Goal: Transaction & Acquisition: Purchase product/service

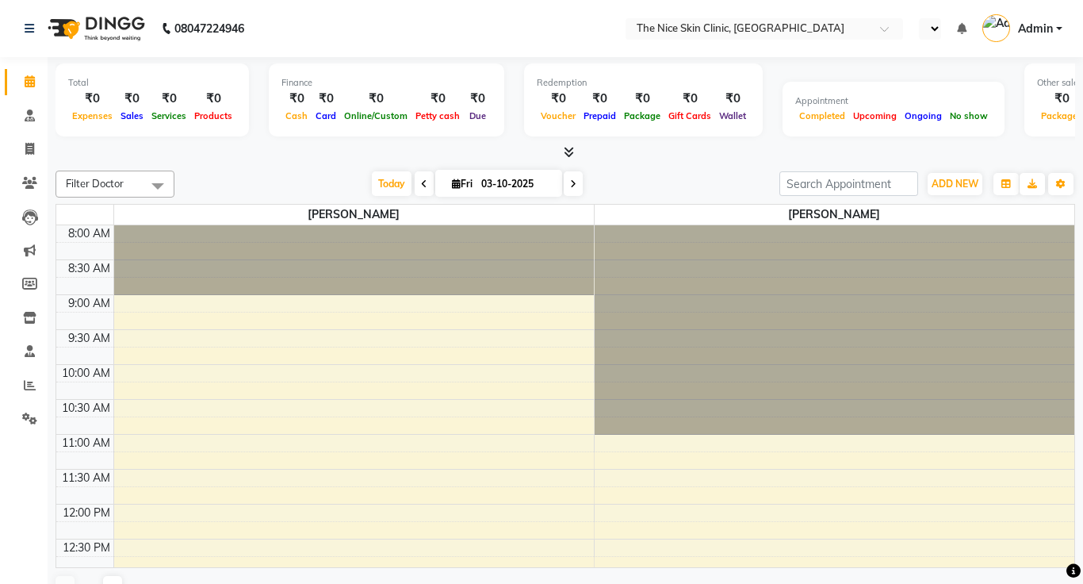
select select "en"
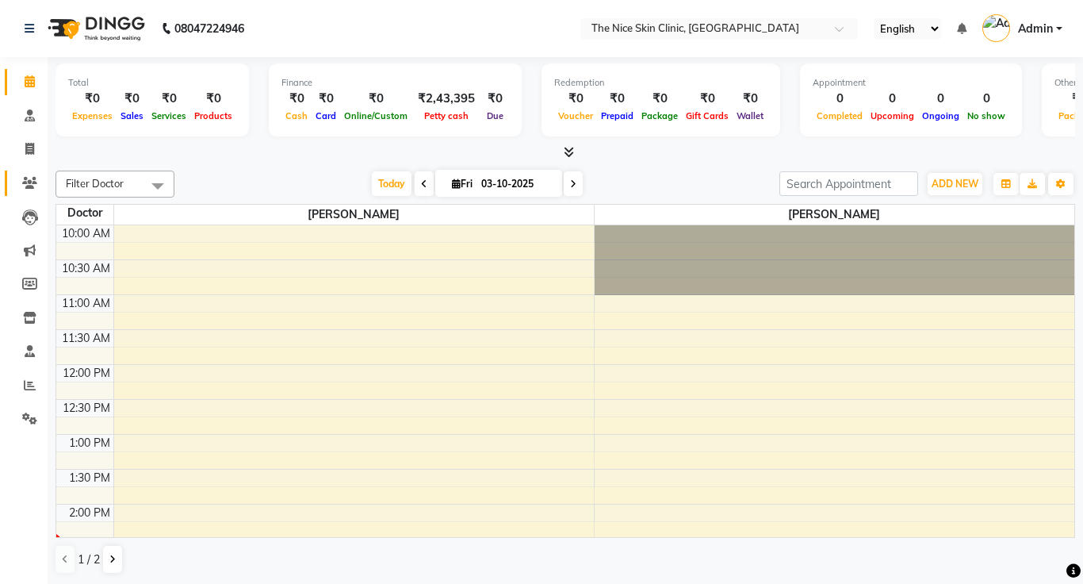
click at [38, 192] on link "Patients" at bounding box center [24, 183] width 38 height 26
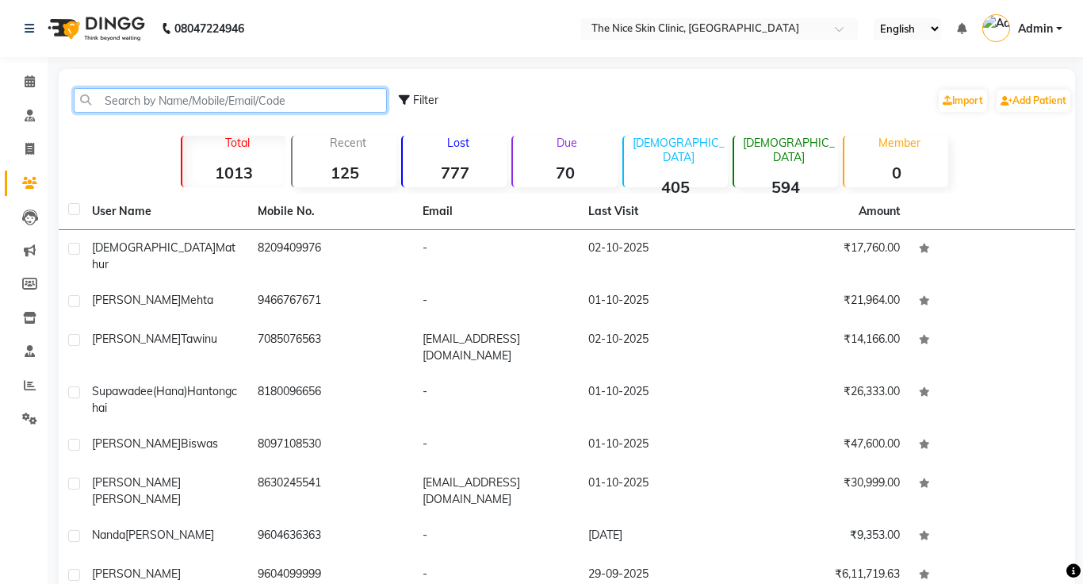
click at [274, 108] on input "text" at bounding box center [230, 100] width 313 height 25
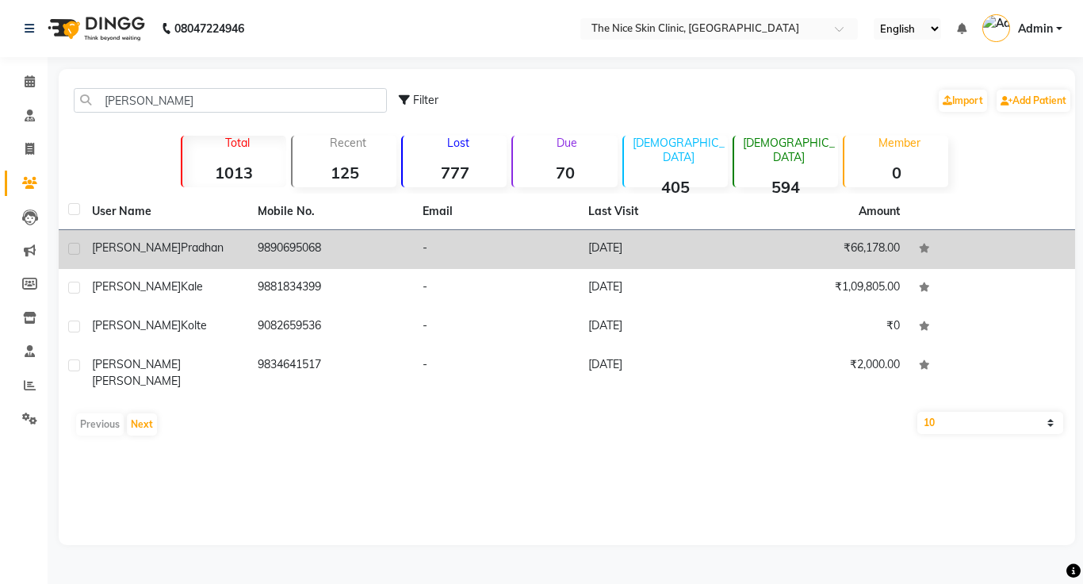
click at [181, 247] on span "Pradhan" at bounding box center [202, 247] width 43 height 14
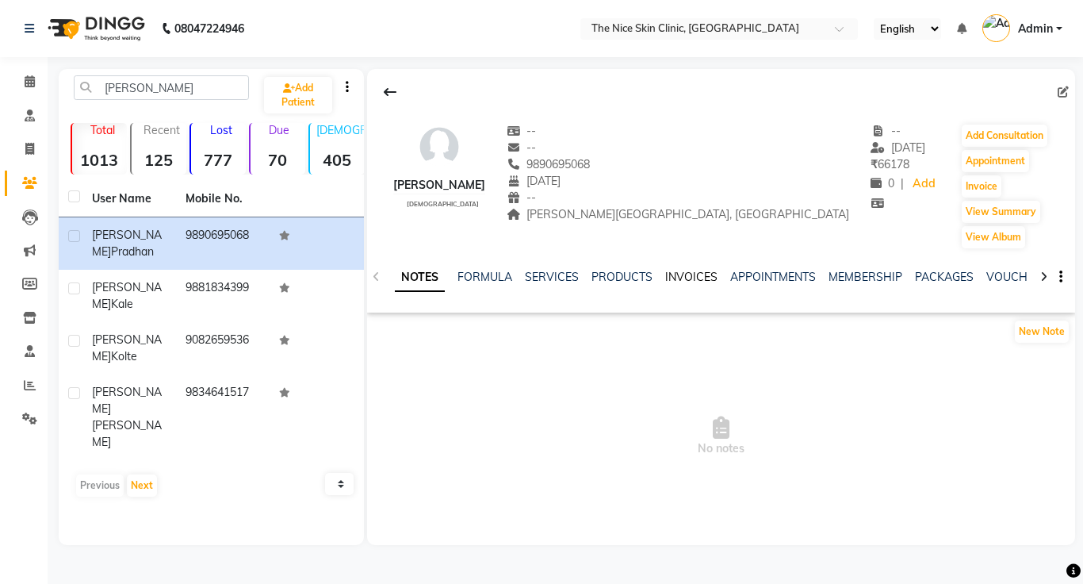
click at [695, 277] on link "INVOICES" at bounding box center [691, 277] width 52 height 14
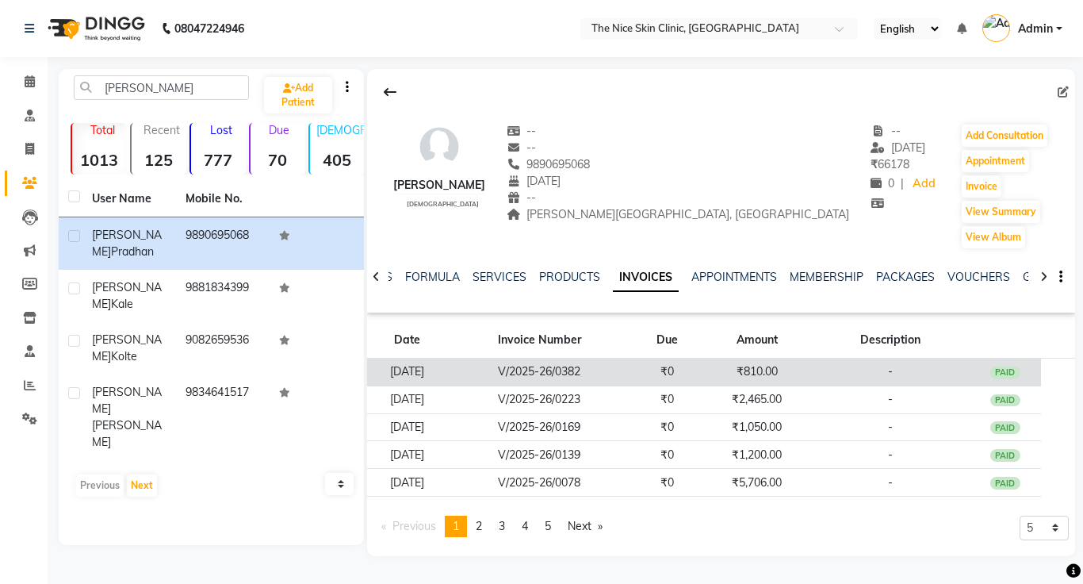
click at [552, 376] on td "V/2025-26/0382" at bounding box center [539, 372] width 183 height 28
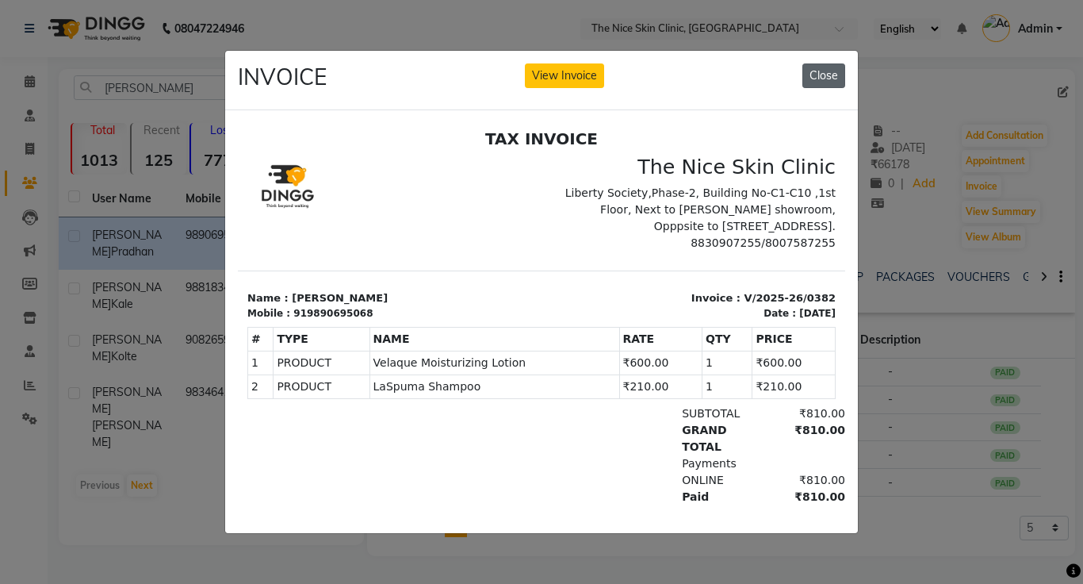
click at [826, 80] on button "Close" at bounding box center [823, 75] width 43 height 25
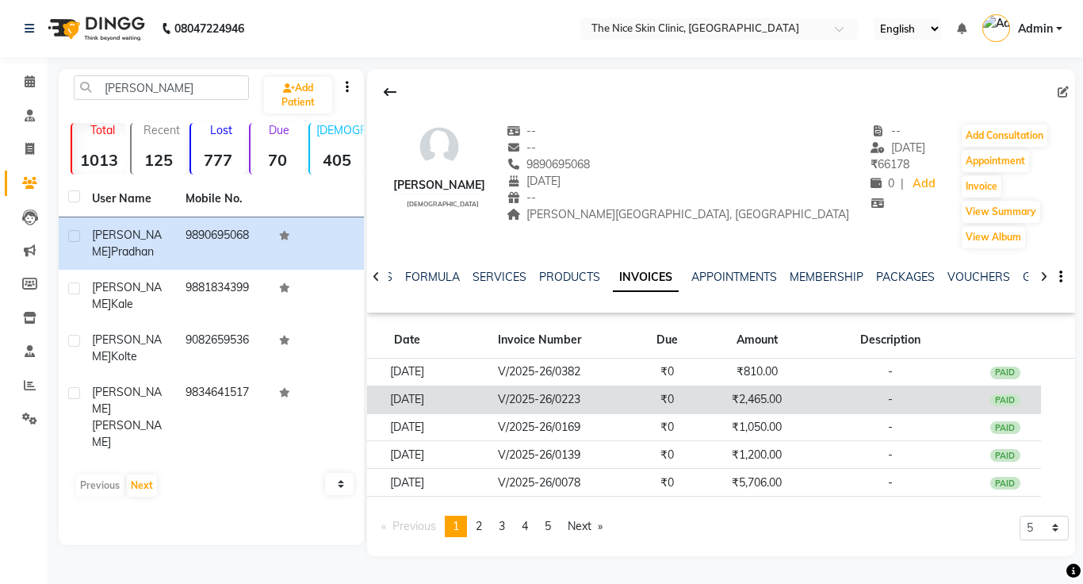
click at [583, 403] on td "V/2025-26/0223" at bounding box center [539, 399] width 183 height 28
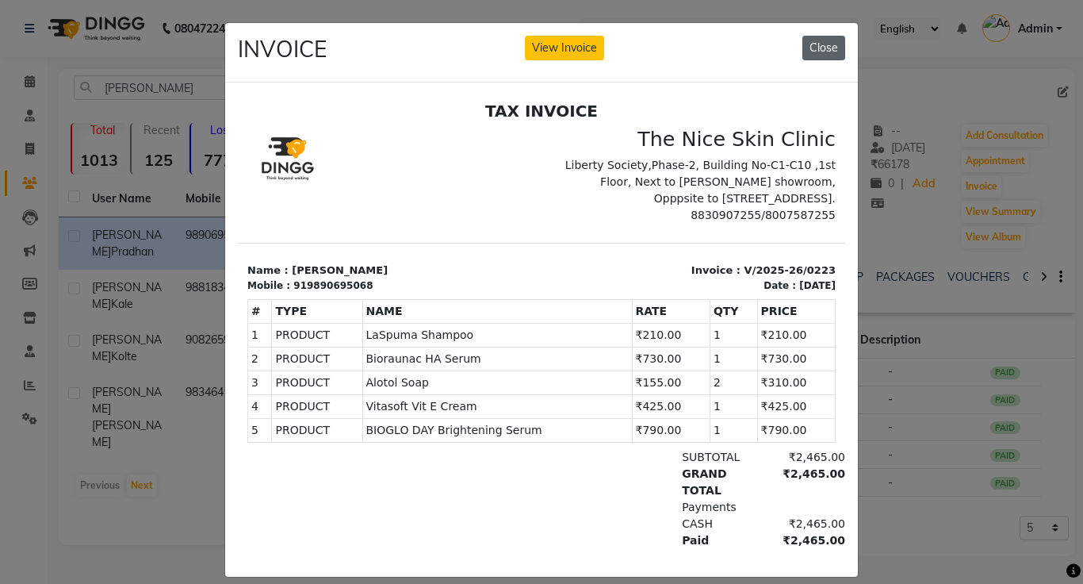
click at [820, 50] on button "Close" at bounding box center [823, 48] width 43 height 25
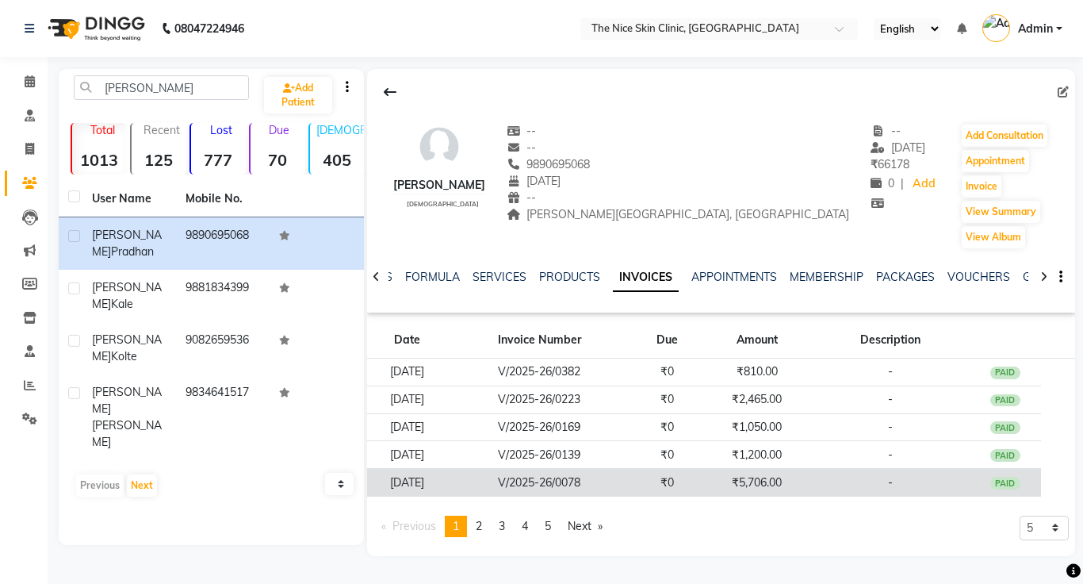
click at [563, 483] on td "V/2025-26/0078" at bounding box center [539, 483] width 183 height 28
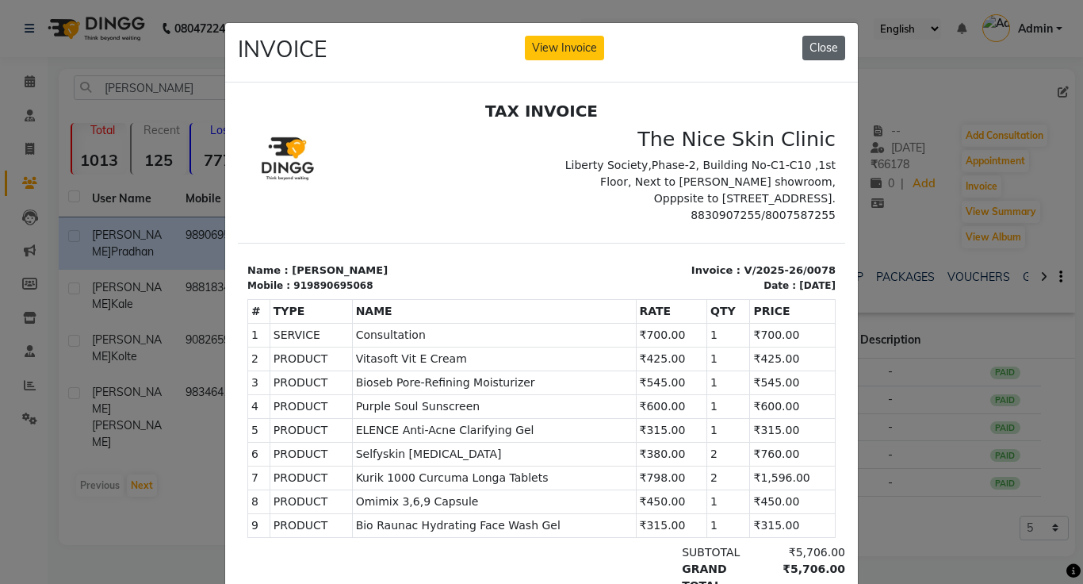
click at [825, 52] on button "Close" at bounding box center [823, 48] width 43 height 25
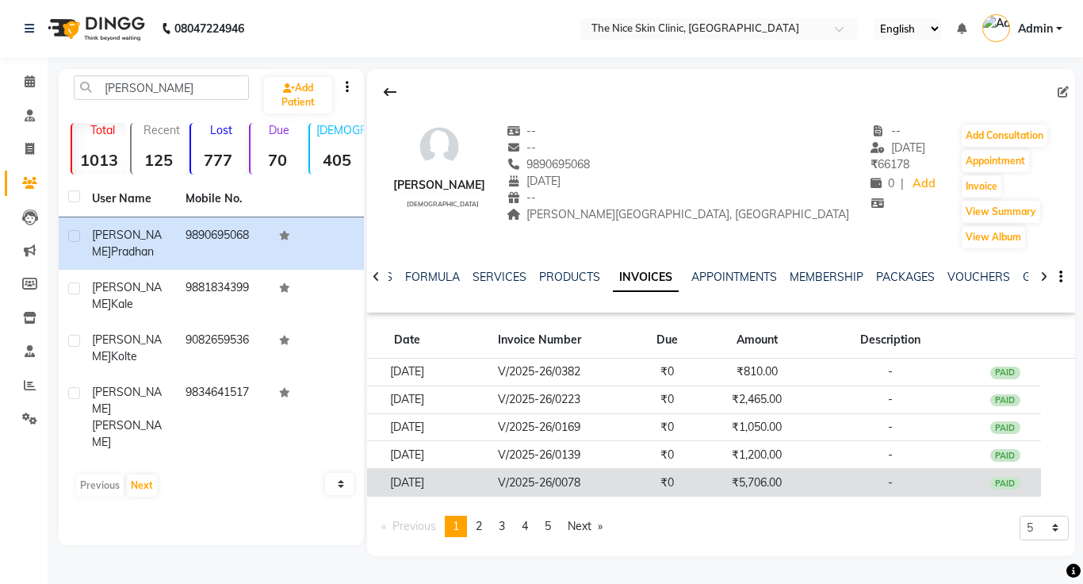
click at [566, 489] on td "V/2025-26/0078" at bounding box center [539, 483] width 183 height 28
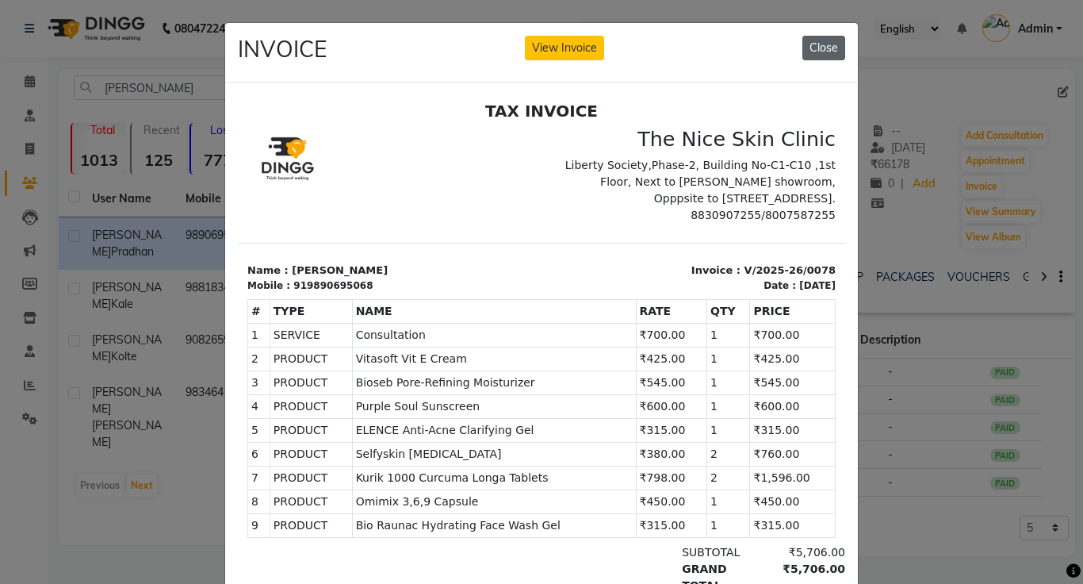
click at [826, 52] on button "Close" at bounding box center [823, 48] width 43 height 25
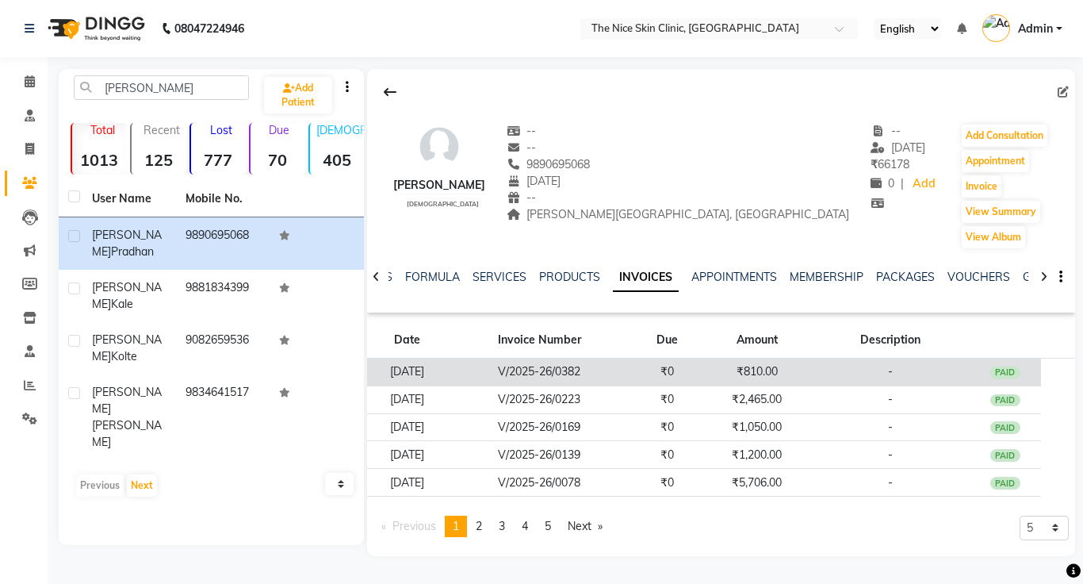
click at [564, 368] on td "V/2025-26/0382" at bounding box center [539, 372] width 183 height 28
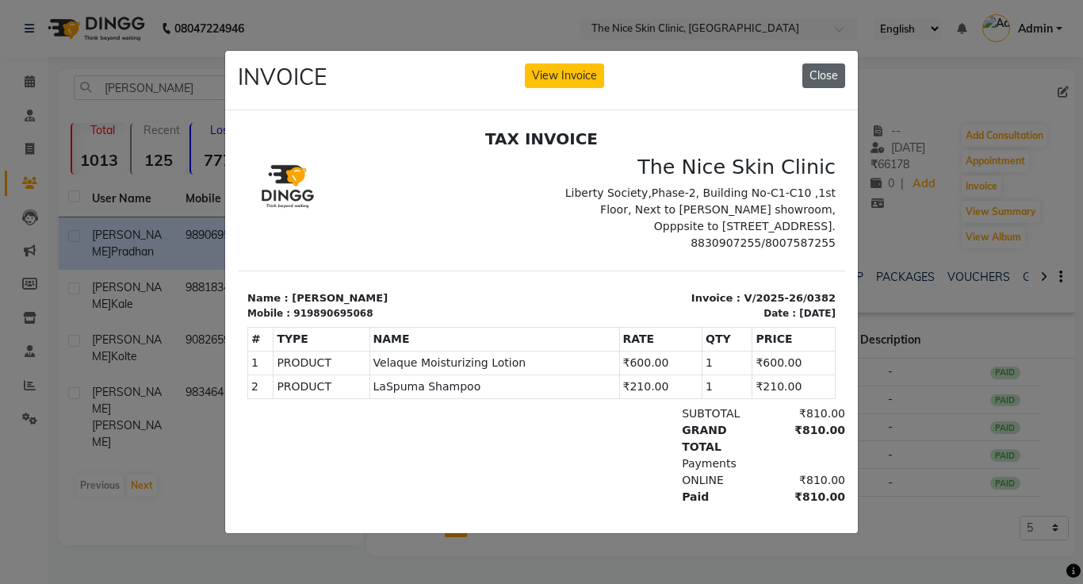
click at [820, 76] on button "Close" at bounding box center [823, 75] width 43 height 25
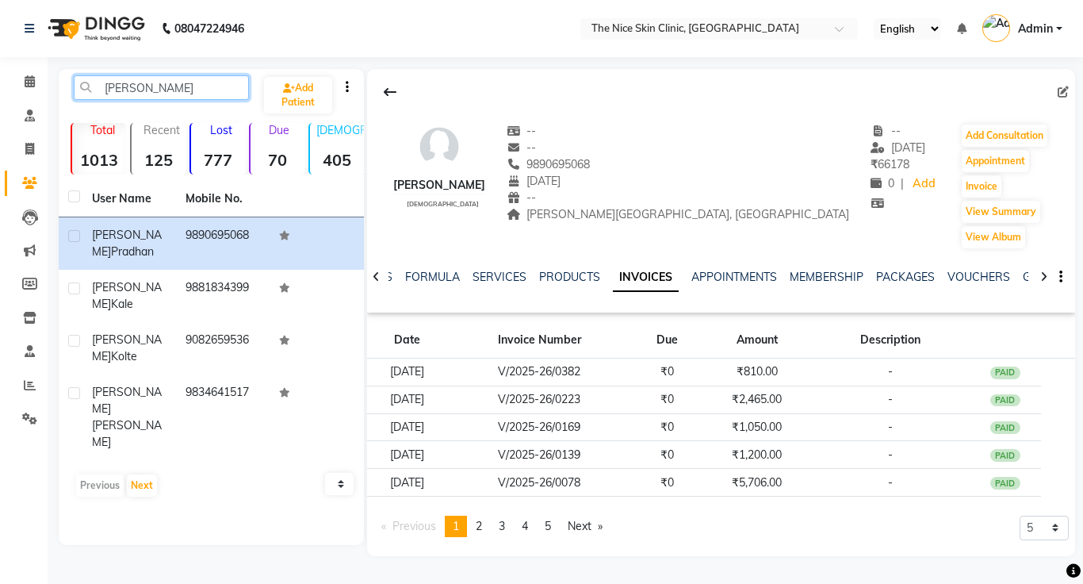
click at [200, 89] on input "dhanashree" at bounding box center [161, 87] width 175 height 25
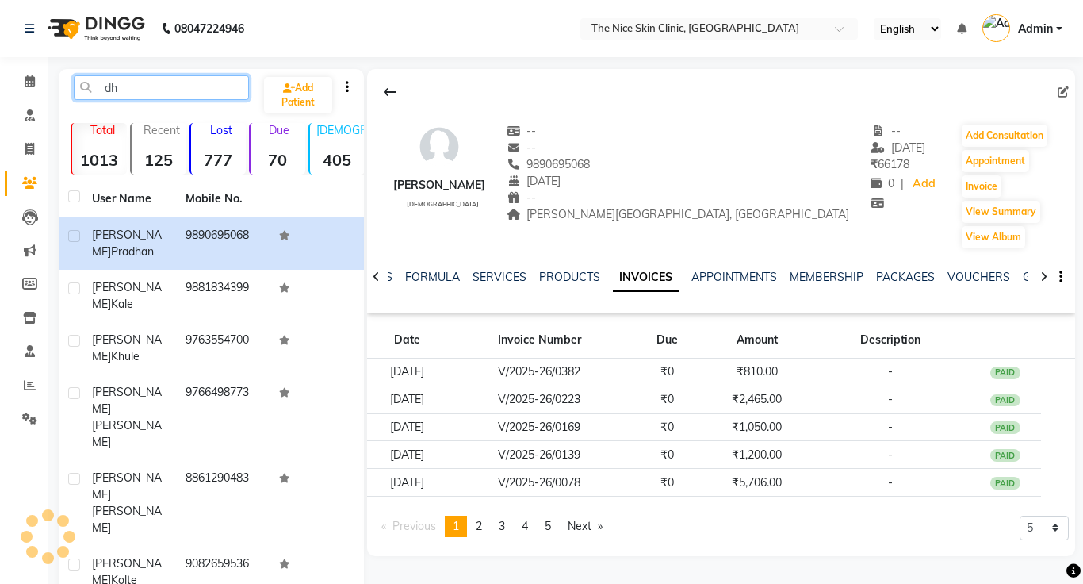
type input "d"
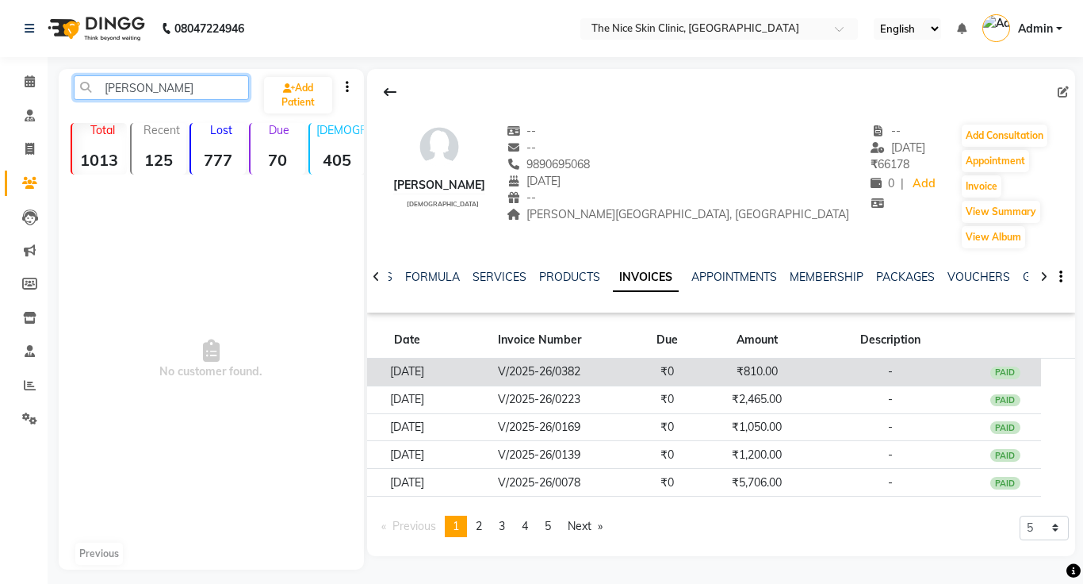
type input "minakshi"
click at [572, 369] on td "V/2025-26/0382" at bounding box center [539, 372] width 183 height 28
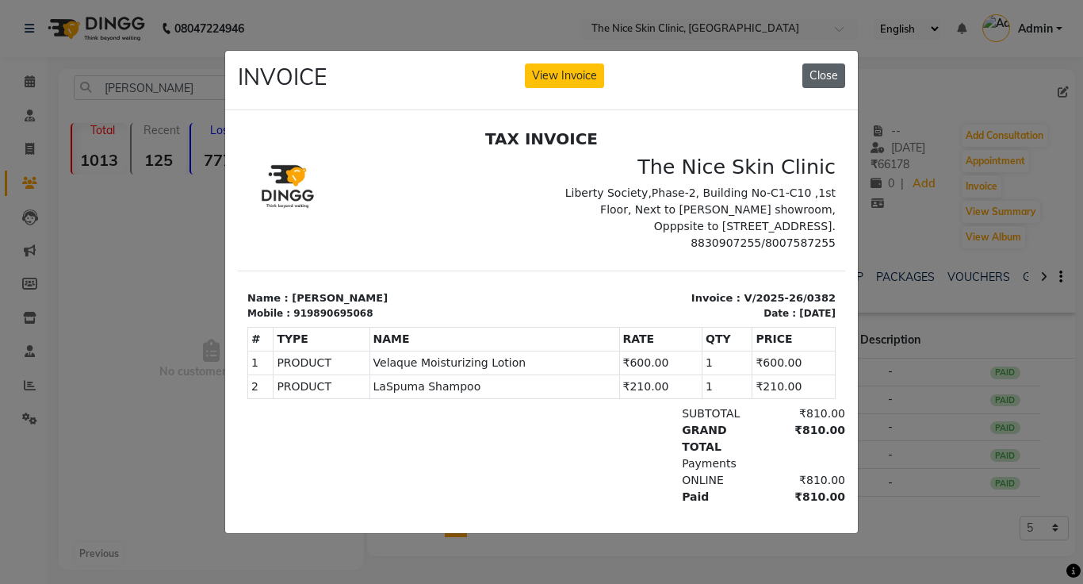
click at [827, 78] on button "Close" at bounding box center [823, 75] width 43 height 25
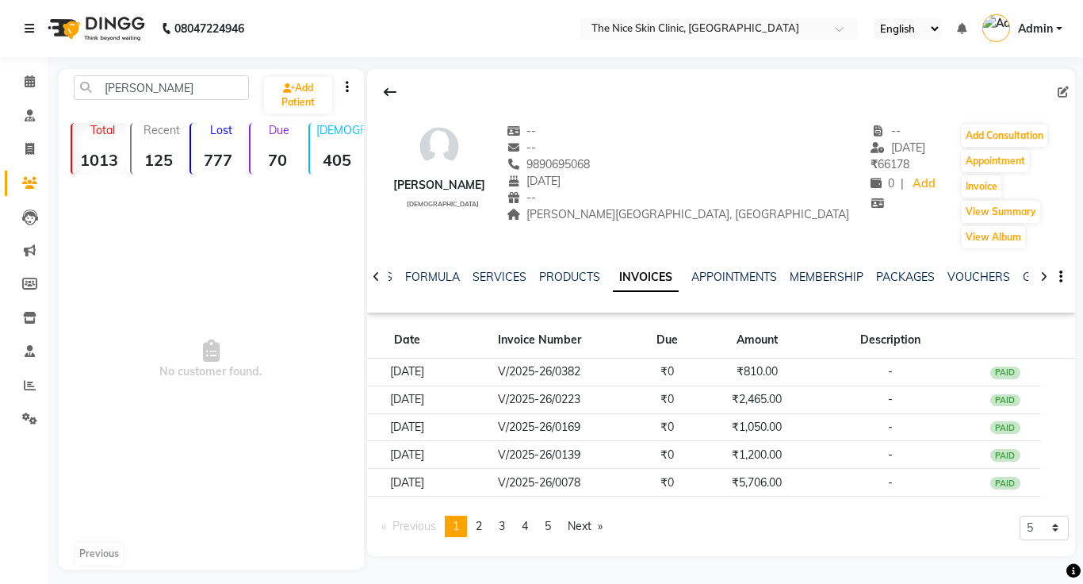
click at [33, 25] on icon at bounding box center [30, 28] width 10 height 11
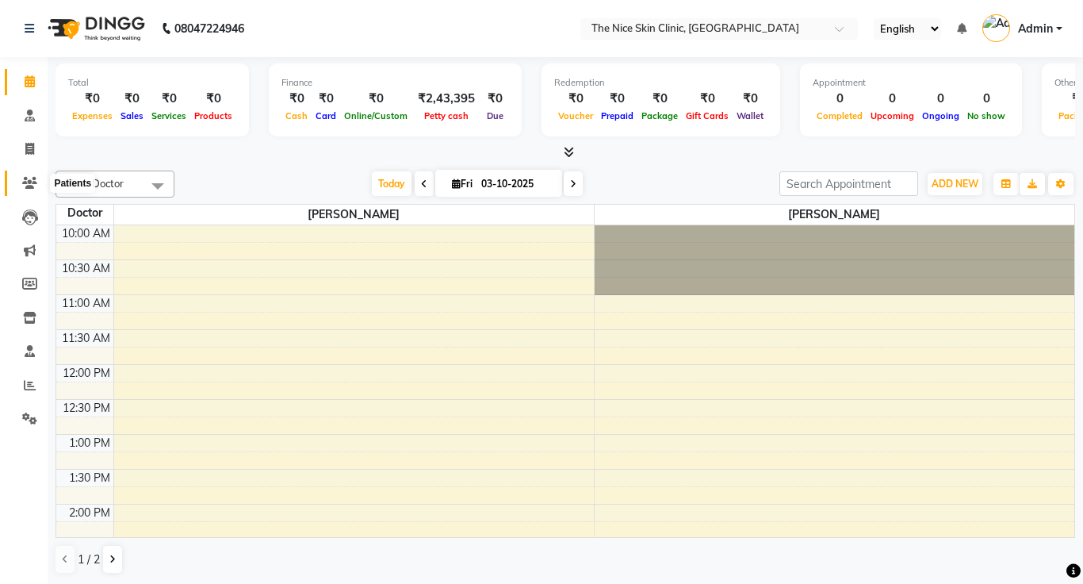
click at [29, 181] on icon at bounding box center [29, 183] width 15 height 12
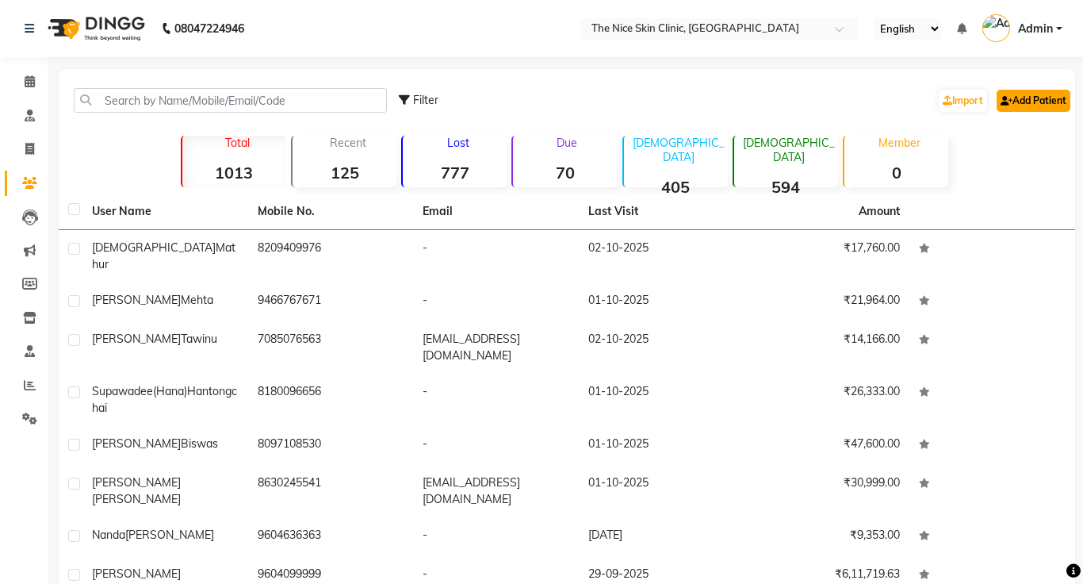
click at [1033, 99] on link "Add Patient" at bounding box center [1034, 101] width 74 height 22
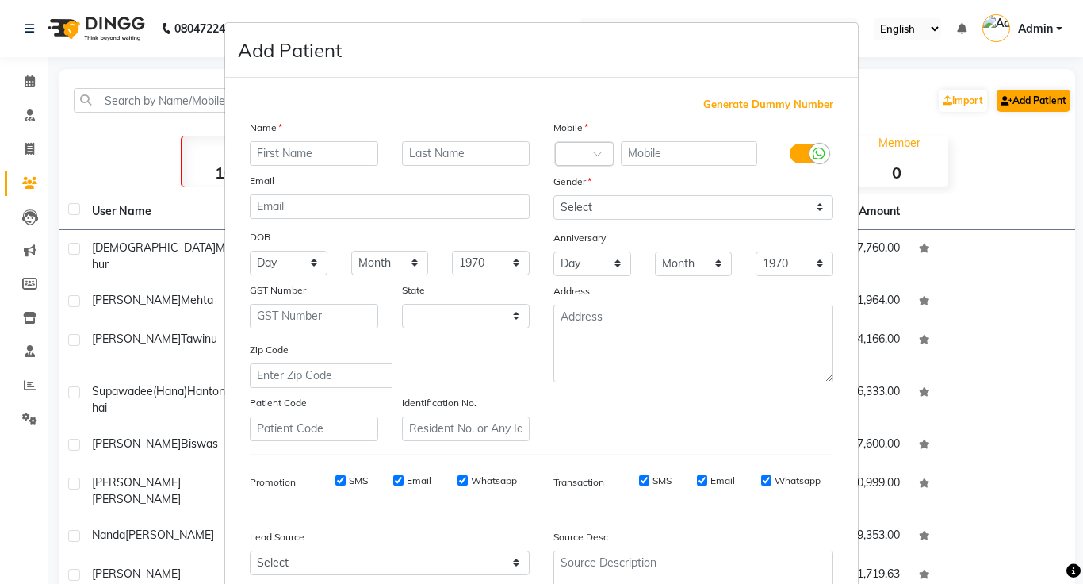
select select "22"
type input "Meenakshi"
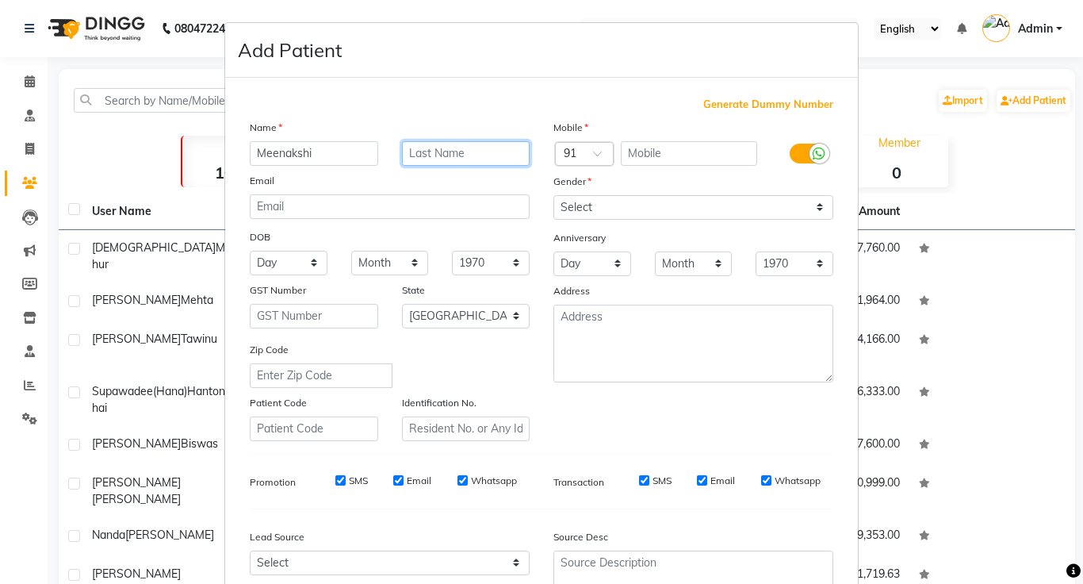
click at [469, 157] on input "text" at bounding box center [466, 153] width 128 height 25
type input "Pradhan"
click at [675, 155] on input "text" at bounding box center [689, 153] width 137 height 25
type input "9960698576"
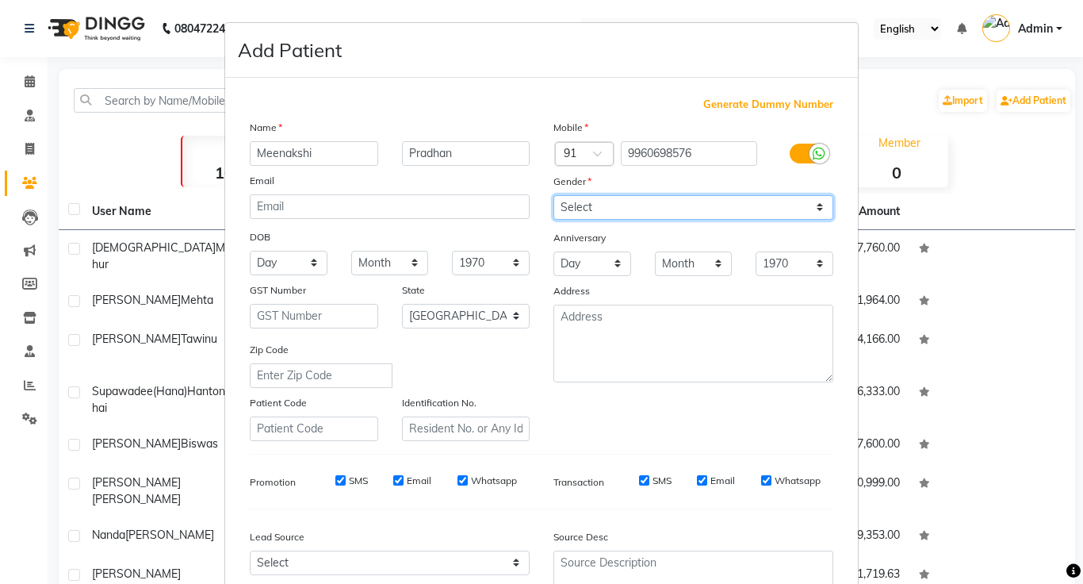
click at [737, 202] on select "Select [DEMOGRAPHIC_DATA] [DEMOGRAPHIC_DATA] Other Prefer Not To Say" at bounding box center [693, 207] width 280 height 25
select select "[DEMOGRAPHIC_DATA]"
click at [553, 195] on select "Select [DEMOGRAPHIC_DATA] [DEMOGRAPHIC_DATA] Other Prefer Not To Say" at bounding box center [693, 207] width 280 height 25
click at [296, 266] on select "Day 01 02 03 04 05 06 07 08 09 10 11 12 13 14 15 16 17 18 19 20 21 22 23 24 25 …" at bounding box center [289, 263] width 78 height 25
select select "07"
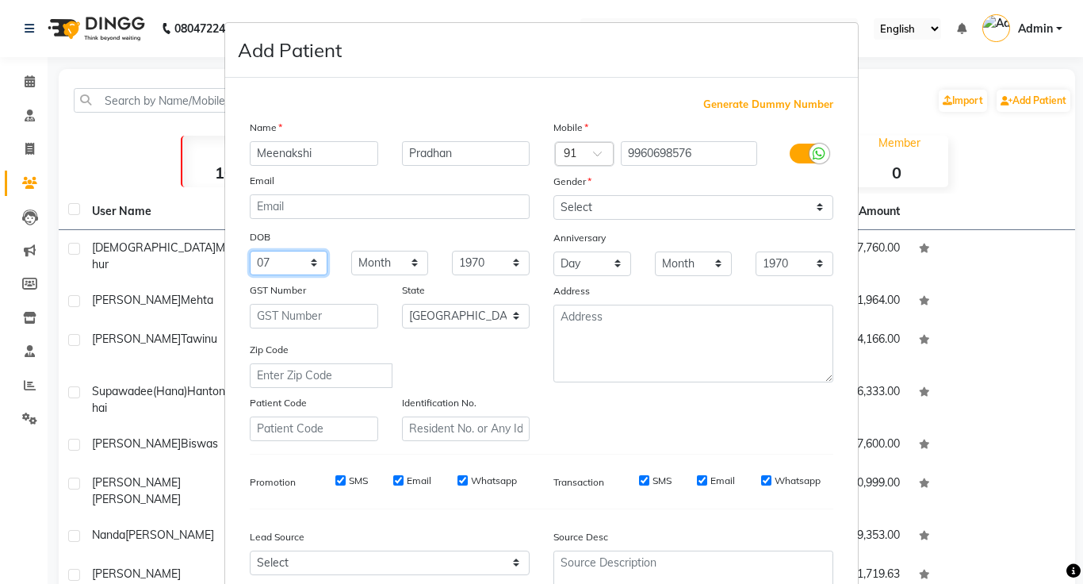
click at [250, 251] on select "Day 01 02 03 04 05 06 07 08 09 10 11 12 13 14 15 16 17 18 19 20 21 22 23 24 25 …" at bounding box center [289, 263] width 78 height 25
click at [381, 262] on select "Month January February March April May June July August September October Novem…" at bounding box center [390, 263] width 78 height 25
select select "06"
click at [351, 251] on select "Month January February March April May June July August September October Novem…" at bounding box center [390, 263] width 78 height 25
click at [483, 262] on select "1940 1941 1942 1943 1944 1945 1946 1947 1948 1949 1950 1951 1952 1953 1954 1955…" at bounding box center [491, 263] width 78 height 25
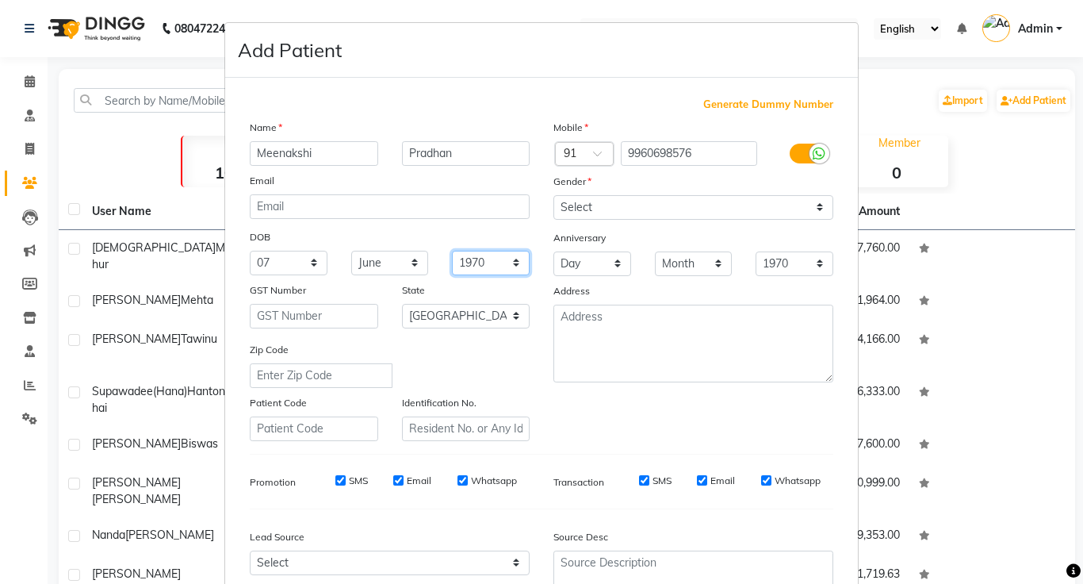
select select "1965"
click at [452, 251] on select "1940 1941 1942 1943 1944 1945 1946 1947 1948 1949 1950 1951 1952 1953 1954 1955…" at bounding box center [491, 263] width 78 height 25
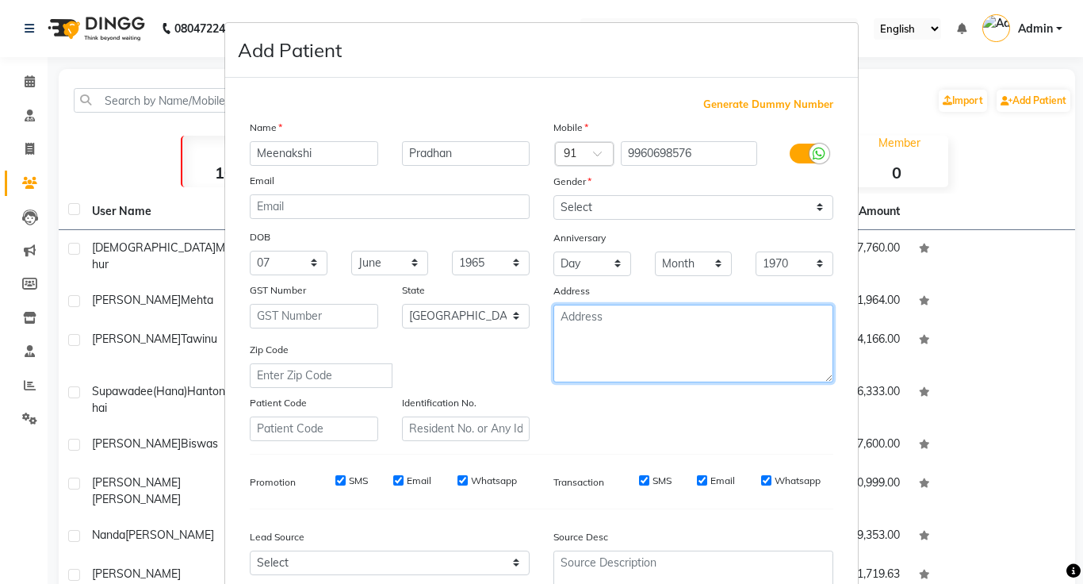
click at [644, 323] on textarea at bounding box center [693, 343] width 280 height 78
type textarea "[PERSON_NAME]"
click at [724, 334] on textarea "[PERSON_NAME], Vishrantw" at bounding box center [693, 343] width 280 height 78
type textarea "[PERSON_NAME], Vishrantwadi, [GEOGRAPHIC_DATA]."
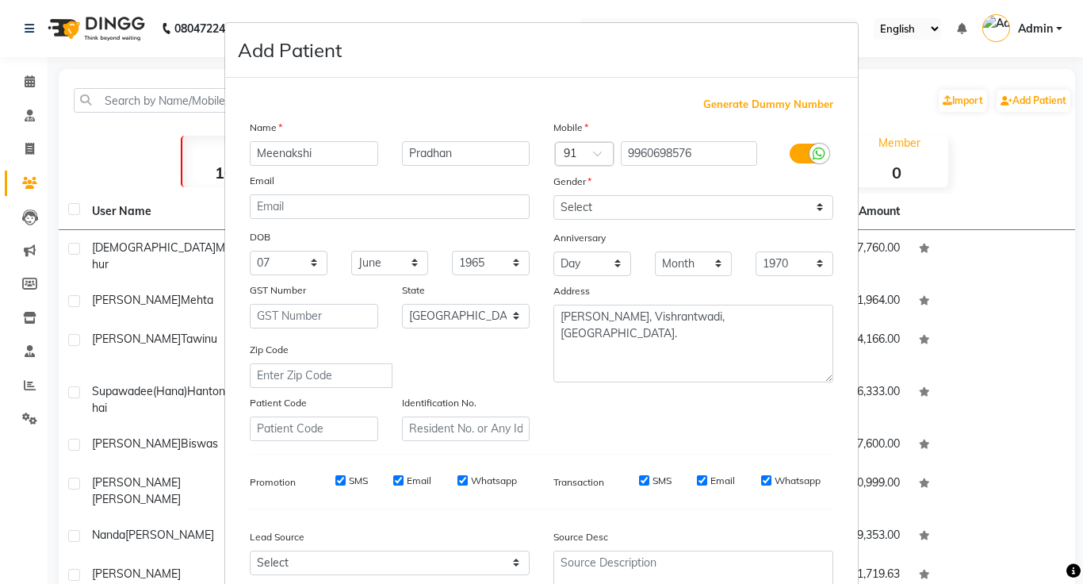
click at [339, 481] on input "SMS" at bounding box center [340, 480] width 10 height 10
checkbox input "false"
click at [396, 484] on input "Email" at bounding box center [398, 480] width 10 height 10
checkbox input "false"
click at [464, 480] on input "Whatsapp" at bounding box center [462, 480] width 10 height 10
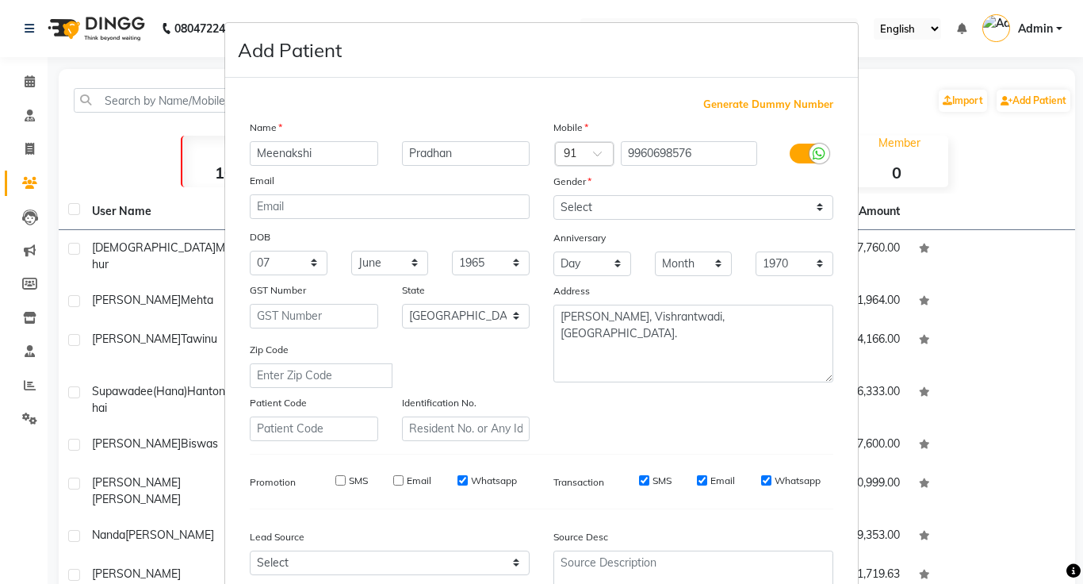
checkbox input "false"
click at [648, 477] on input "SMS" at bounding box center [644, 480] width 10 height 10
checkbox input "false"
click at [701, 481] on input "Email" at bounding box center [702, 480] width 10 height 10
checkbox input "false"
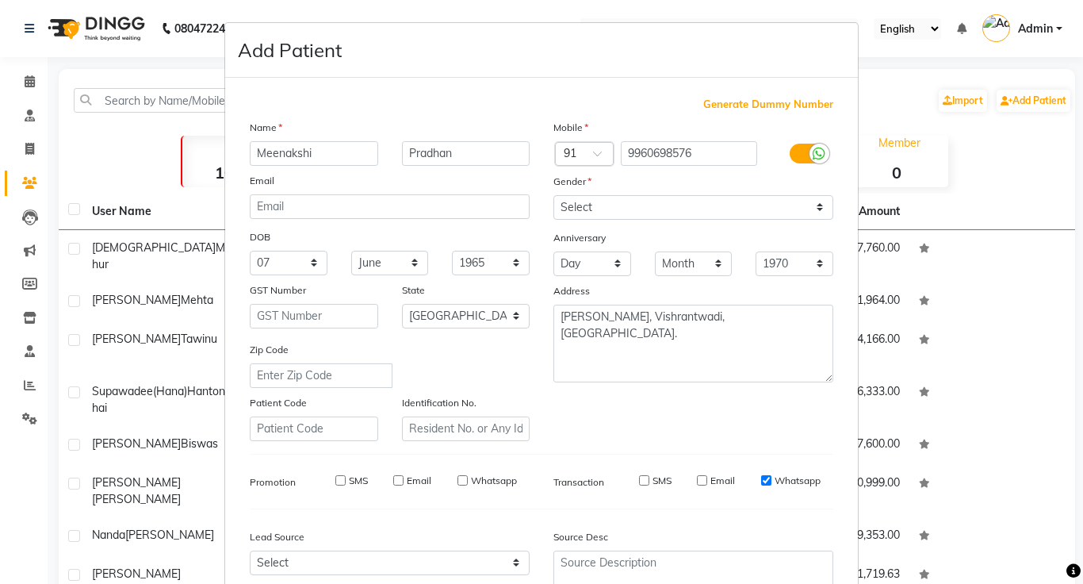
click at [768, 482] on input "Whatsapp" at bounding box center [766, 480] width 10 height 10
checkbox input "false"
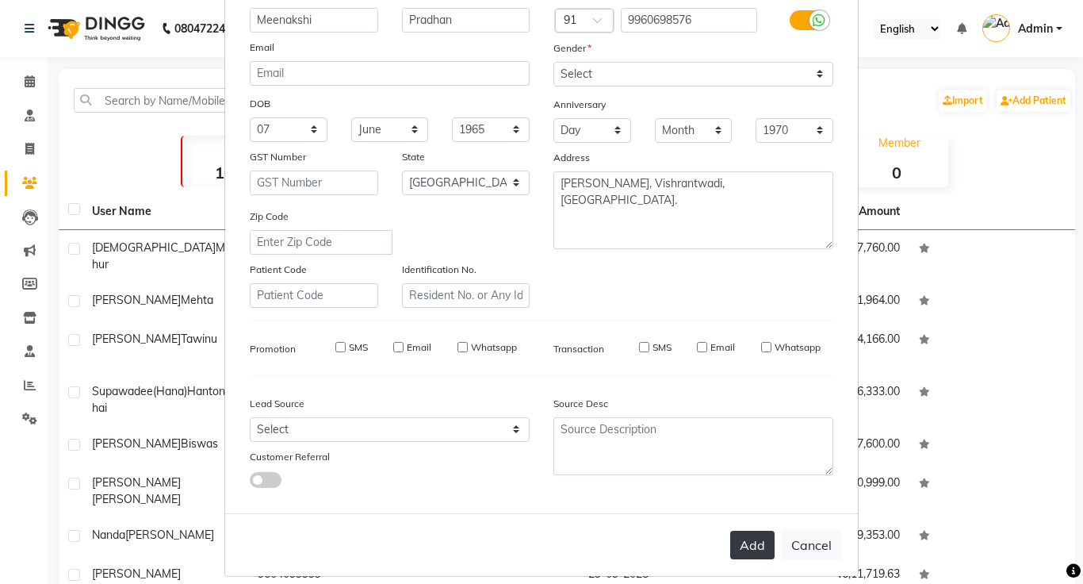
scroll to position [148, 0]
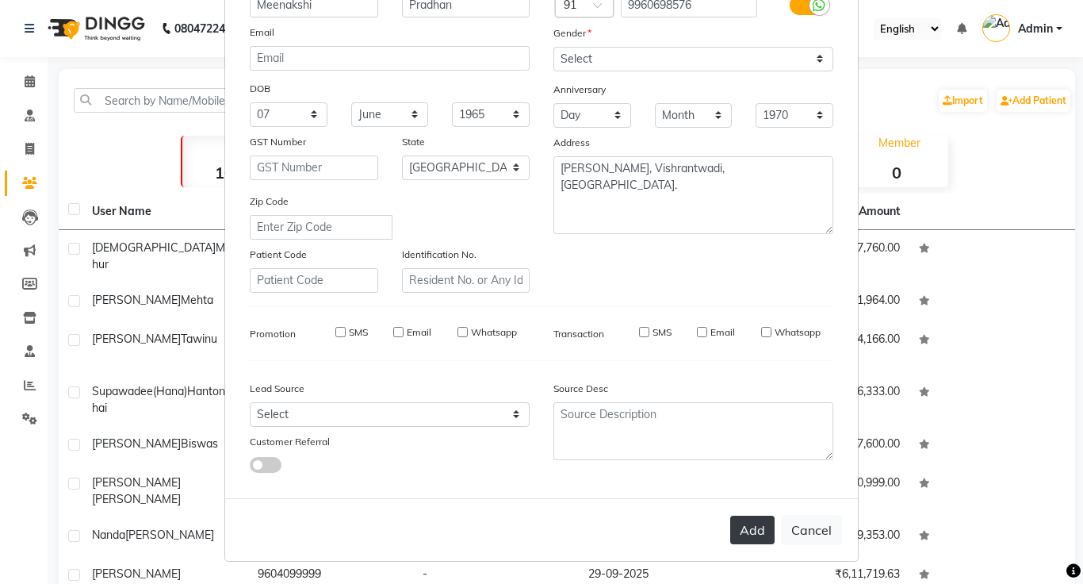
click at [752, 530] on button "Add" at bounding box center [752, 529] width 44 height 29
select select
select select "null"
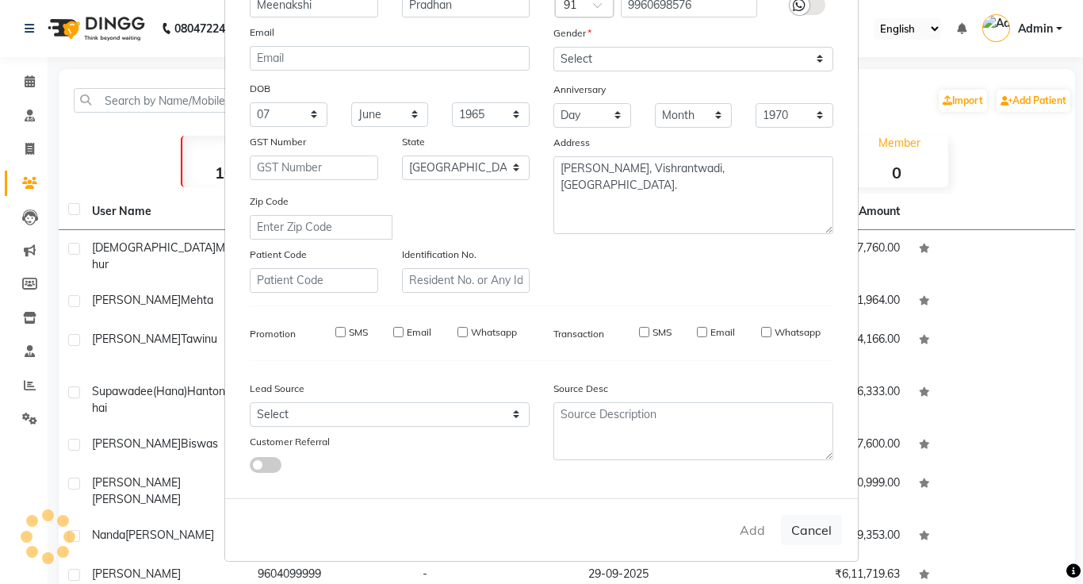
select select
checkbox input "false"
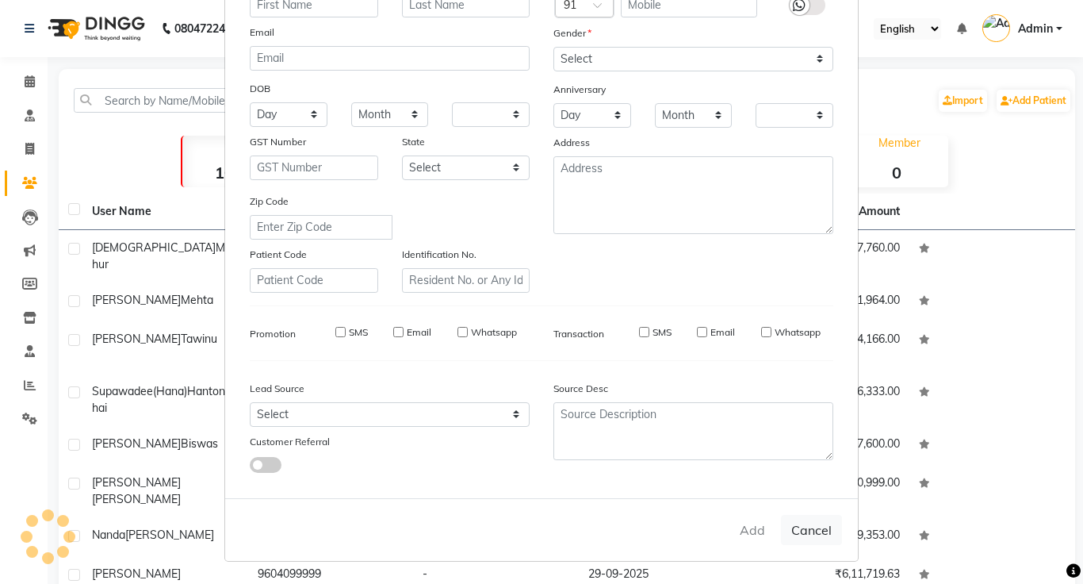
checkbox input "false"
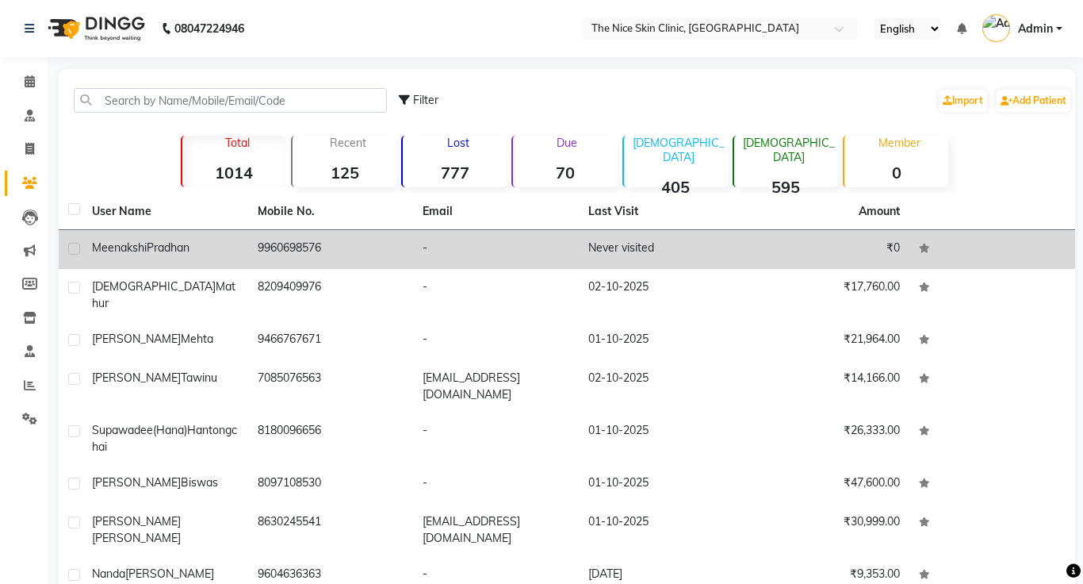
click at [176, 249] on span "Pradhan" at bounding box center [168, 247] width 43 height 14
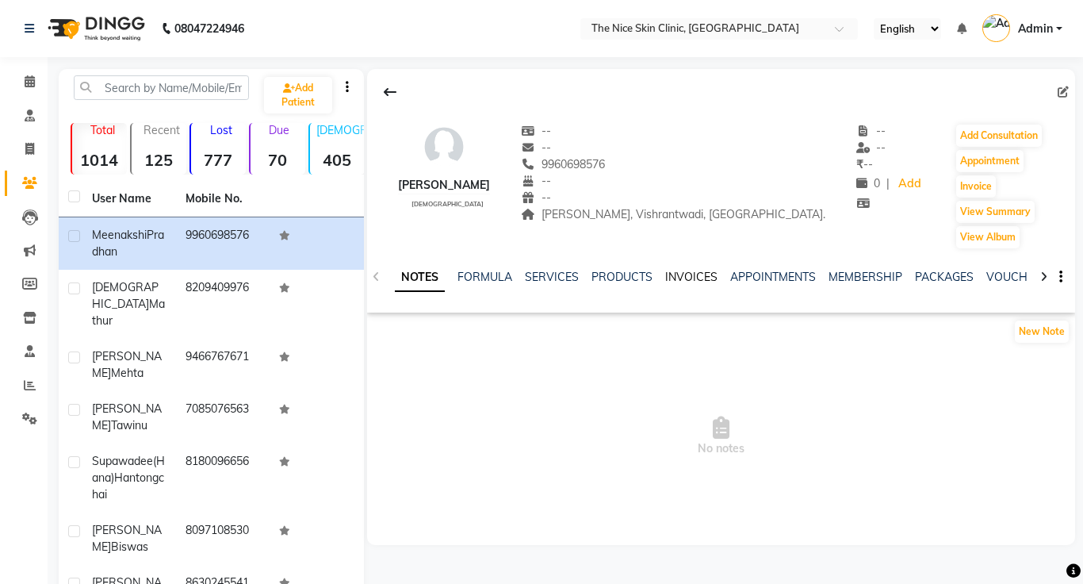
click at [689, 279] on link "INVOICES" at bounding box center [691, 277] width 52 height 14
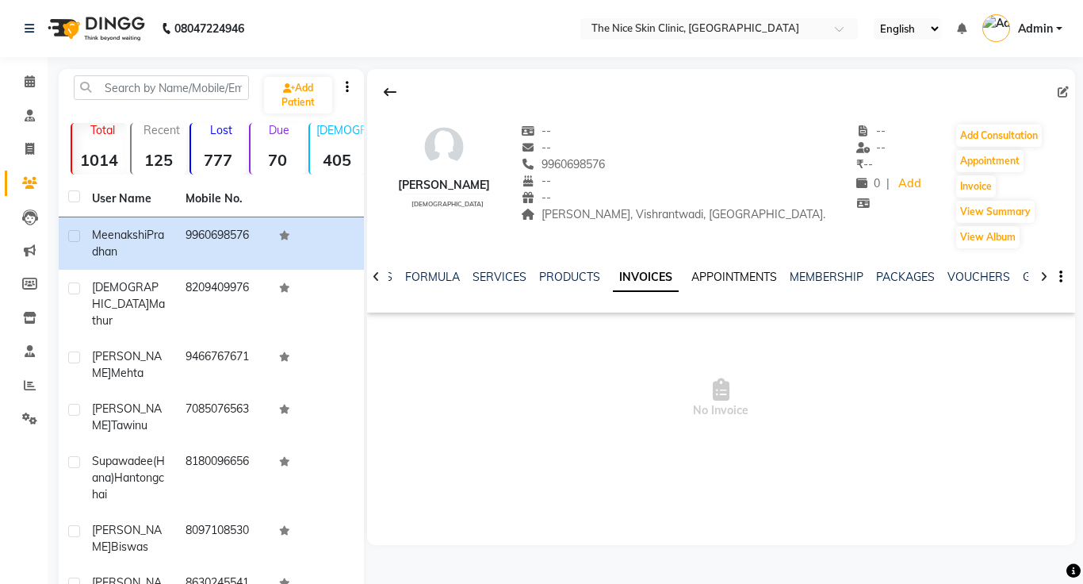
click at [691, 279] on link "APPOINTMENTS" at bounding box center [734, 277] width 86 height 14
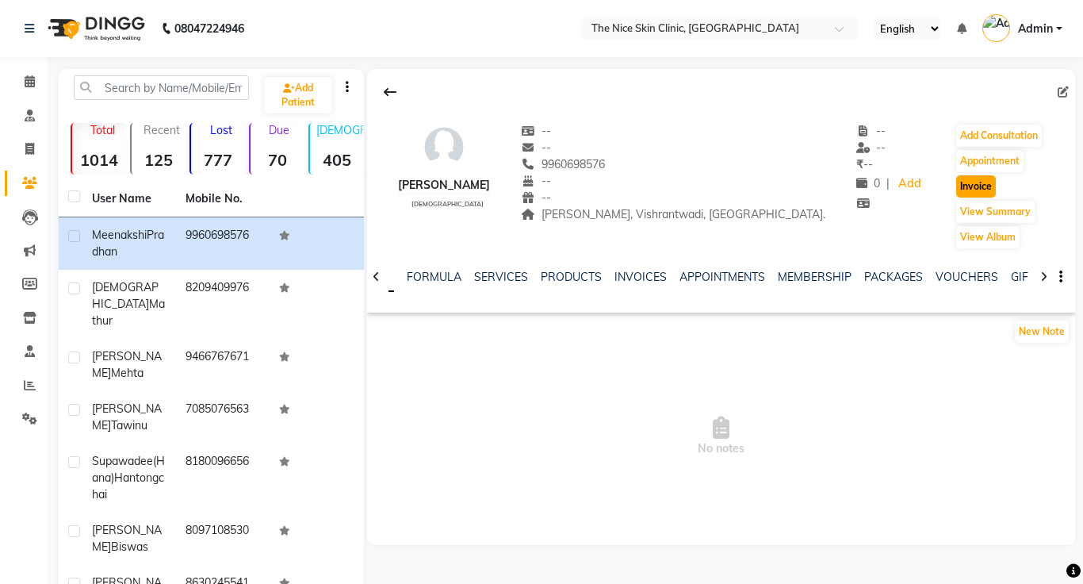
click at [974, 189] on button "Invoice" at bounding box center [976, 186] width 40 height 22
select select "service"
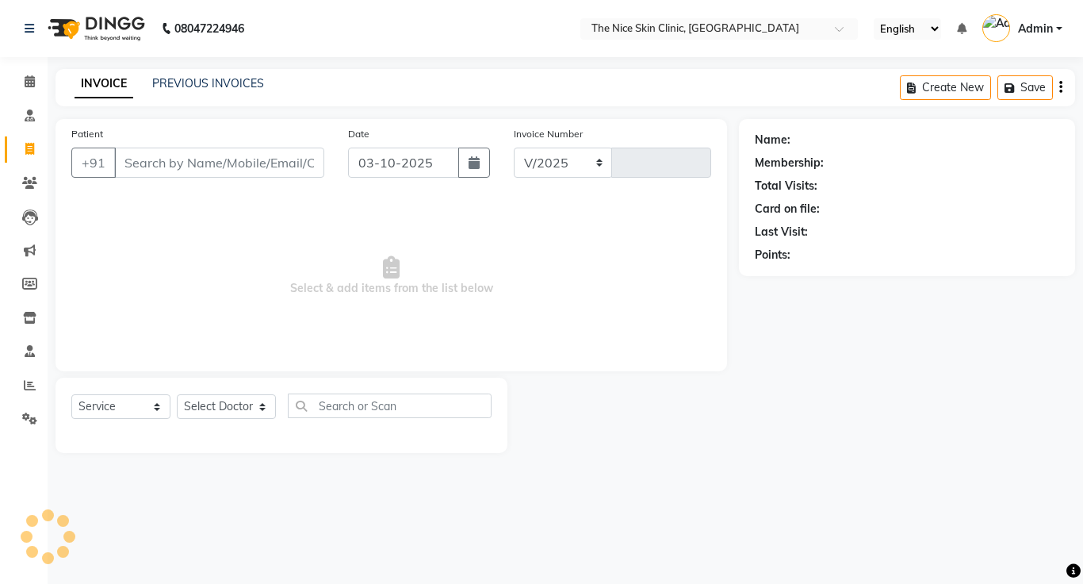
select select "35"
type input "0503"
click at [241, 407] on select "Select Doctor" at bounding box center [226, 406] width 99 height 25
type input "9960698576"
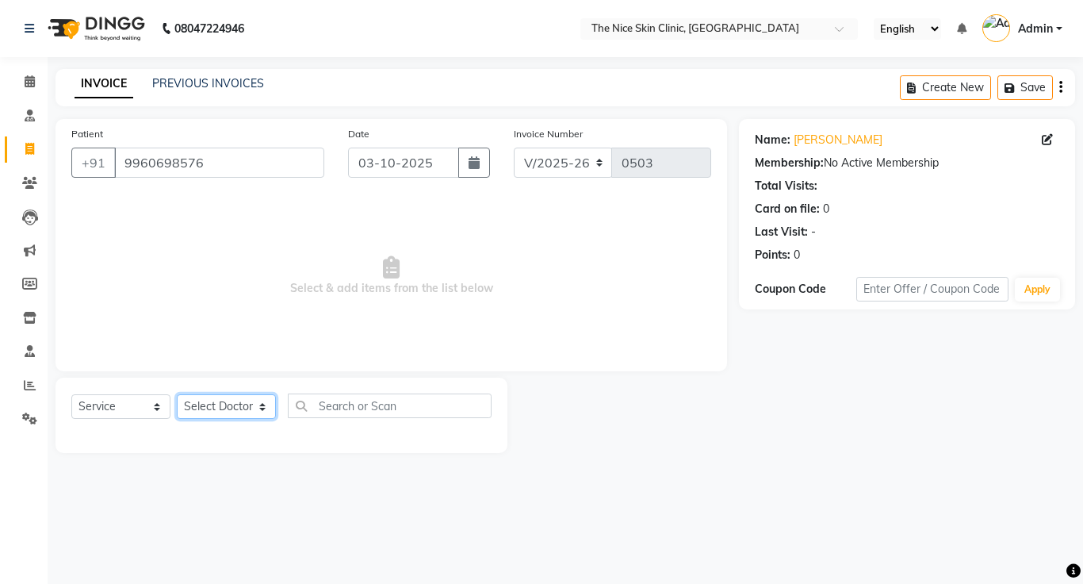
select select "1297"
click at [177, 394] on select "Select Doctor [PERSON_NAME] DR. [PERSON_NAME] [PERSON_NAME]" at bounding box center [226, 406] width 99 height 25
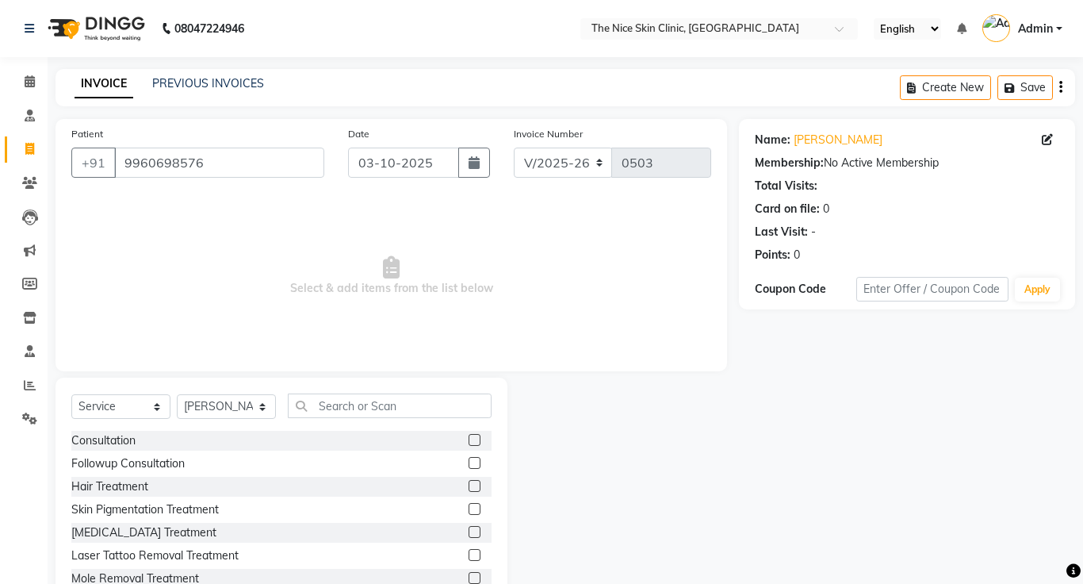
click at [477, 439] on label at bounding box center [475, 440] width 12 height 12
click at [477, 439] on input "checkbox" at bounding box center [474, 440] width 10 height 10
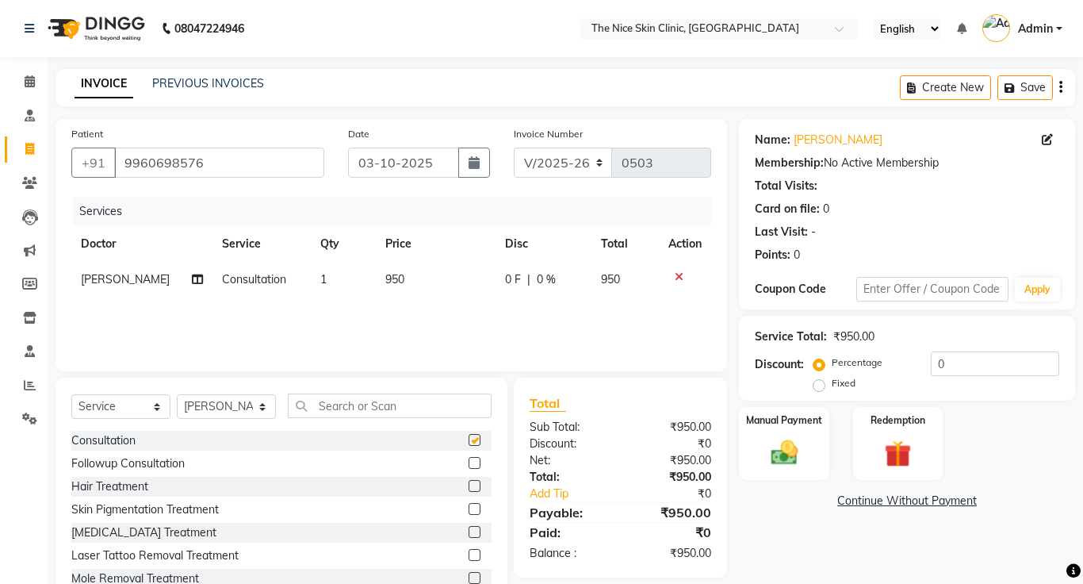
checkbox input "false"
click at [405, 277] on td "950" at bounding box center [436, 280] width 120 height 36
select select "1297"
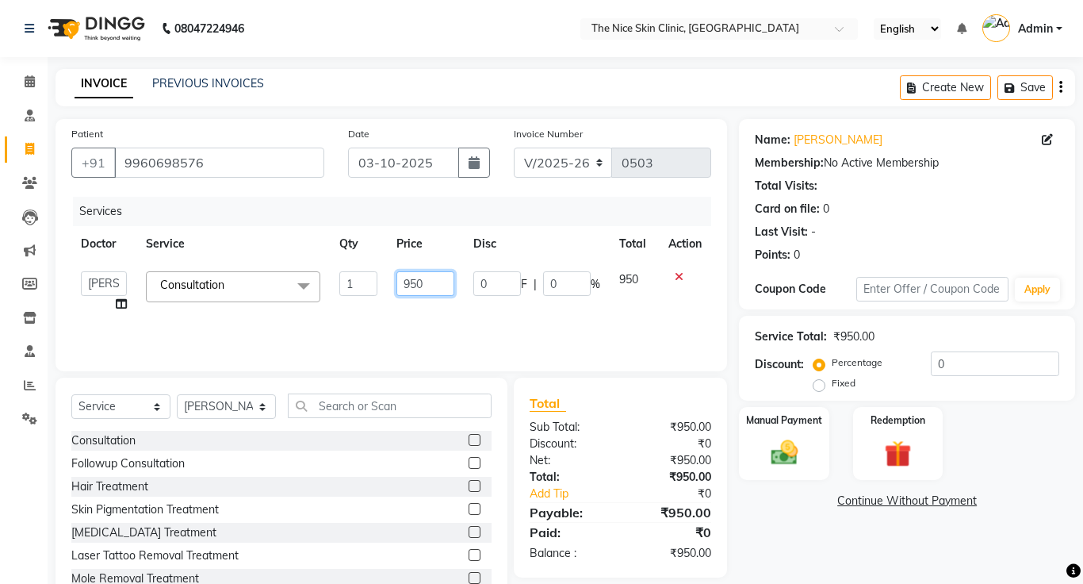
click at [432, 281] on input "950" at bounding box center [424, 283] width 57 height 25
type input "999"
click at [440, 350] on div "Services Doctor Service Qty Price Disc Total Action [PERSON_NAME] DR. [PERSON_N…" at bounding box center [391, 276] width 640 height 159
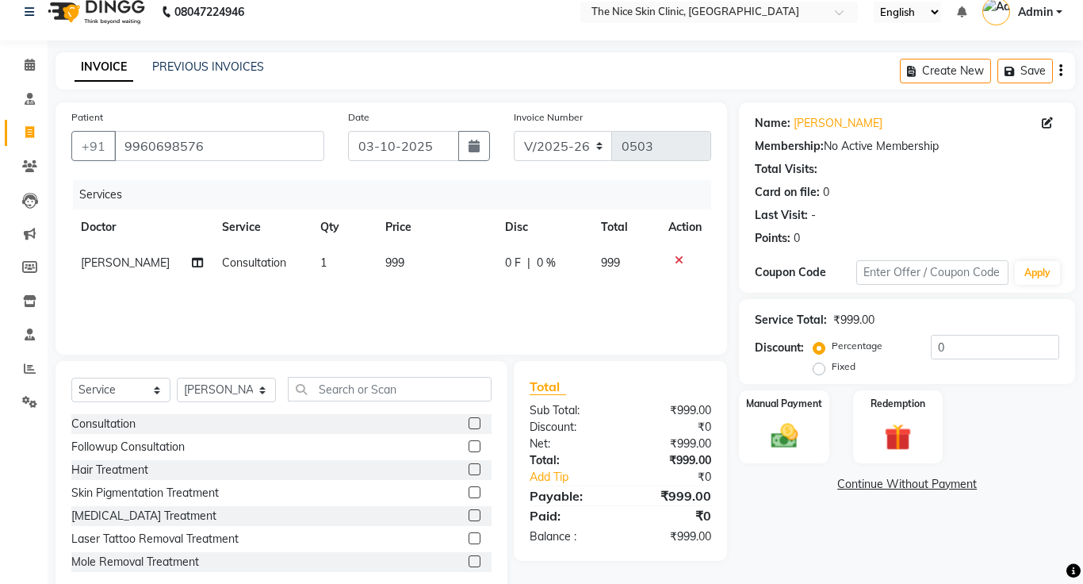
scroll to position [52, 0]
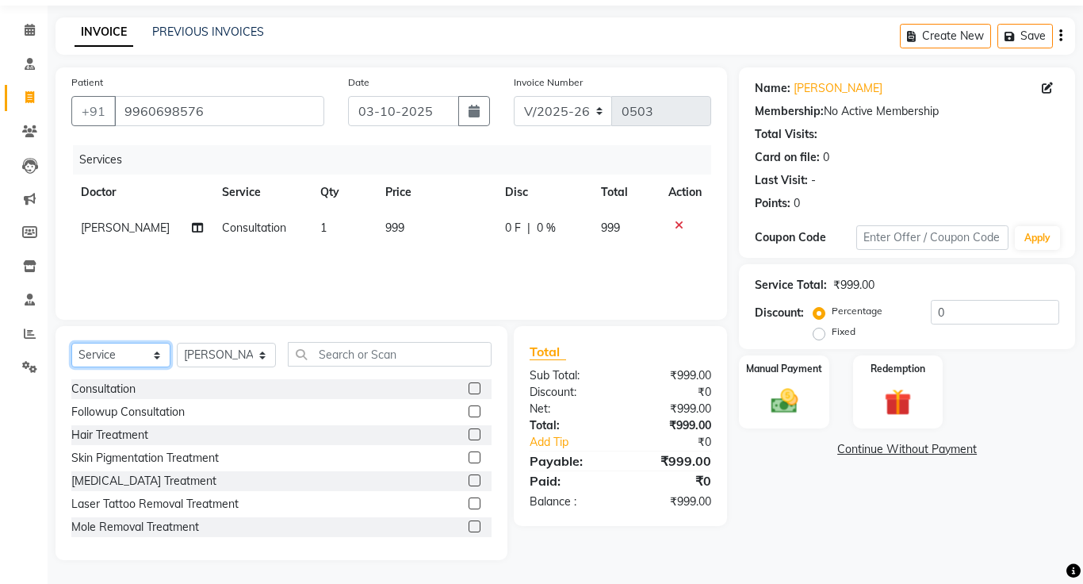
click at [136, 355] on select "Select Service Product Membership Package Voucher Prepaid Gift Card" at bounding box center [120, 354] width 99 height 25
select select "product"
click at [71, 342] on select "Select Service Product Membership Package Voucher Prepaid Gift Card" at bounding box center [120, 354] width 99 height 25
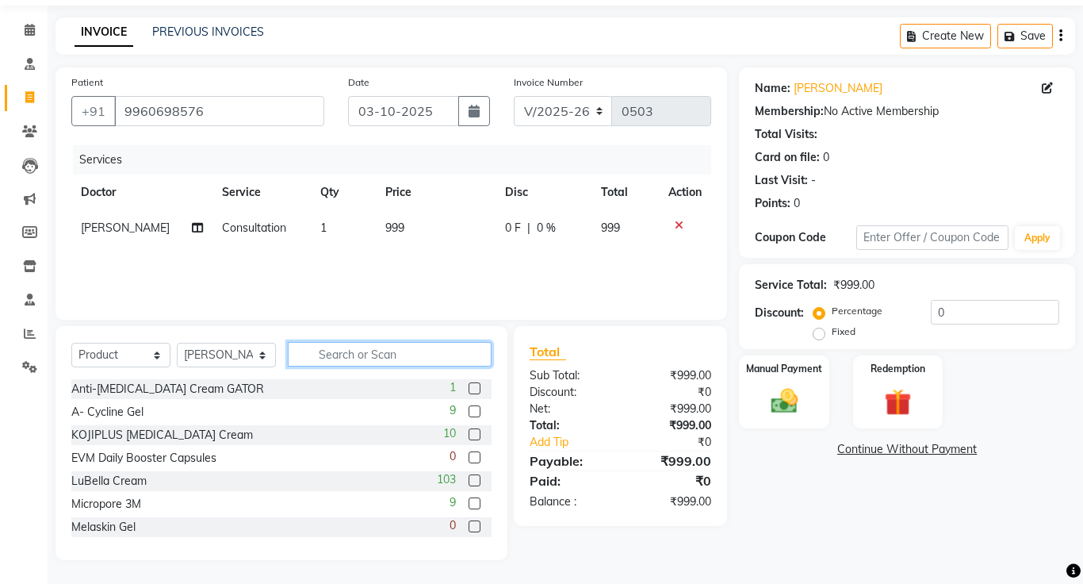
click at [378, 356] on input "text" at bounding box center [390, 354] width 204 height 25
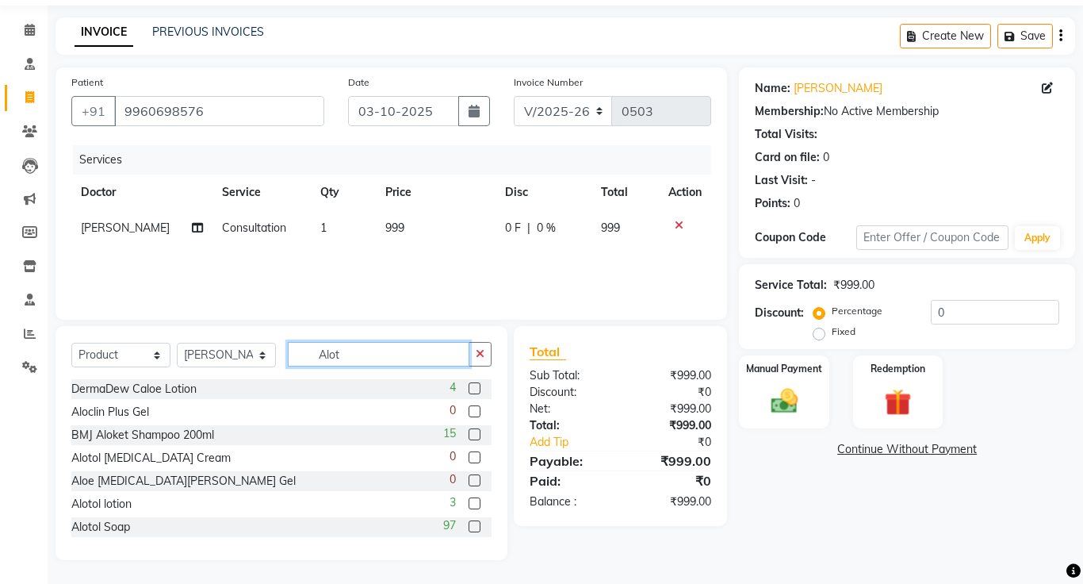
scroll to position [17, 0]
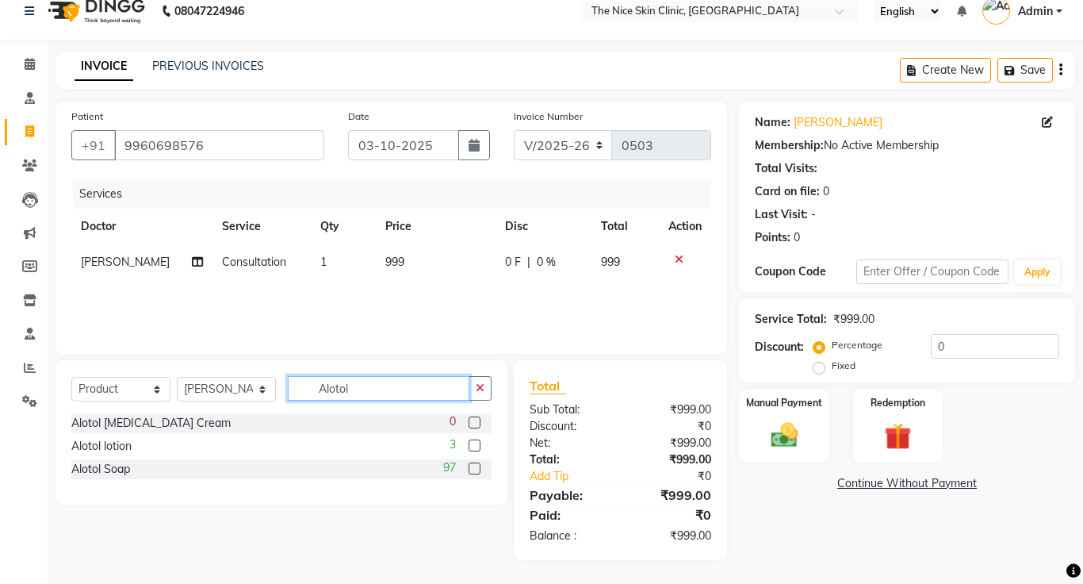
type input "Alotol"
click at [477, 468] on label at bounding box center [475, 468] width 12 height 12
click at [477, 468] on input "checkbox" at bounding box center [474, 469] width 10 height 10
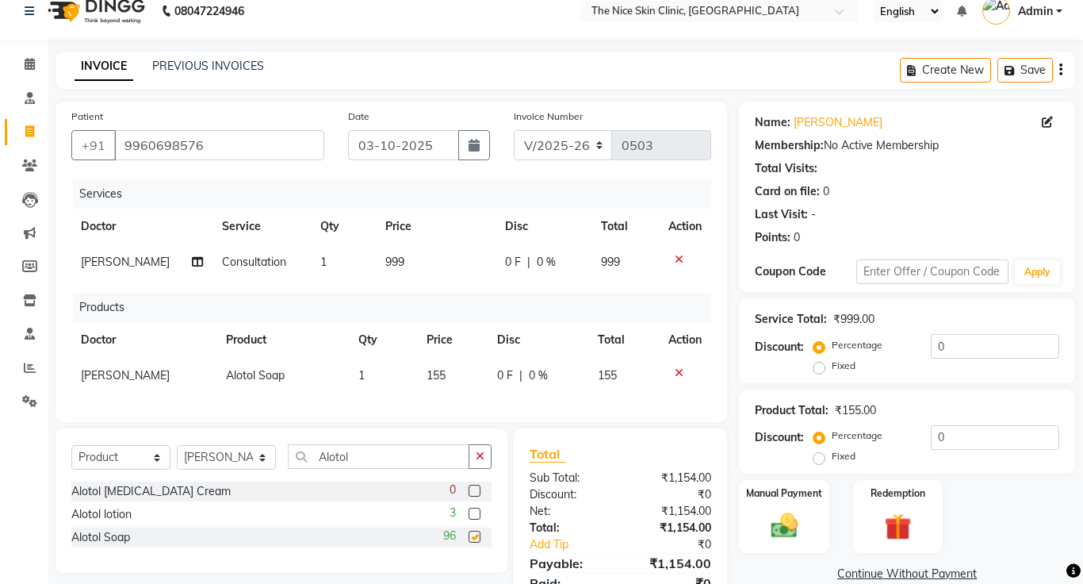
checkbox input "false"
click at [367, 457] on input "Alotol" at bounding box center [379, 456] width 182 height 25
type input "A"
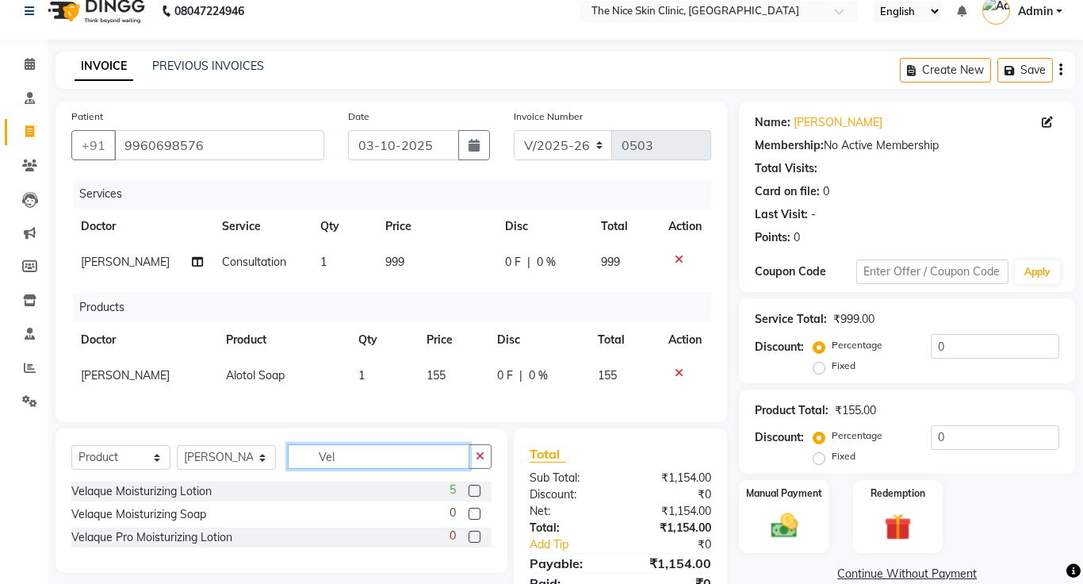
type input "Vel"
click at [472, 537] on label at bounding box center [475, 536] width 12 height 12
click at [472, 537] on input "checkbox" at bounding box center [474, 537] width 10 height 10
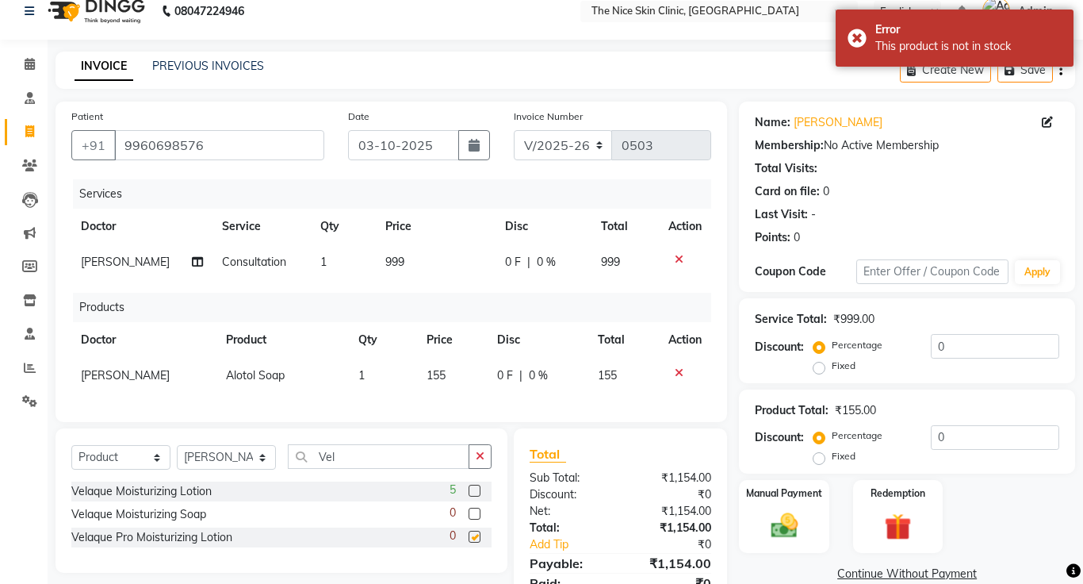
checkbox input "false"
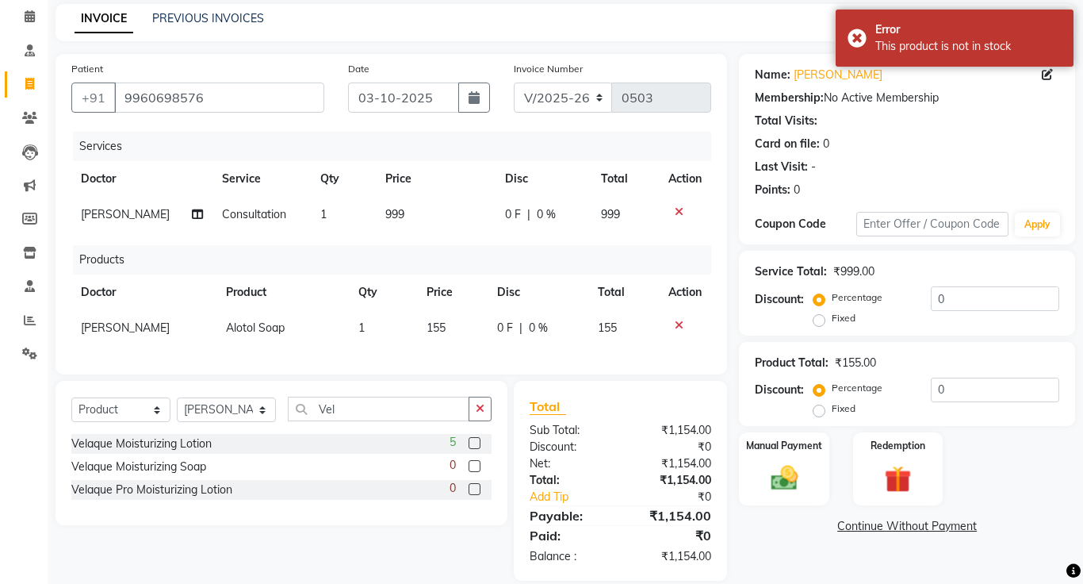
scroll to position [86, 0]
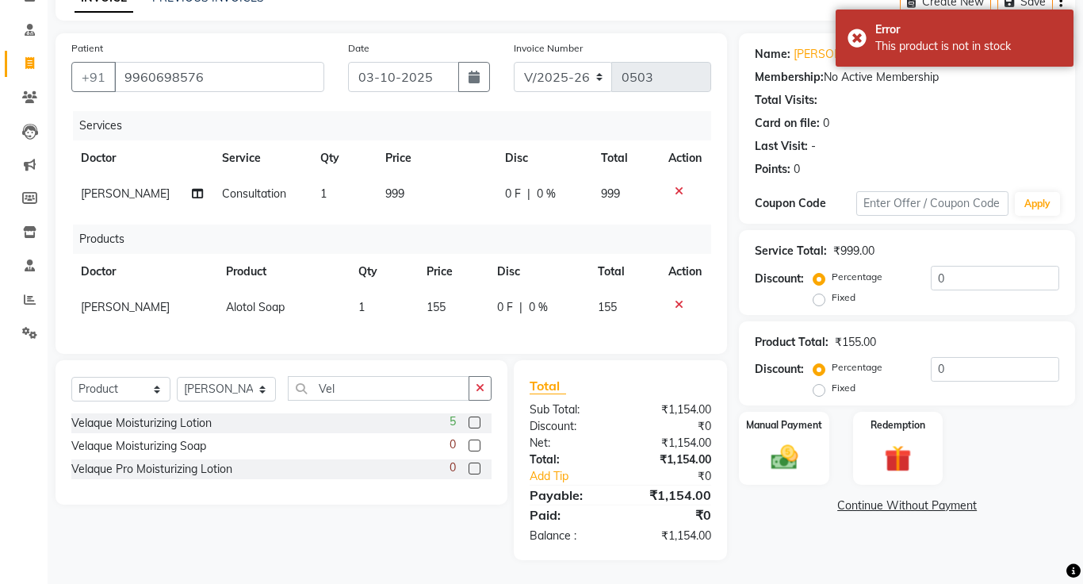
click at [942, 504] on link "Continue Without Payment" at bounding box center [907, 505] width 330 height 17
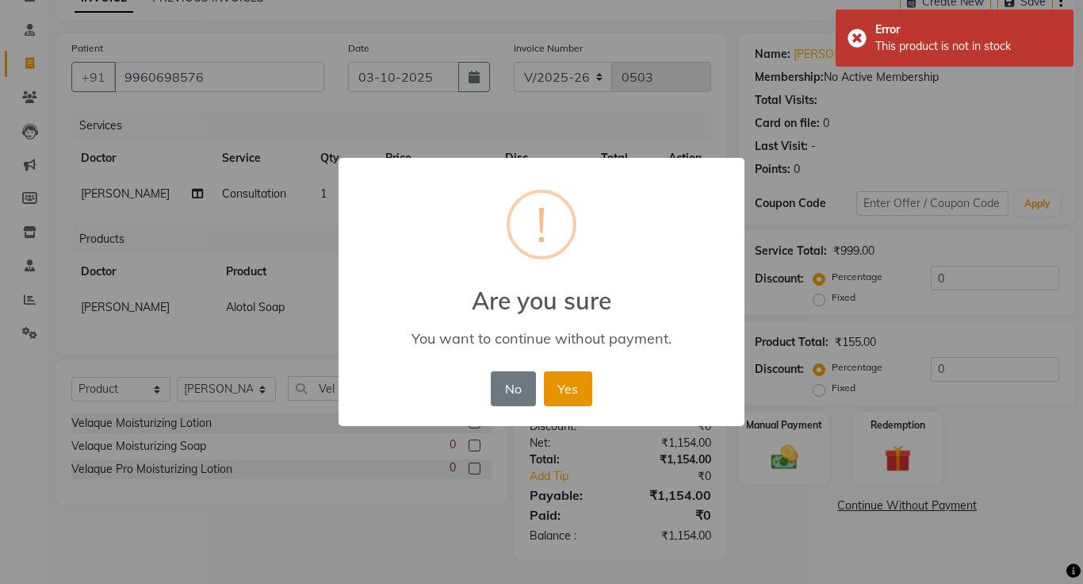
click at [579, 391] on button "Yes" at bounding box center [568, 388] width 48 height 35
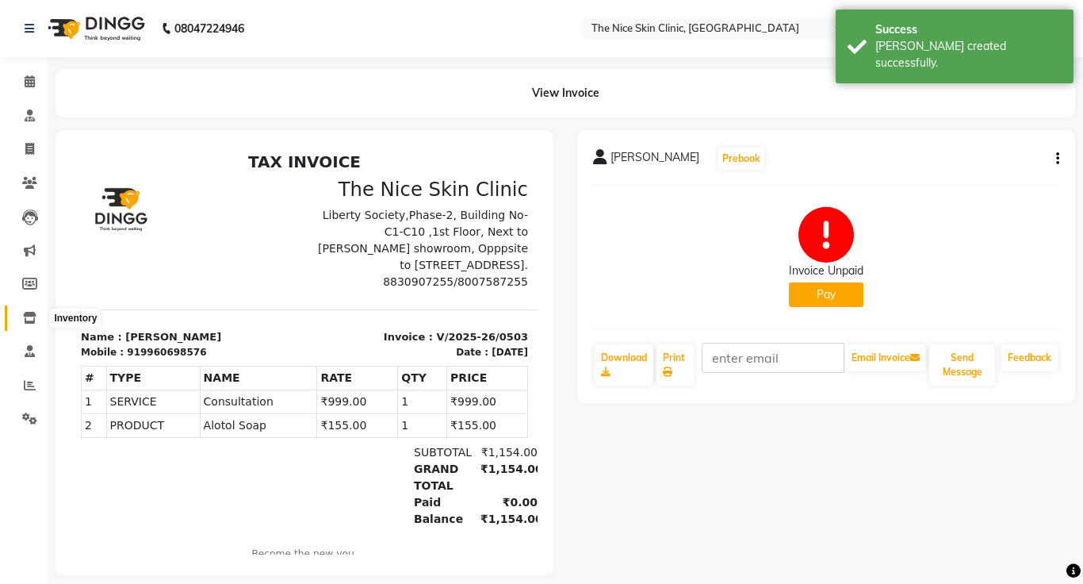
click at [31, 313] on icon at bounding box center [29, 318] width 13 height 12
select select
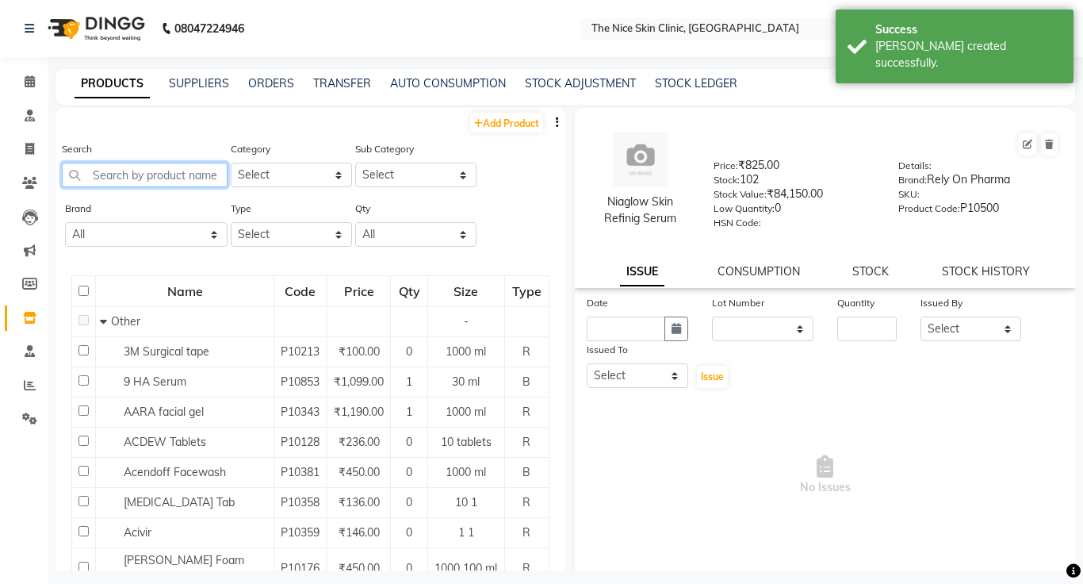
click at [183, 178] on input "text" at bounding box center [145, 175] width 166 height 25
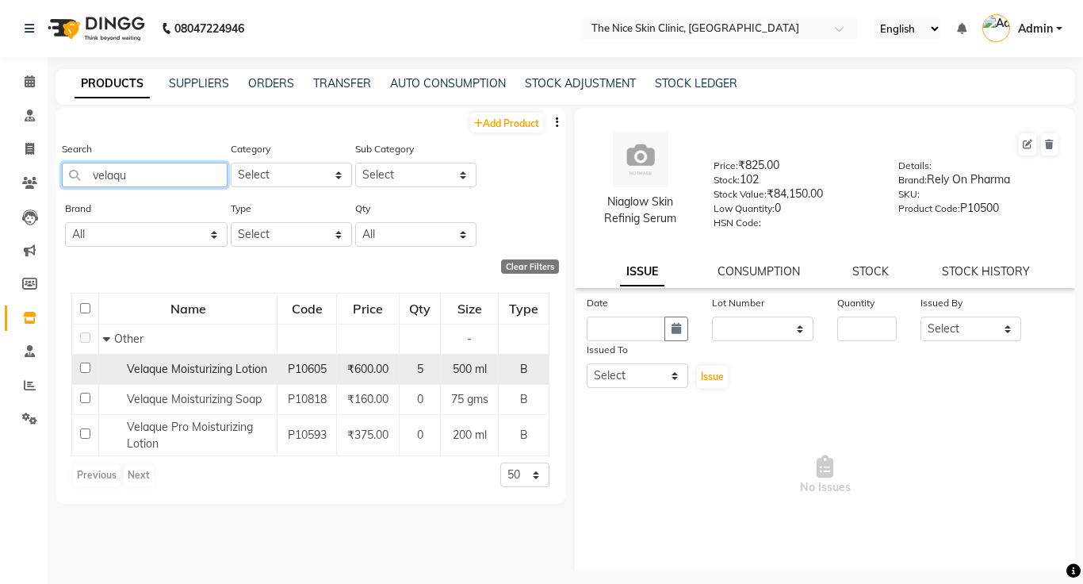
type input "velaqu"
click at [84, 369] on input "checkbox" at bounding box center [85, 367] width 10 height 10
checkbox input "true"
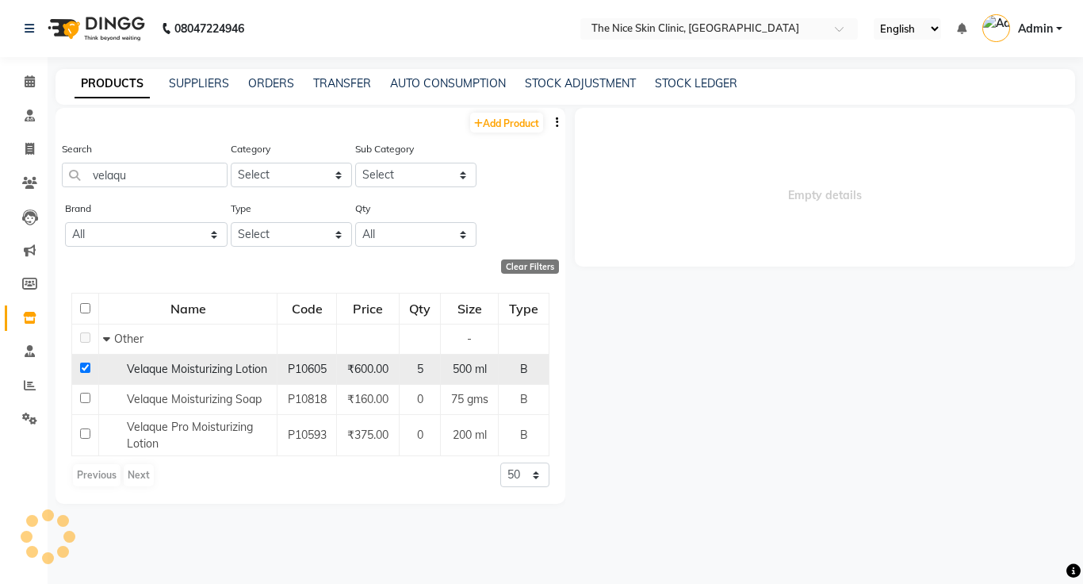
select select
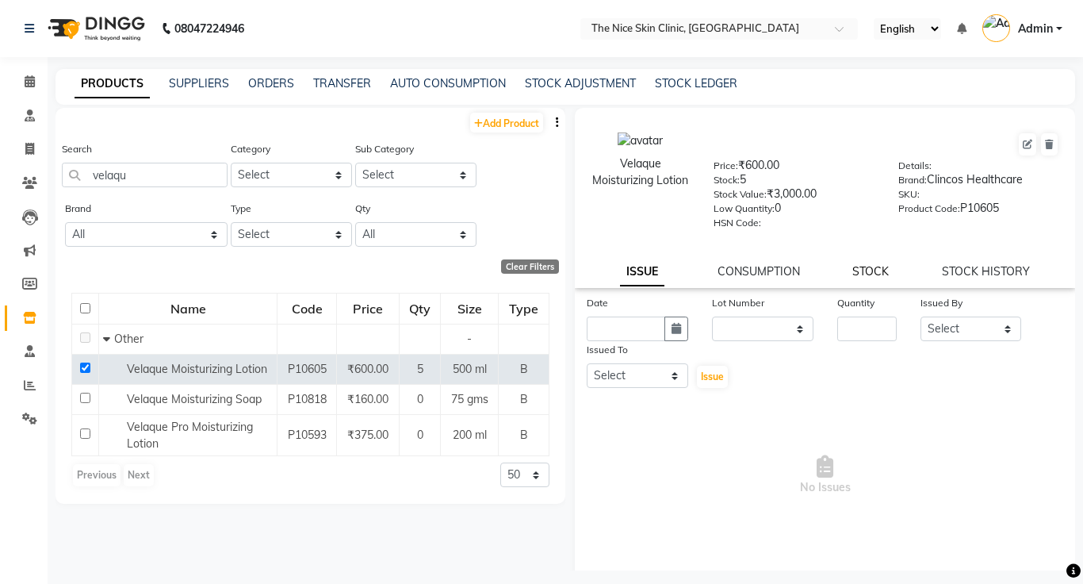
click at [874, 274] on link "STOCK" at bounding box center [870, 271] width 36 height 14
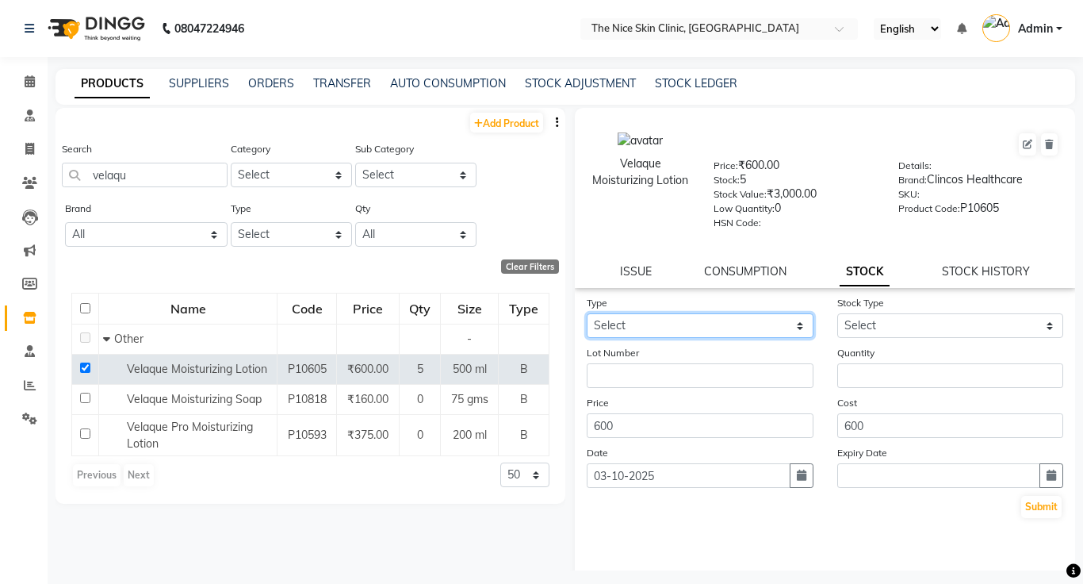
click at [799, 328] on select "Select In Out" at bounding box center [700, 325] width 227 height 25
select select "in"
click at [587, 313] on select "Select In Out" at bounding box center [700, 325] width 227 height 25
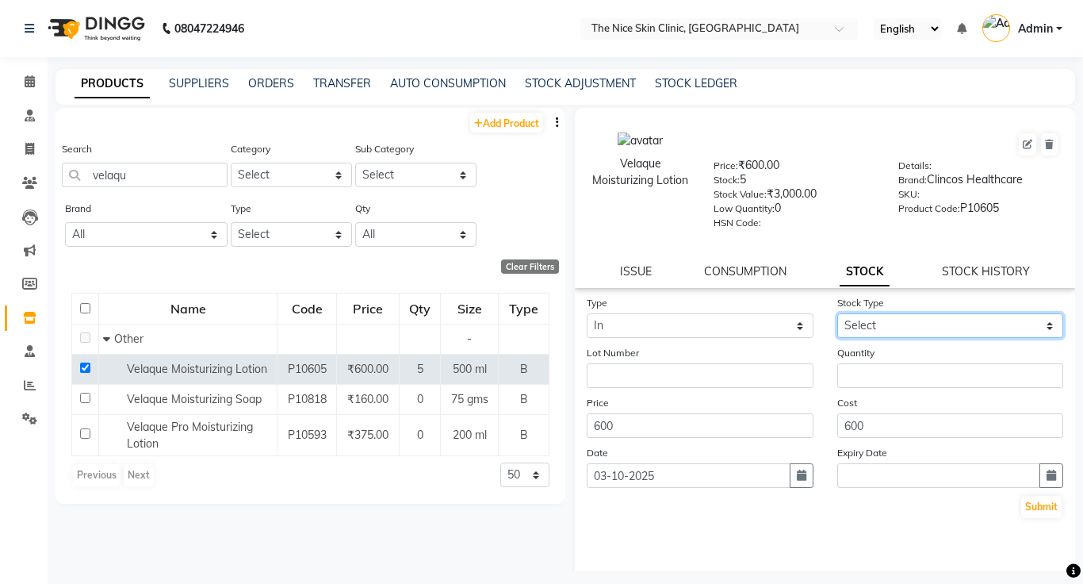
click at [971, 324] on select "Select New Stock Adjustment Return Other" at bounding box center [950, 325] width 227 height 25
select select "adjustment"
click at [837, 313] on select "Select New Stock Adjustment Return Other" at bounding box center [950, 325] width 227 height 25
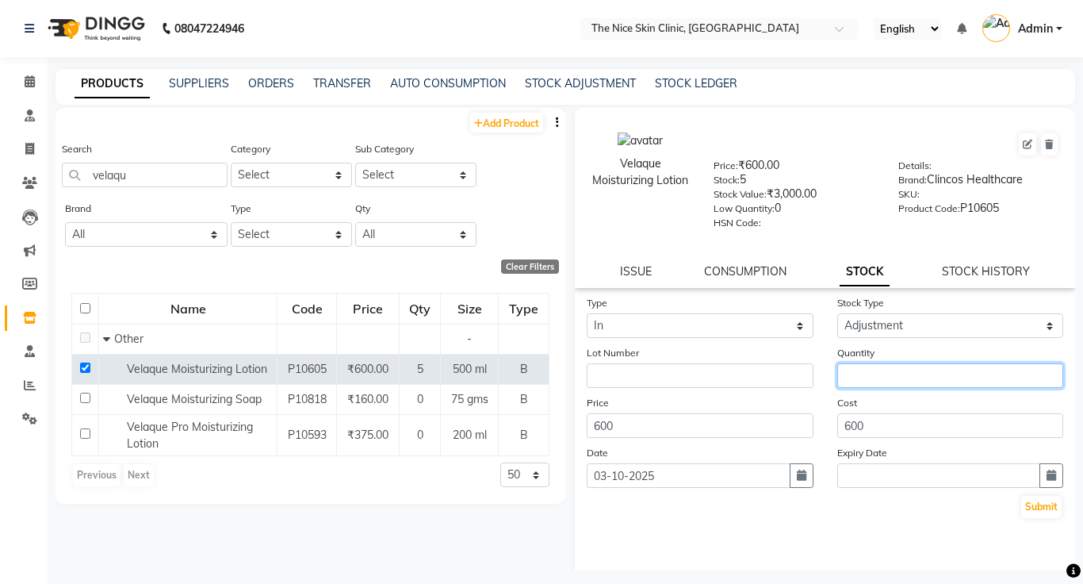
click at [928, 380] on input "number" at bounding box center [950, 375] width 227 height 25
type input "100"
click at [706, 535] on div "Type Select In Out Stock Type Select New Stock Adjustment Return Other Lot Numb…" at bounding box center [825, 452] width 500 height 317
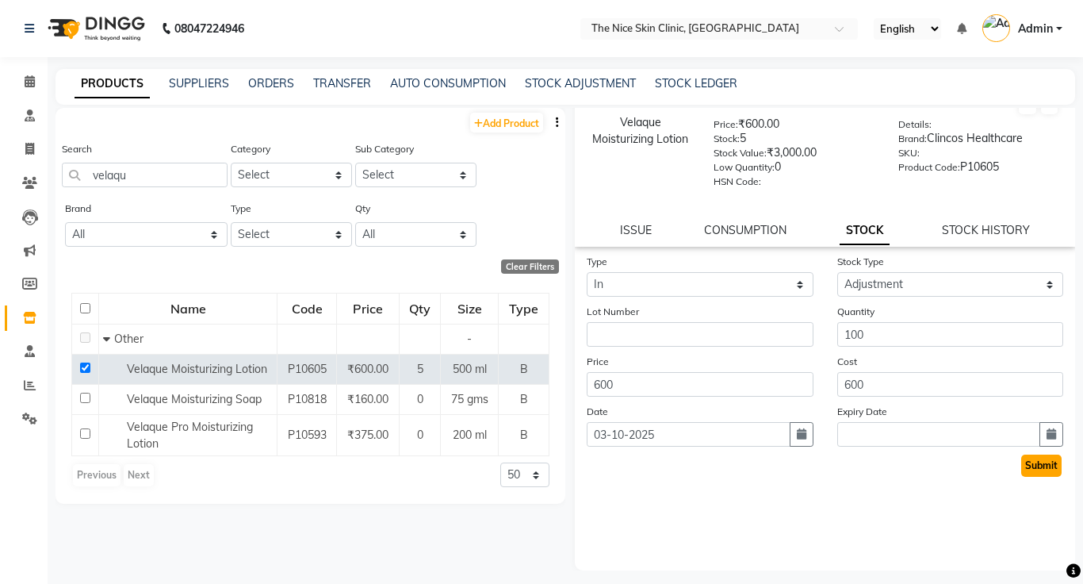
click at [1044, 465] on button "Submit" at bounding box center [1041, 465] width 40 height 22
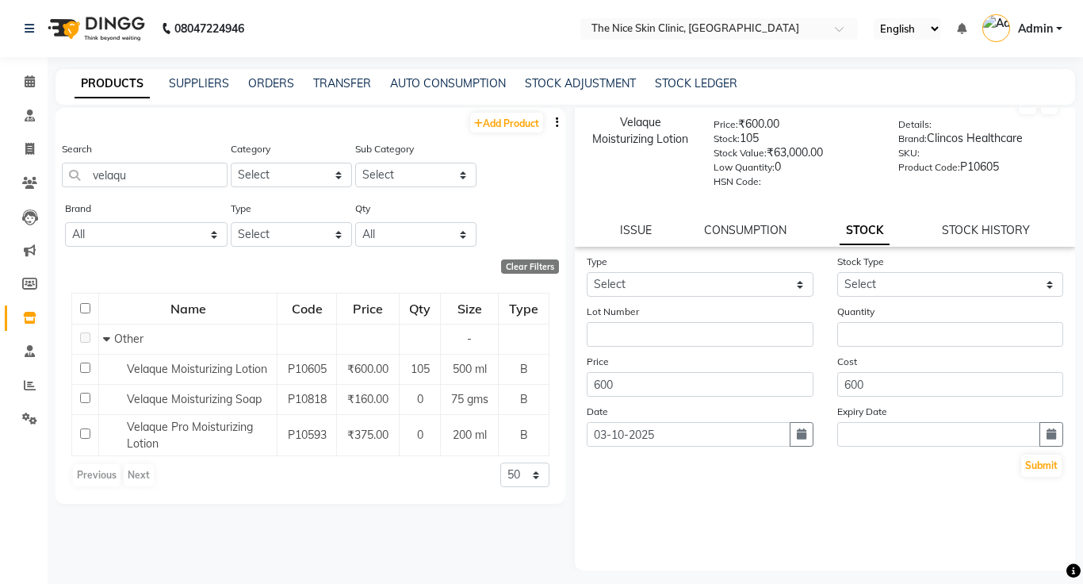
scroll to position [10, 0]
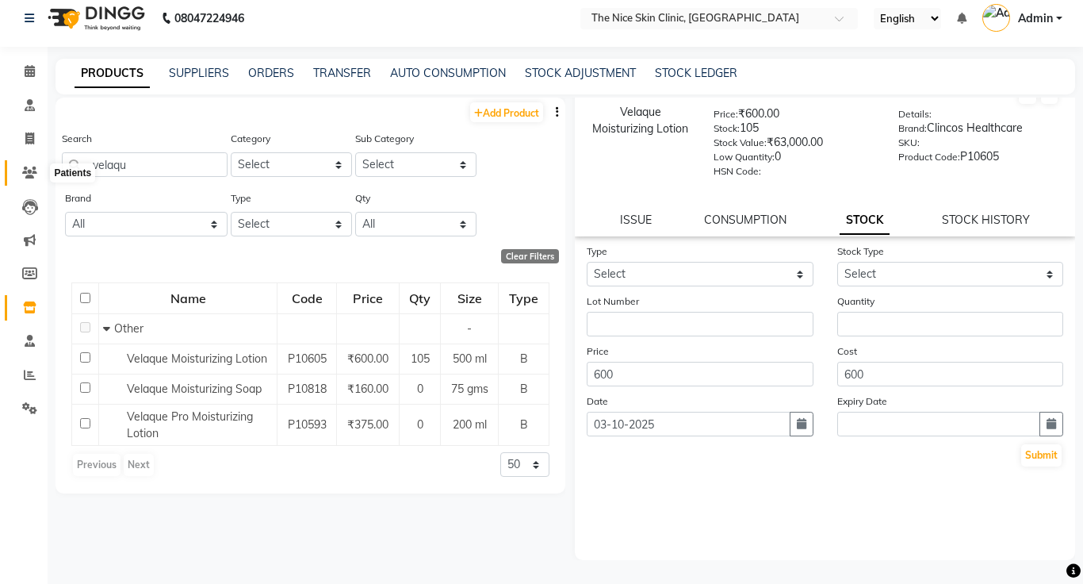
click at [26, 176] on icon at bounding box center [29, 172] width 15 height 12
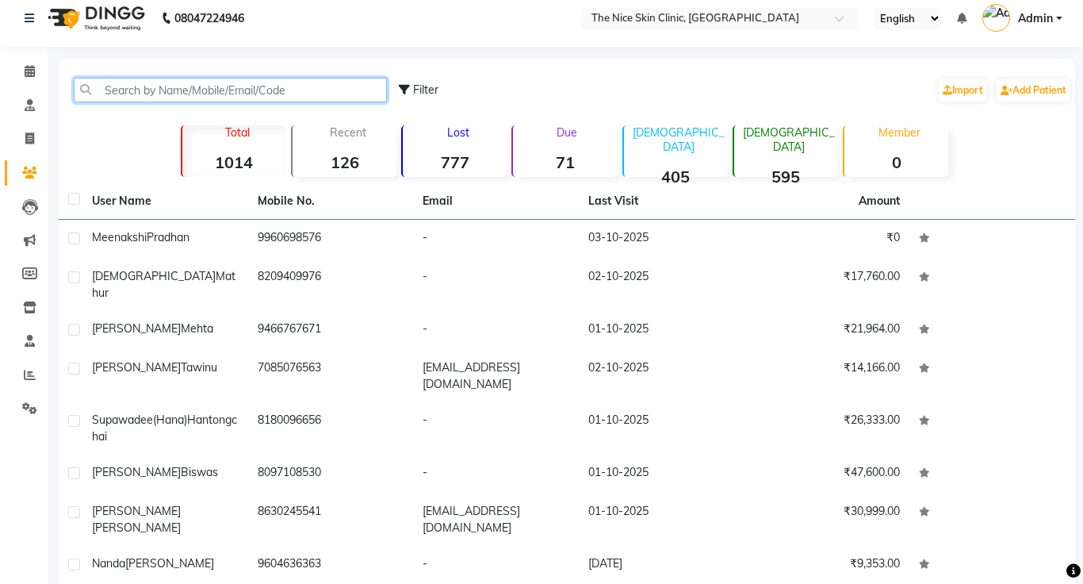
click at [332, 94] on input "text" at bounding box center [230, 90] width 313 height 25
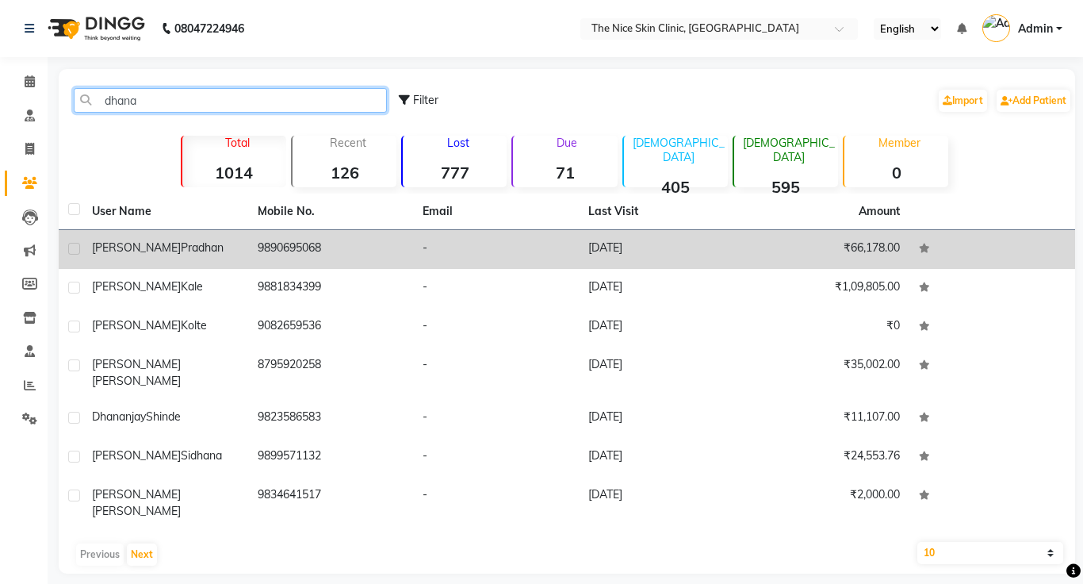
type input "dhana"
click at [208, 250] on div "[PERSON_NAME]" at bounding box center [165, 247] width 147 height 17
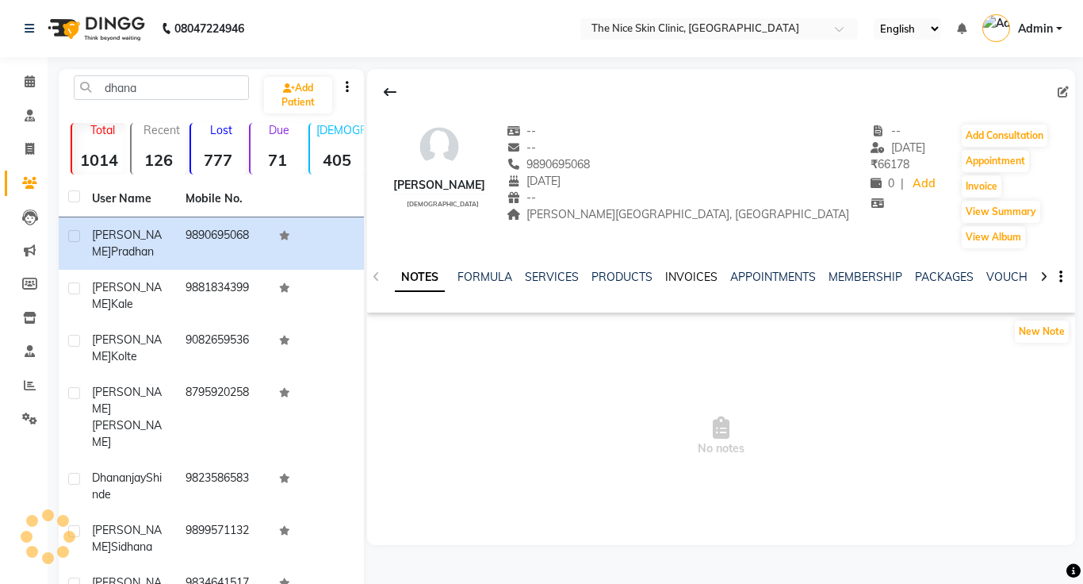
click at [687, 280] on link "INVOICES" at bounding box center [691, 277] width 52 height 14
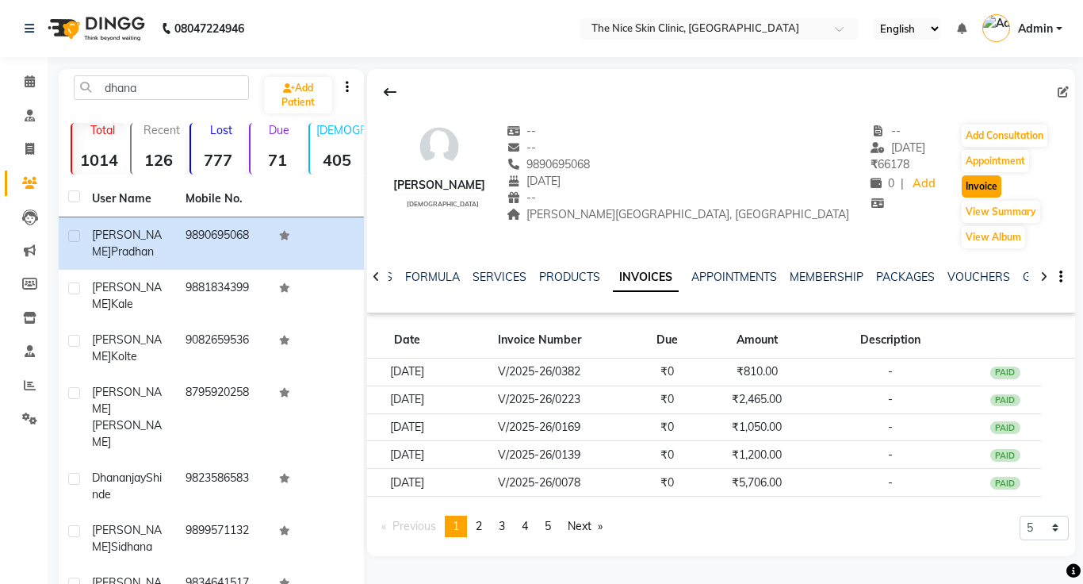
click at [967, 187] on button "Invoice" at bounding box center [982, 186] width 40 height 22
select select "service"
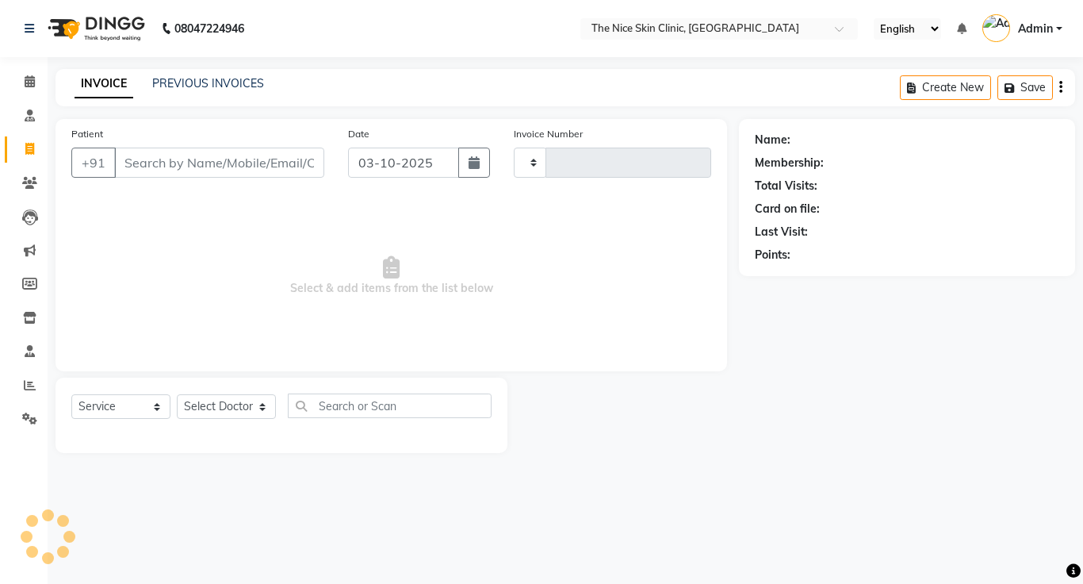
type input "0504"
select select "35"
type input "9890695068"
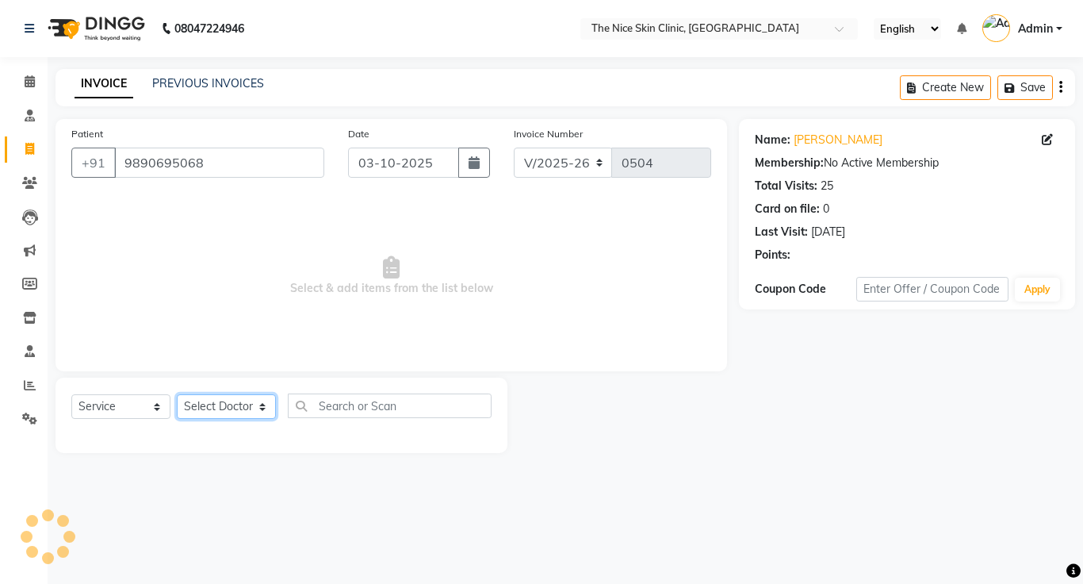
click at [213, 404] on select "Select Doctor [PERSON_NAME] DR. [PERSON_NAME] [PERSON_NAME]" at bounding box center [226, 406] width 99 height 25
select select "1297"
click at [177, 394] on select "Select Doctor [PERSON_NAME] DR. [PERSON_NAME] [PERSON_NAME]" at bounding box center [226, 406] width 99 height 25
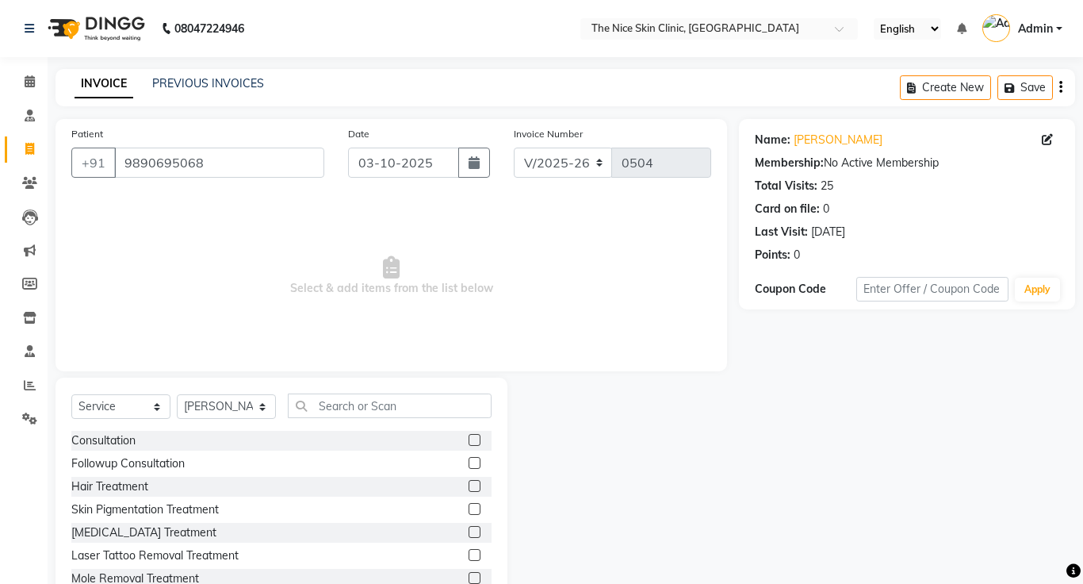
click at [474, 439] on label at bounding box center [475, 440] width 12 height 12
click at [474, 439] on input "checkbox" at bounding box center [474, 440] width 10 height 10
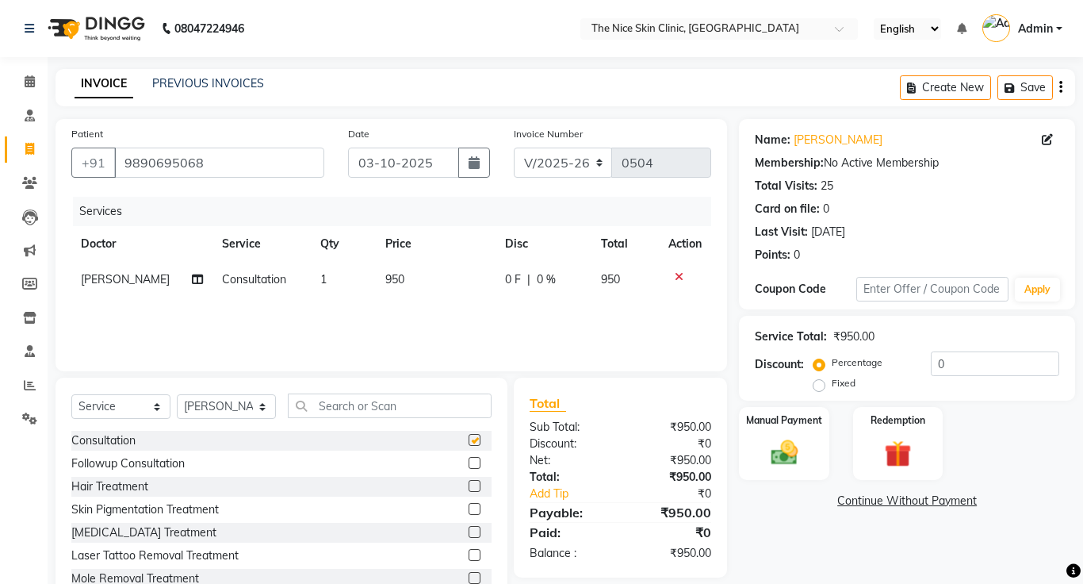
checkbox input "false"
click at [407, 280] on td "950" at bounding box center [436, 280] width 120 height 36
select select "1297"
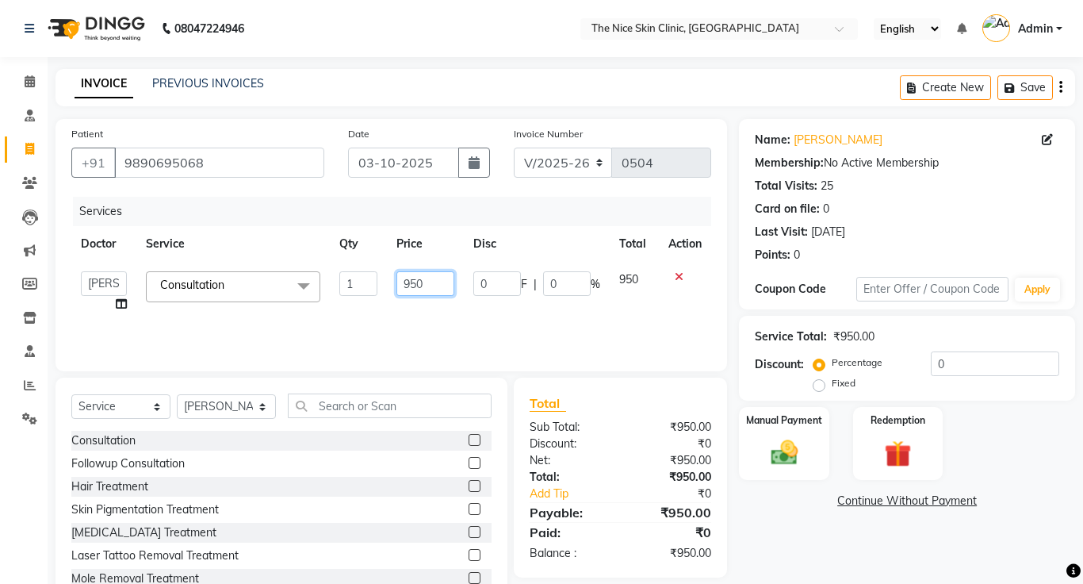
click at [437, 285] on input "950" at bounding box center [424, 283] width 57 height 25
type input "9"
type input "700"
click at [471, 340] on div "Services Doctor Service Qty Price Disc Total Action [PERSON_NAME] DR. [PERSON_N…" at bounding box center [391, 276] width 640 height 159
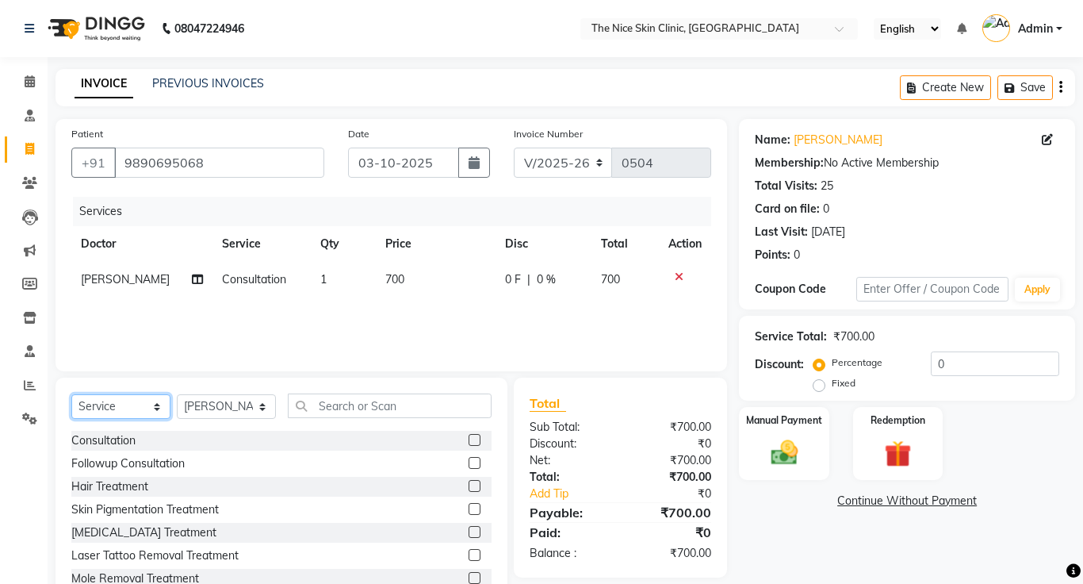
click at [121, 404] on select "Select Service Product Membership Package Voucher Prepaid Gift Card" at bounding box center [120, 406] width 99 height 25
click at [324, 339] on div "Services Doctor Service Qty Price Disc Total Action [PERSON_NAME] Consultation …" at bounding box center [391, 276] width 640 height 159
click at [388, 408] on input "text" at bounding box center [390, 405] width 204 height 25
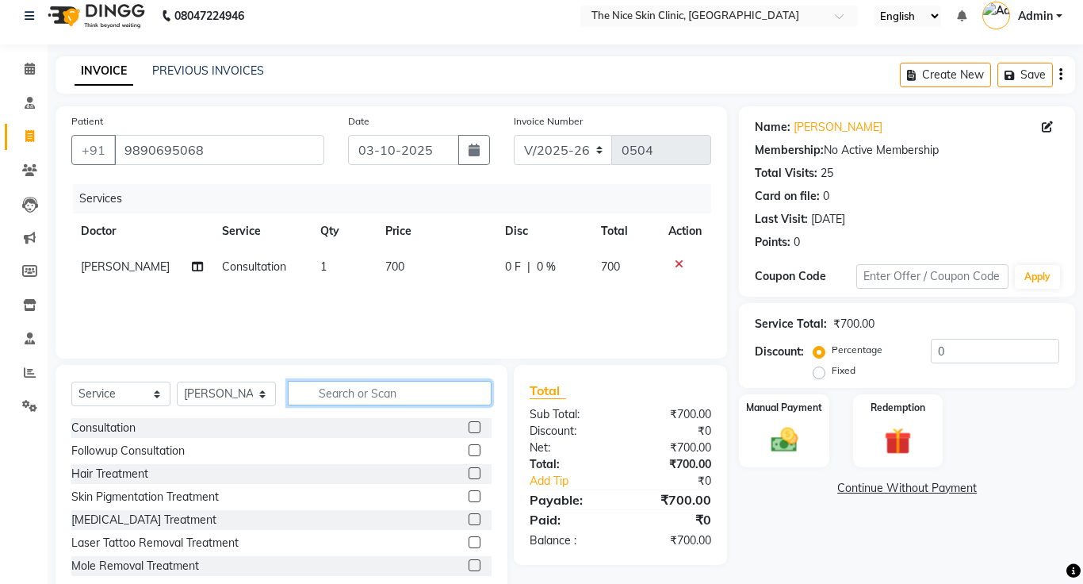
scroll to position [52, 0]
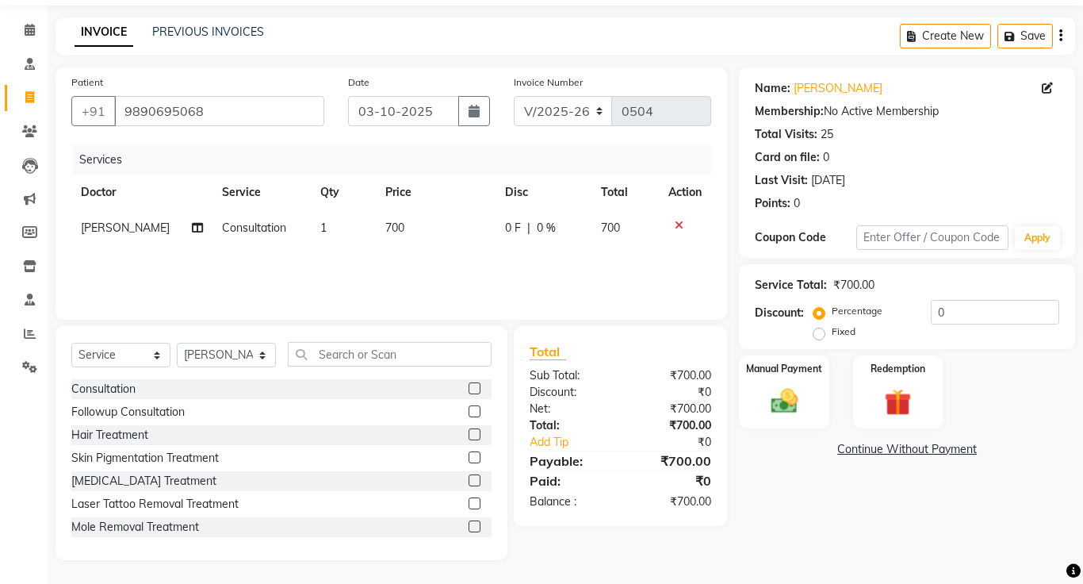
click at [517, 284] on div "Services Doctor Service Qty Price Disc Total Action [PERSON_NAME] Consultation …" at bounding box center [391, 224] width 640 height 159
click at [352, 354] on input "text" at bounding box center [390, 354] width 204 height 25
click at [110, 356] on select "Select Service Product Membership Package Voucher Prepaid Gift Card" at bounding box center [120, 354] width 99 height 25
select select "product"
click at [71, 342] on select "Select Service Product Membership Package Voucher Prepaid Gift Card" at bounding box center [120, 354] width 99 height 25
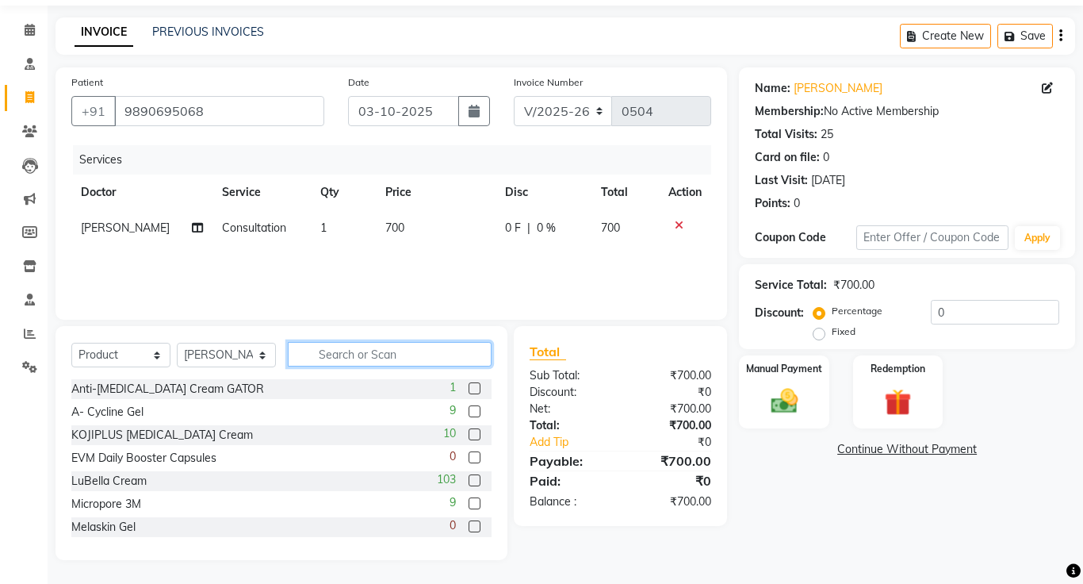
click at [396, 357] on input "text" at bounding box center [390, 354] width 204 height 25
type input "H"
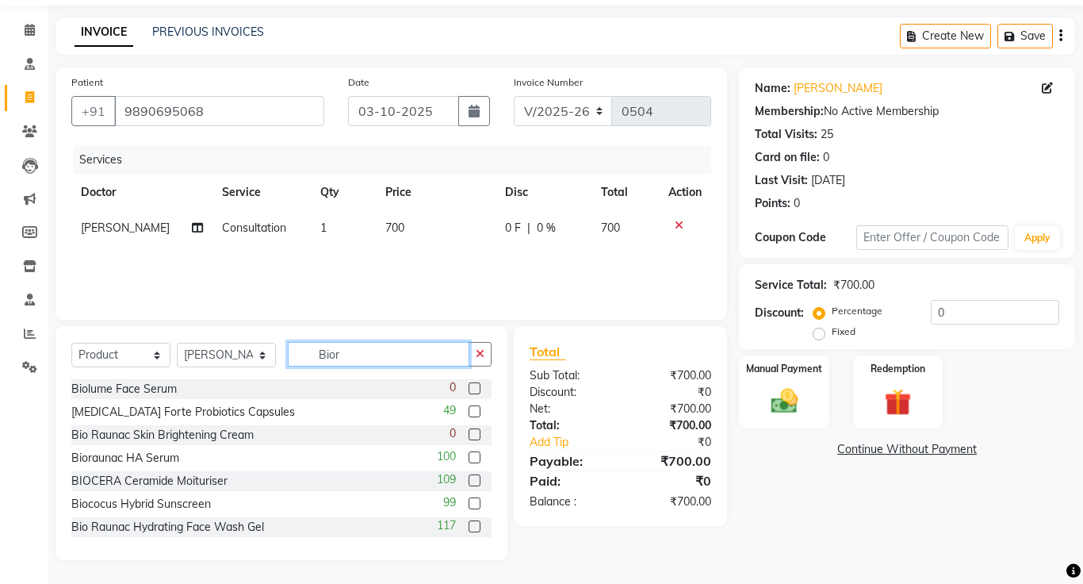
scroll to position [17, 0]
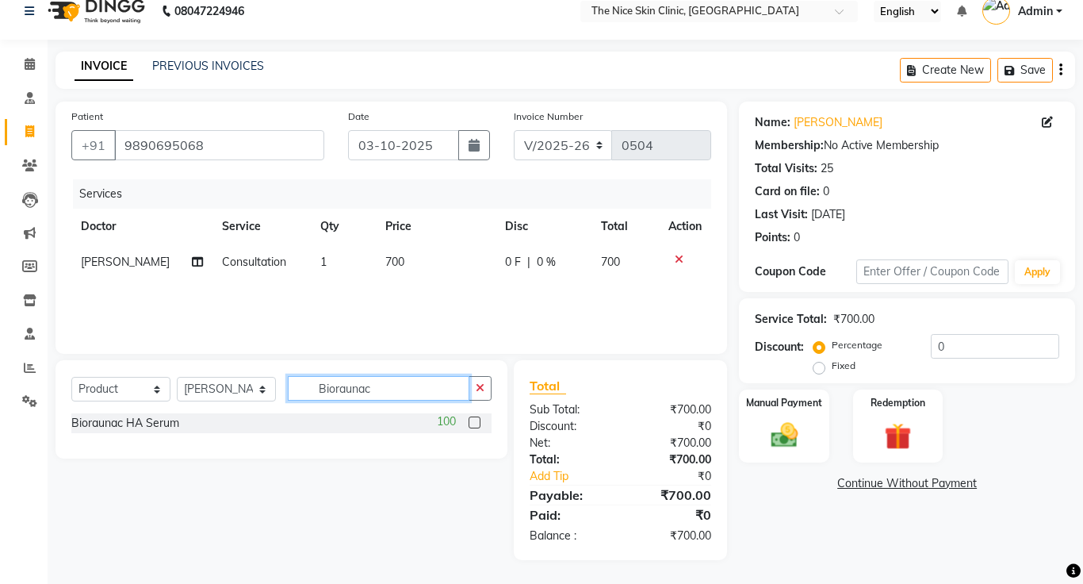
type input "Bioraunac"
click at [476, 424] on label at bounding box center [475, 422] width 12 height 12
click at [476, 424] on input "checkbox" at bounding box center [474, 423] width 10 height 10
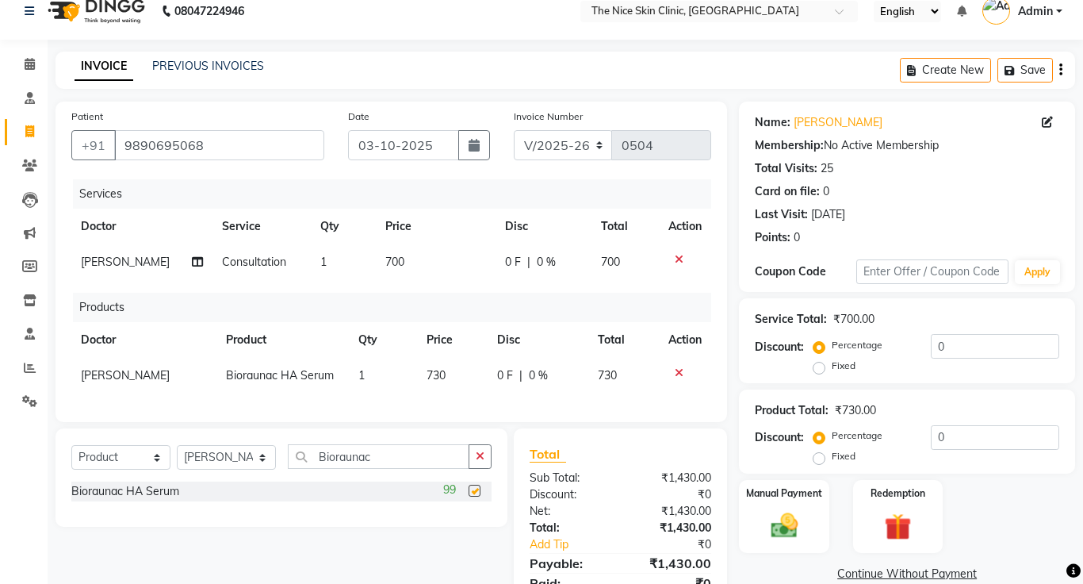
checkbox input "false"
click at [403, 460] on input "Bioraunac" at bounding box center [379, 456] width 182 height 25
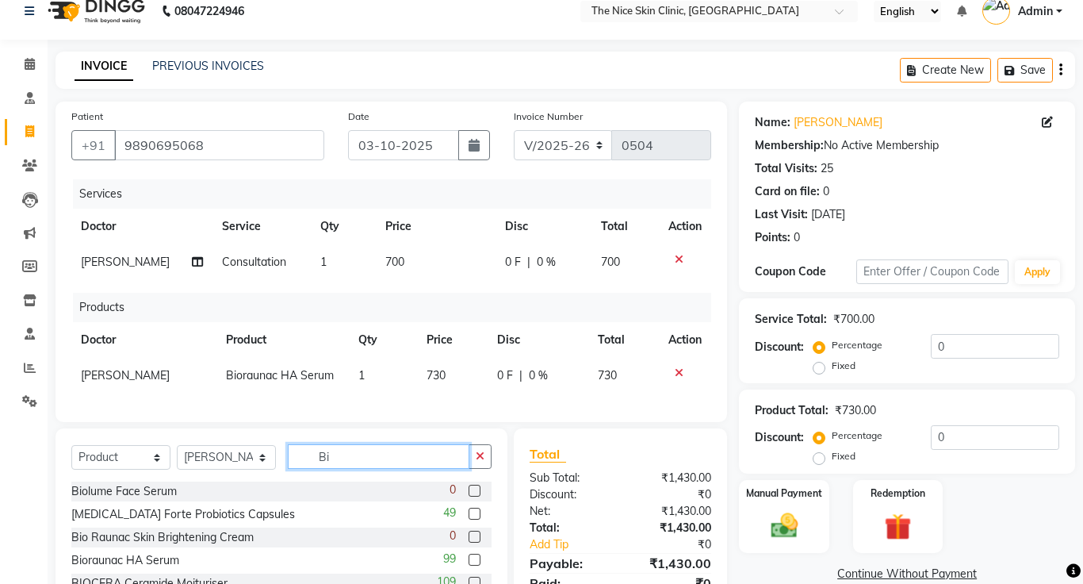
type input "B"
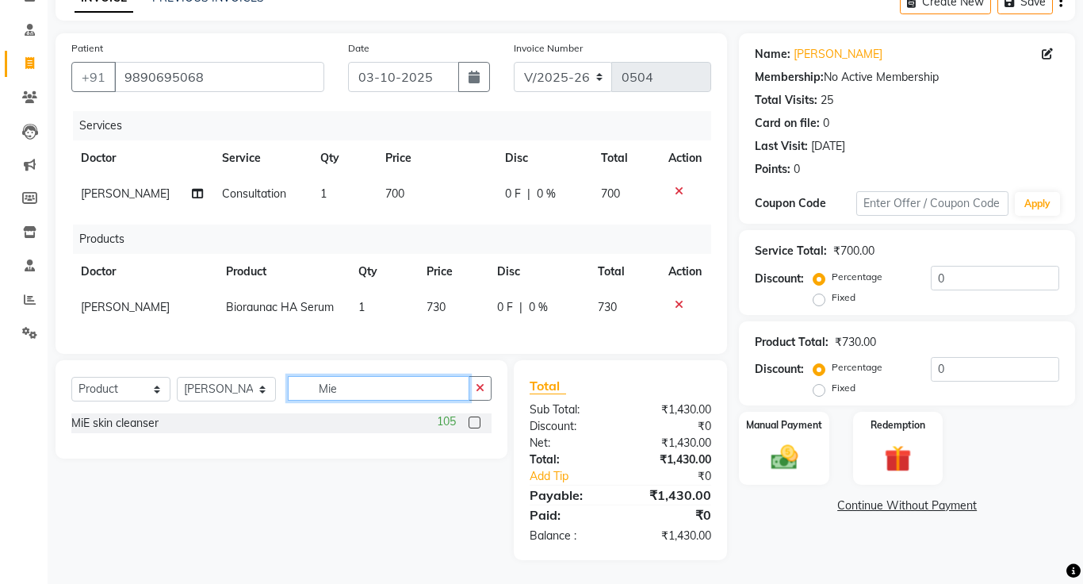
scroll to position [86, 0]
type input "Mie"
click at [475, 421] on label at bounding box center [475, 422] width 12 height 12
click at [475, 421] on input "checkbox" at bounding box center [474, 423] width 10 height 10
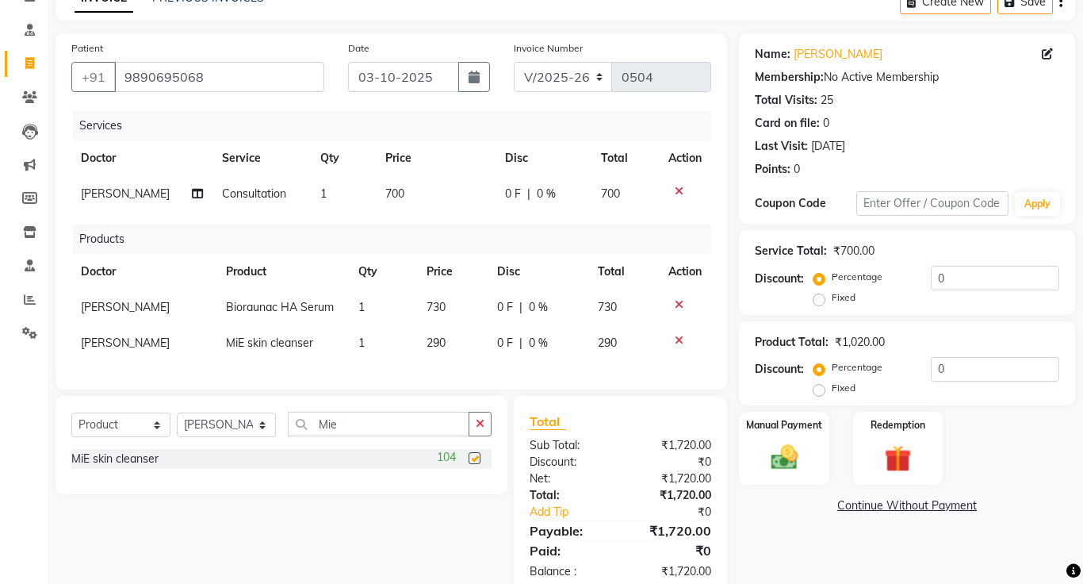
checkbox input "false"
click at [352, 424] on input "Mie" at bounding box center [379, 423] width 182 height 25
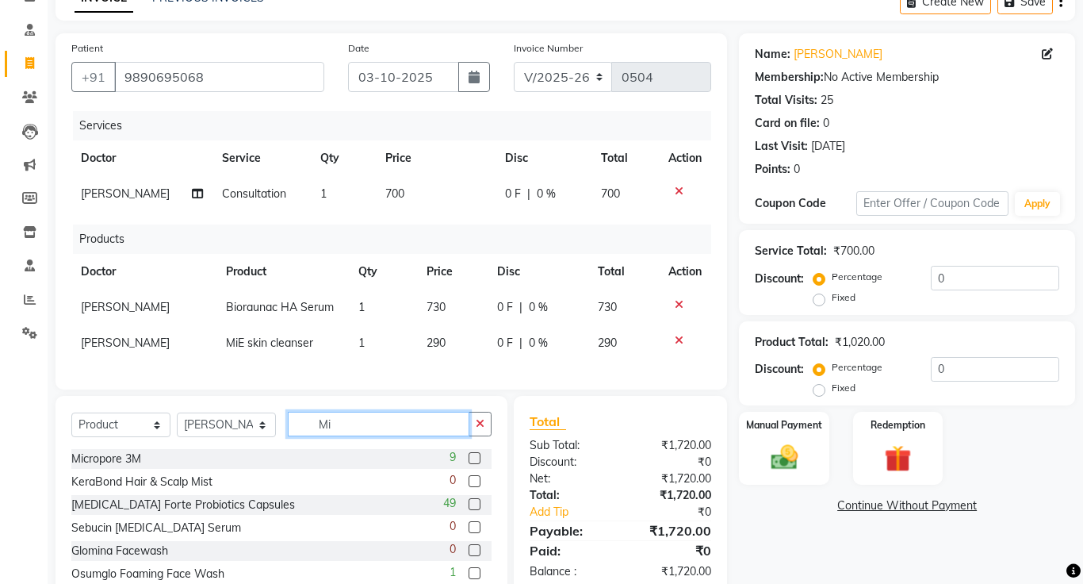
type input "M"
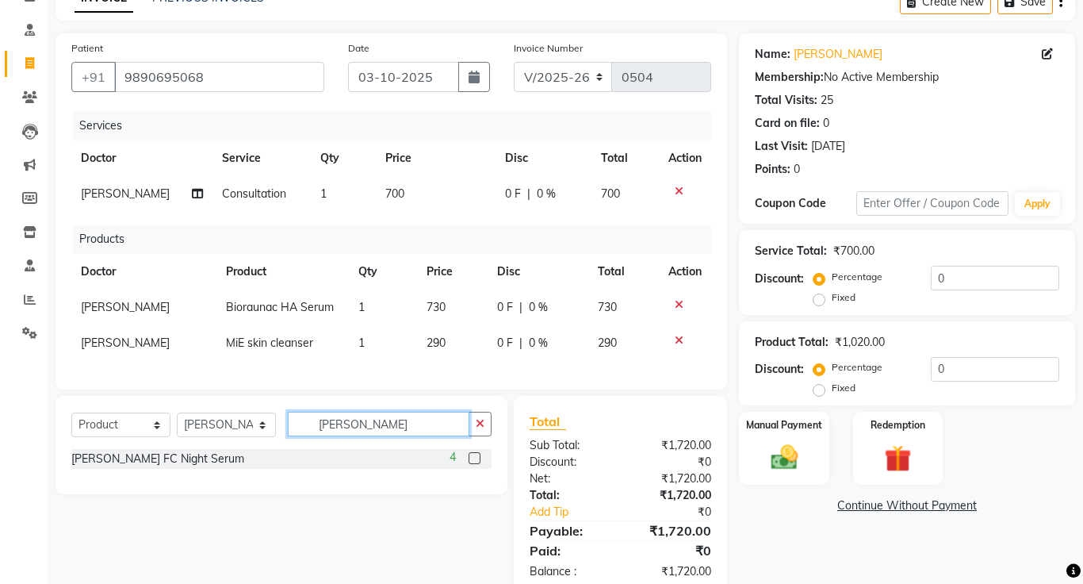
type input "[PERSON_NAME]"
click at [473, 458] on label at bounding box center [475, 458] width 12 height 12
click at [473, 458] on input "checkbox" at bounding box center [474, 458] width 10 height 10
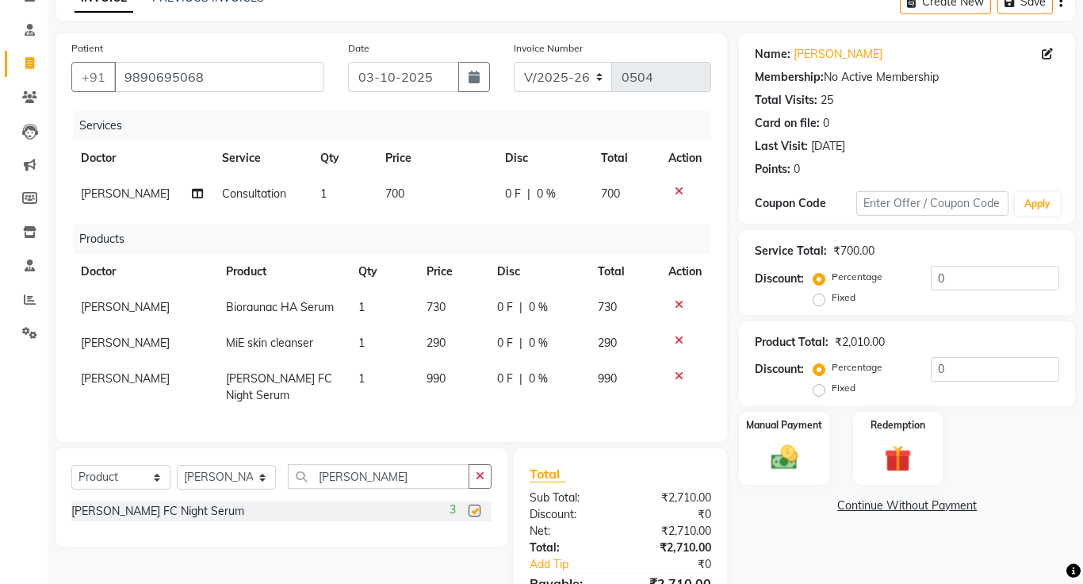
checkbox input "false"
click at [401, 464] on input "[PERSON_NAME]" at bounding box center [379, 476] width 182 height 25
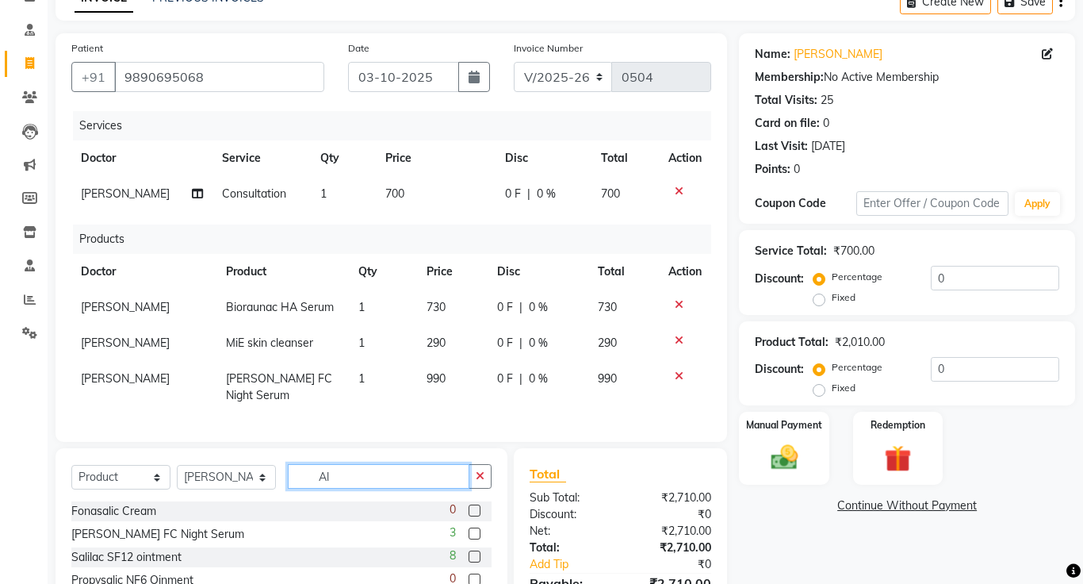
type input "A"
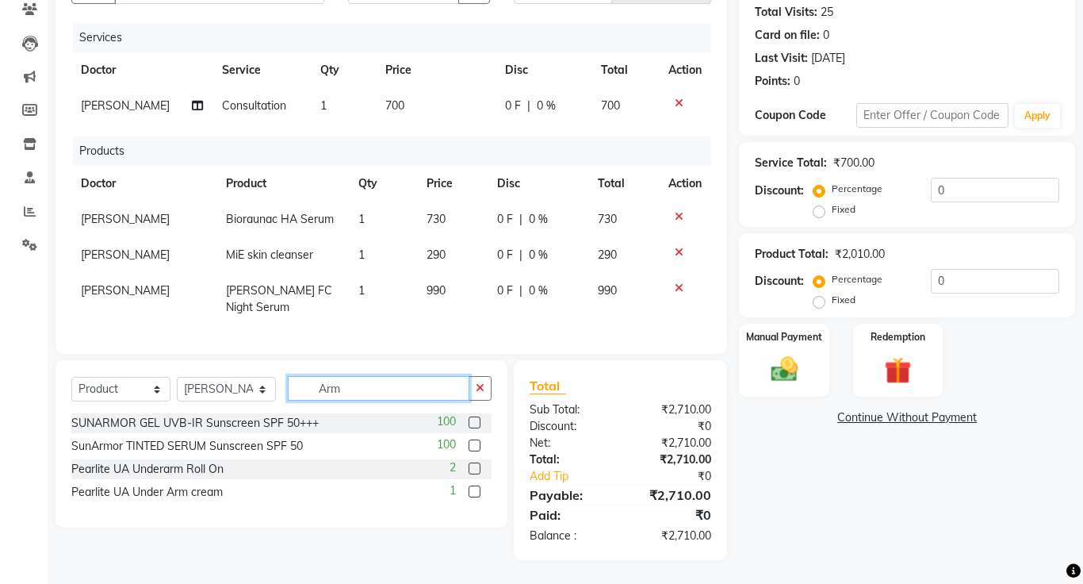
scroll to position [157, 0]
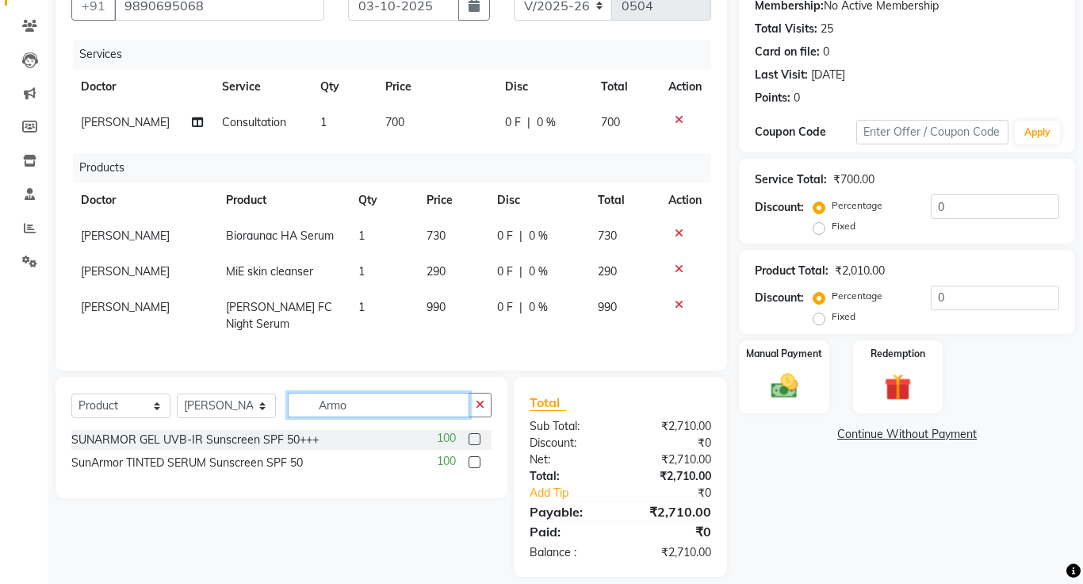
type input "Armo"
click at [479, 433] on label at bounding box center [475, 439] width 12 height 12
click at [479, 434] on input "checkbox" at bounding box center [474, 439] width 10 height 10
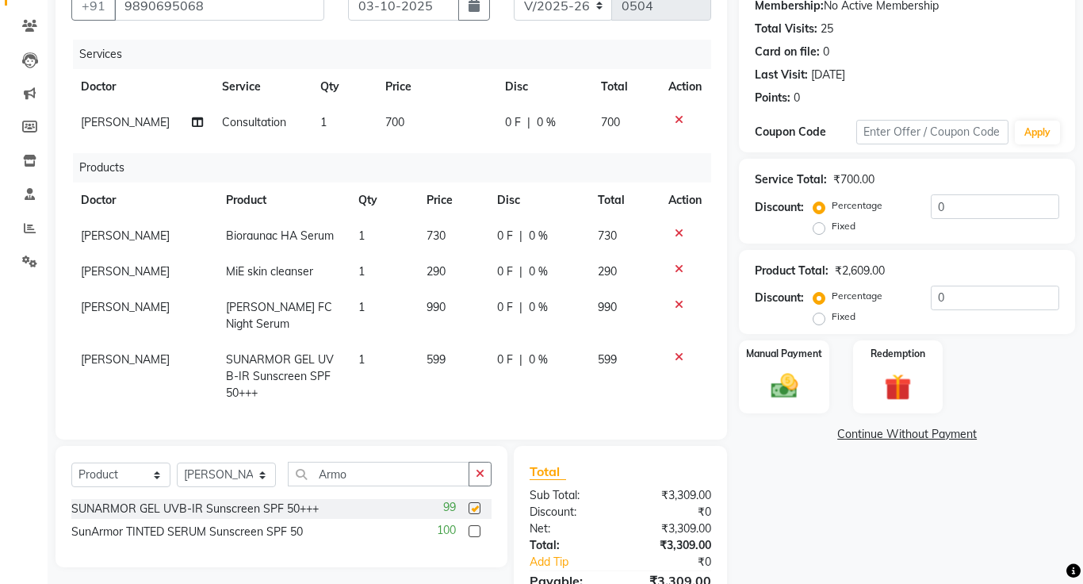
checkbox input "false"
click at [404, 461] on input "Armo" at bounding box center [379, 473] width 182 height 25
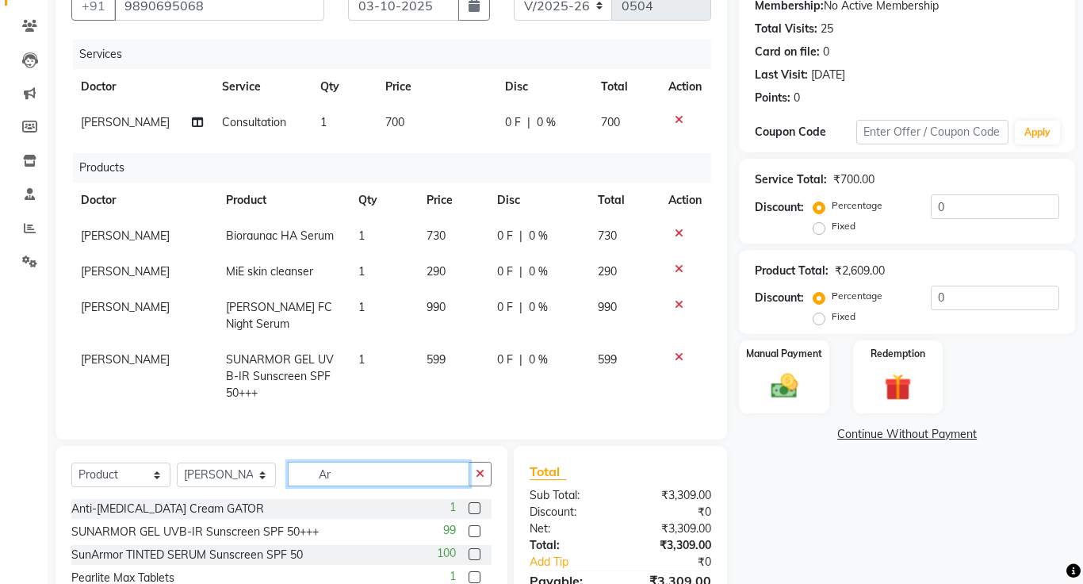
type input "A"
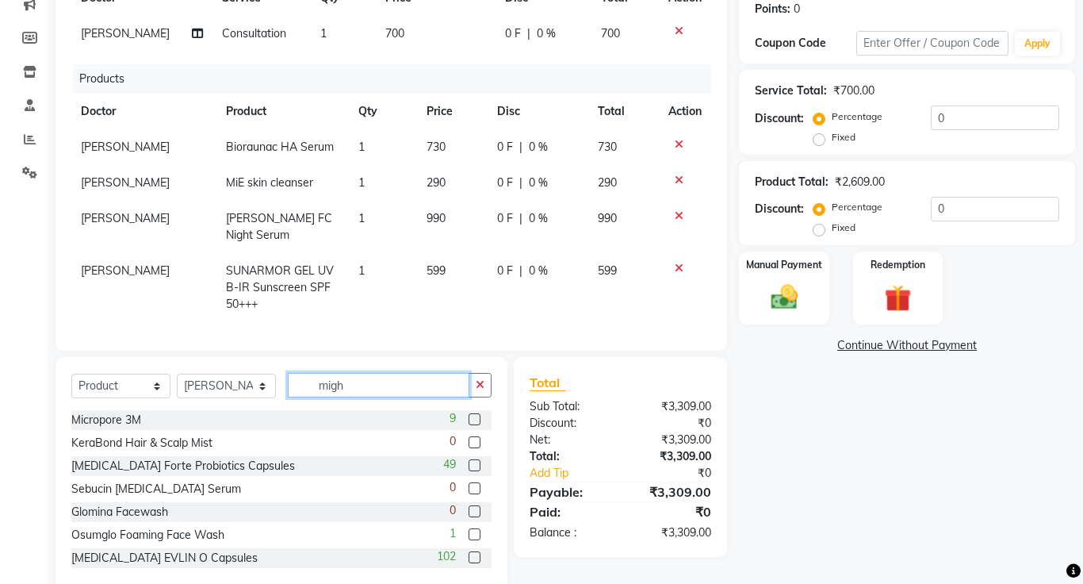
scroll to position [226, 0]
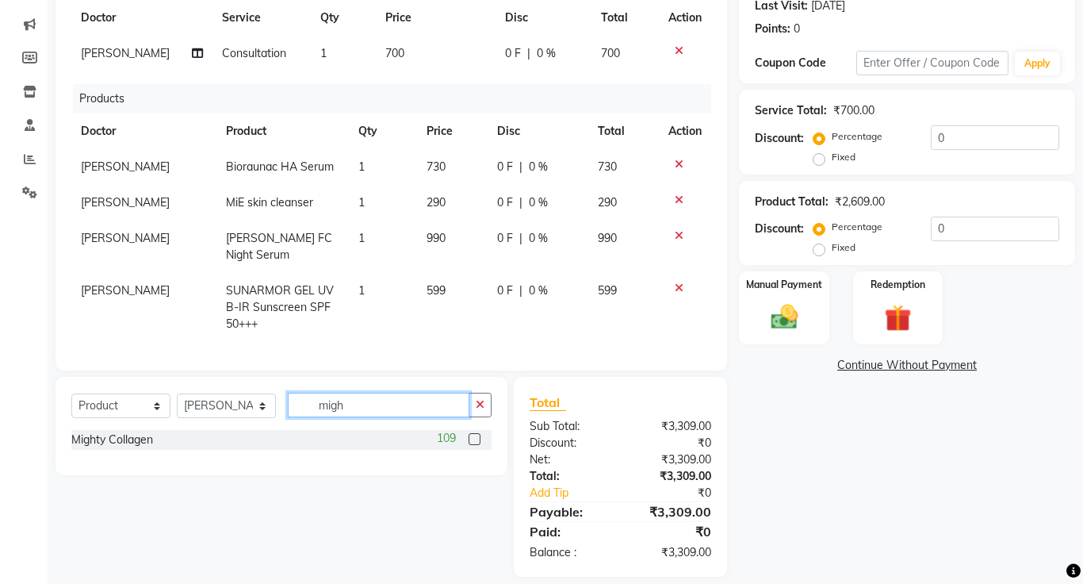
type input "migh"
click at [475, 433] on label at bounding box center [475, 439] width 12 height 12
click at [475, 434] on input "checkbox" at bounding box center [474, 439] width 10 height 10
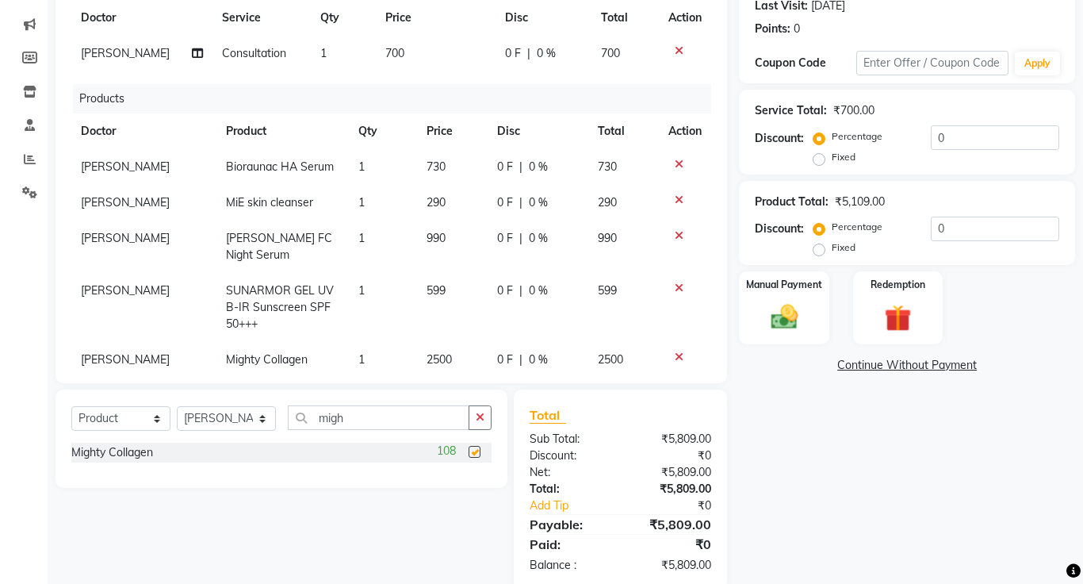
checkbox input "false"
click at [374, 419] on input "migh" at bounding box center [379, 417] width 182 height 25
type input "m"
type input "wispy"
click at [476, 450] on label at bounding box center [475, 452] width 12 height 12
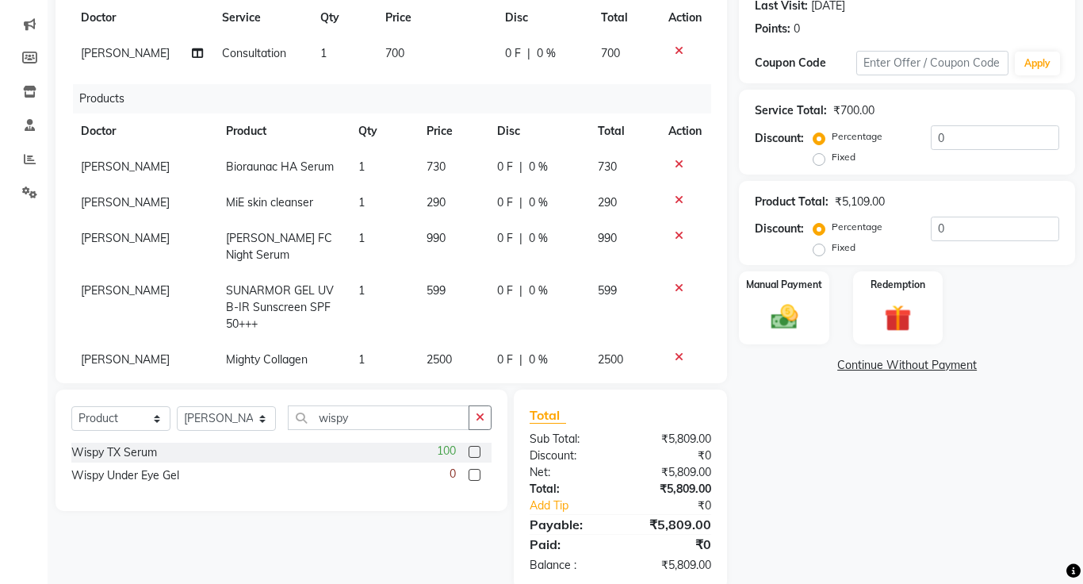
click at [476, 450] on input "checkbox" at bounding box center [474, 452] width 10 height 10
checkbox input "false"
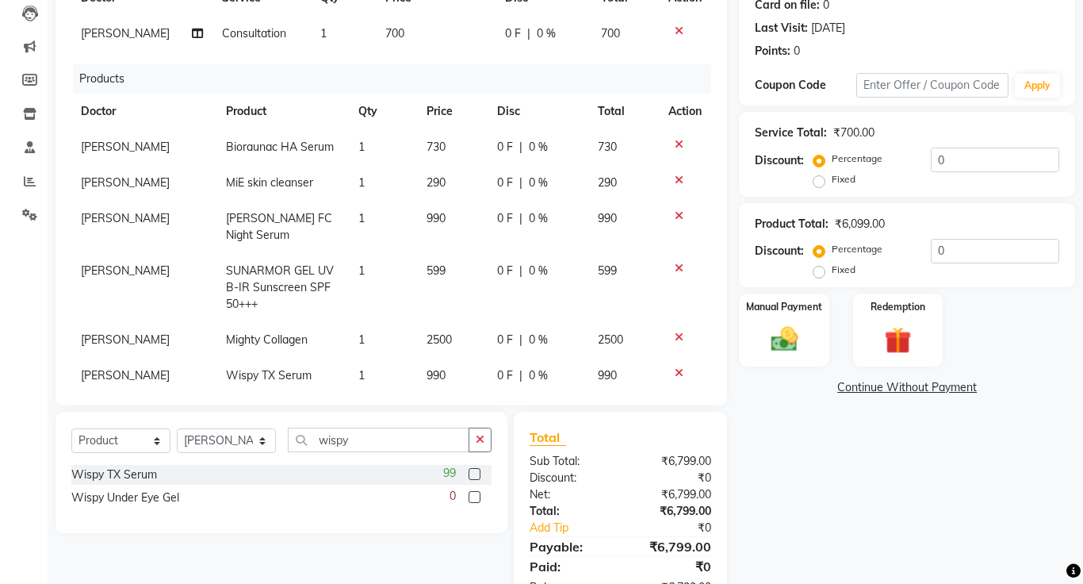
scroll to position [205, 0]
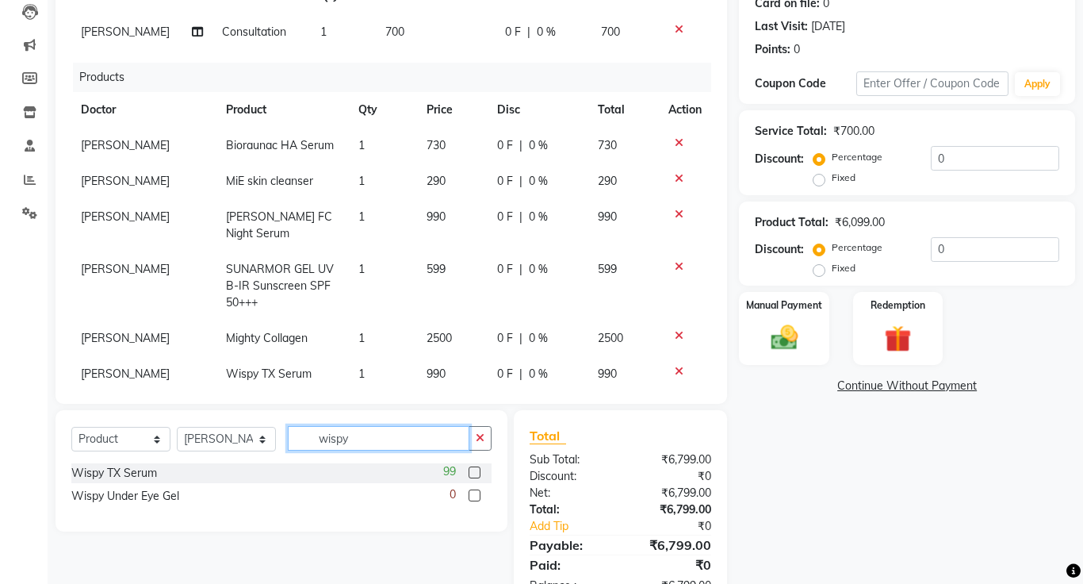
click at [365, 443] on input "wispy" at bounding box center [379, 438] width 182 height 25
type input "w"
type input "la spuma"
click at [475, 473] on label at bounding box center [475, 472] width 12 height 12
click at [475, 473] on input "checkbox" at bounding box center [474, 473] width 10 height 10
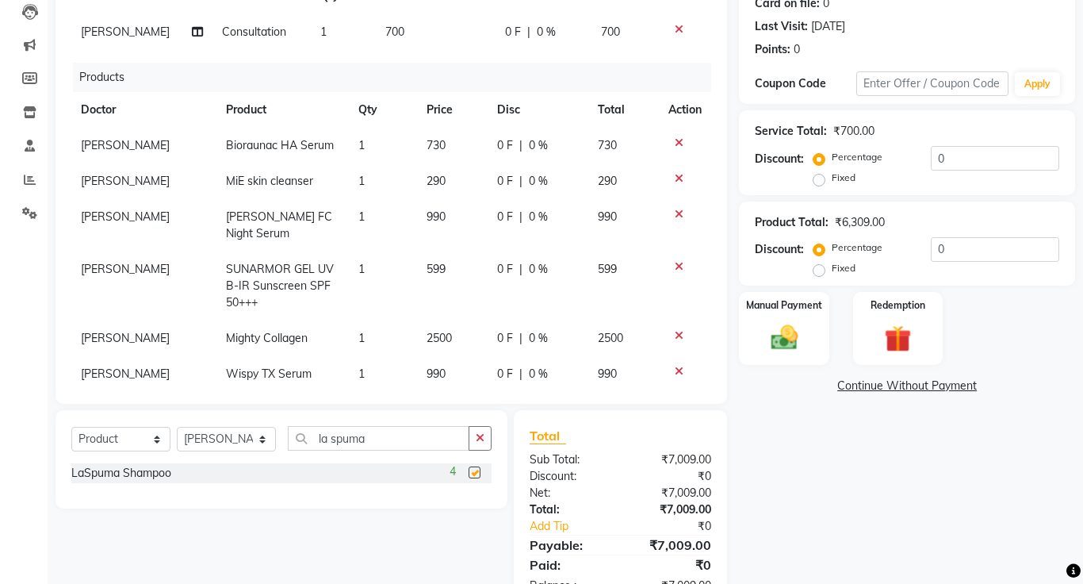
checkbox input "false"
click at [404, 436] on input "la spuma" at bounding box center [379, 438] width 182 height 25
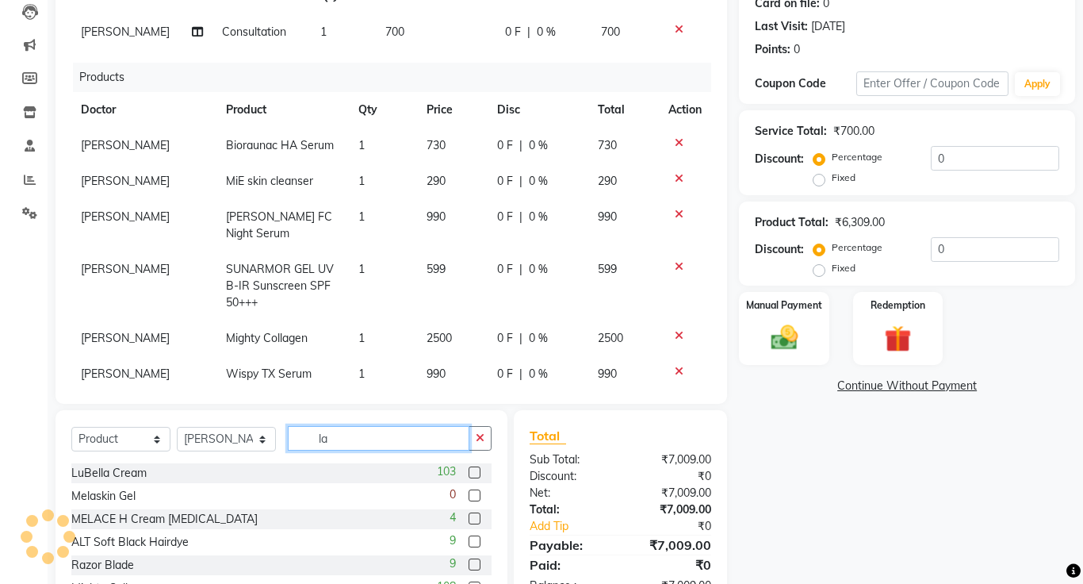
type input "l"
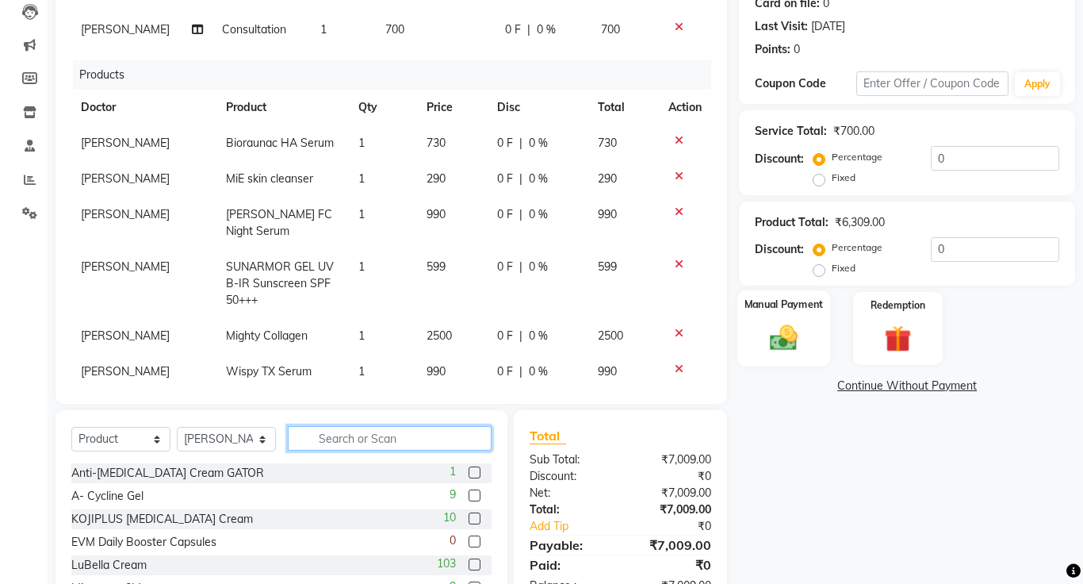
scroll to position [78, 0]
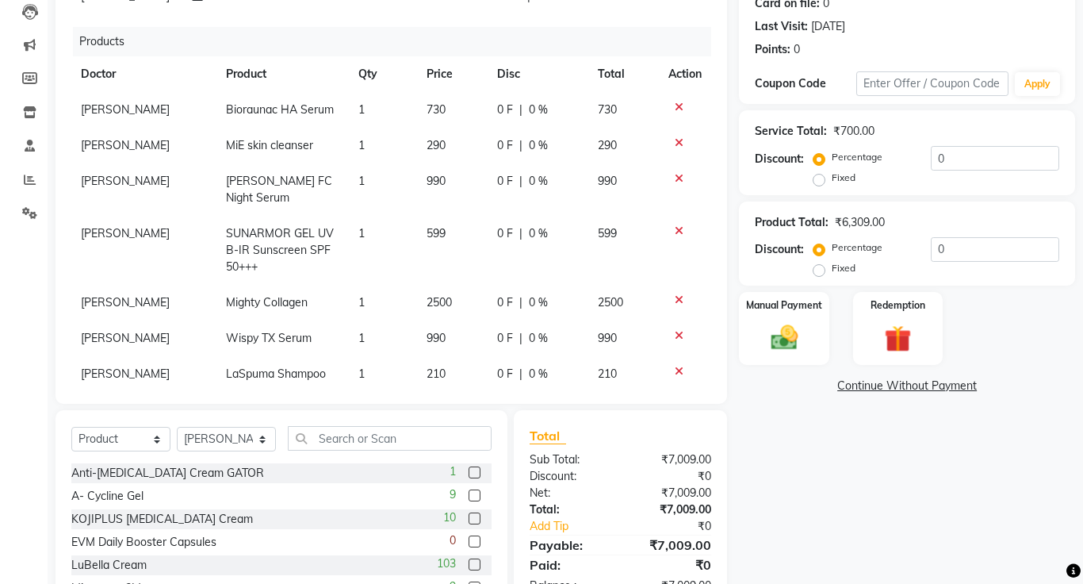
click at [954, 389] on link "Continue Without Payment" at bounding box center [907, 385] width 330 height 17
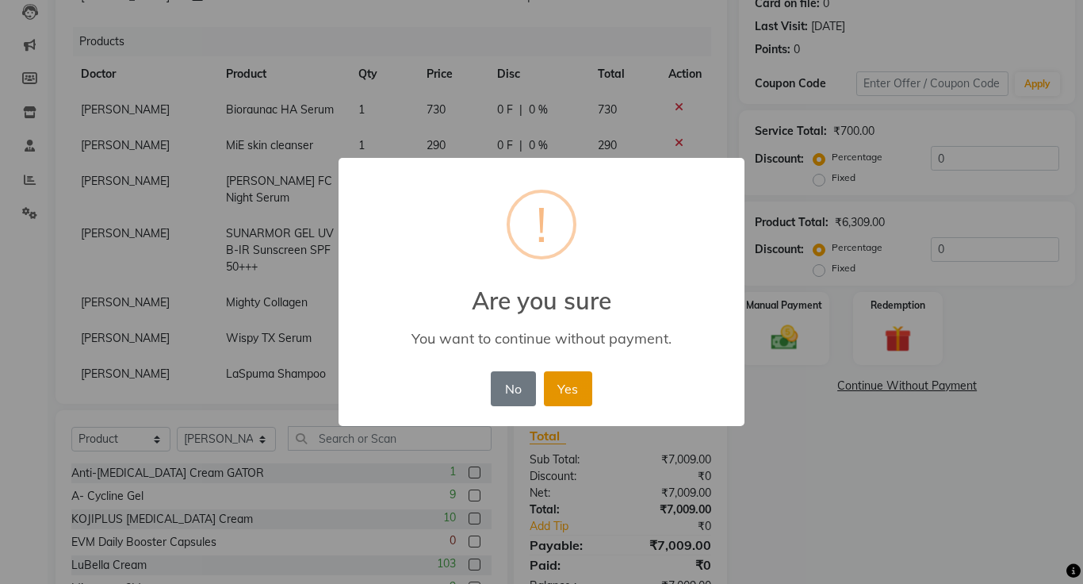
click at [580, 393] on button "Yes" at bounding box center [568, 388] width 48 height 35
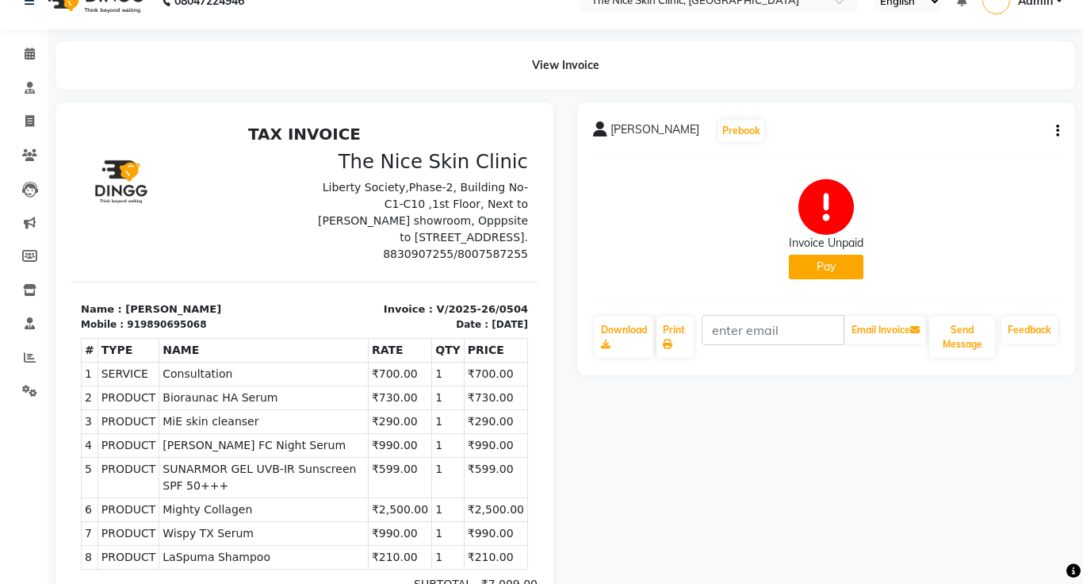
scroll to position [21, 0]
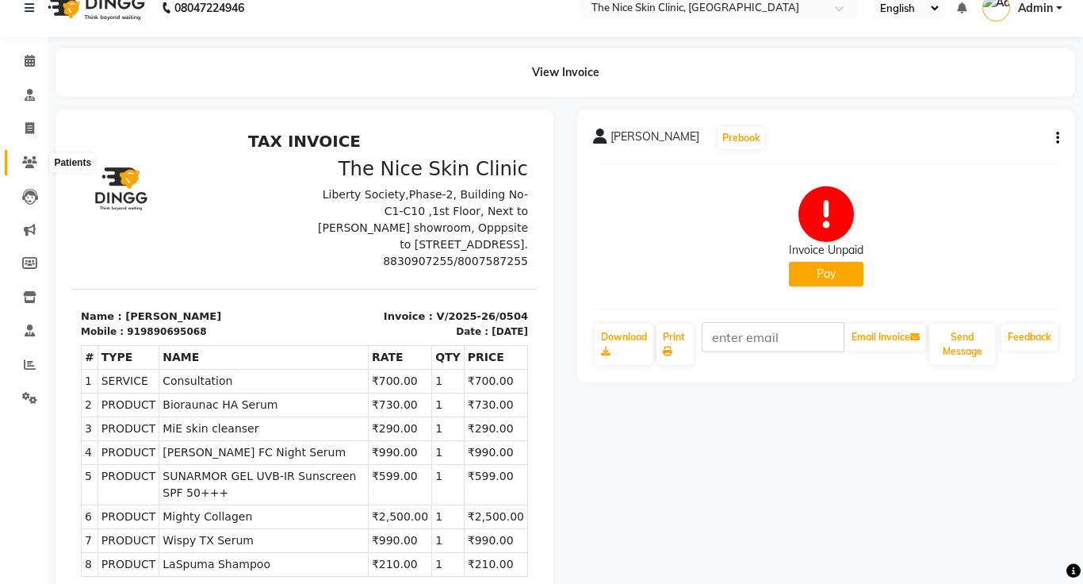
click at [34, 164] on icon at bounding box center [29, 162] width 15 height 12
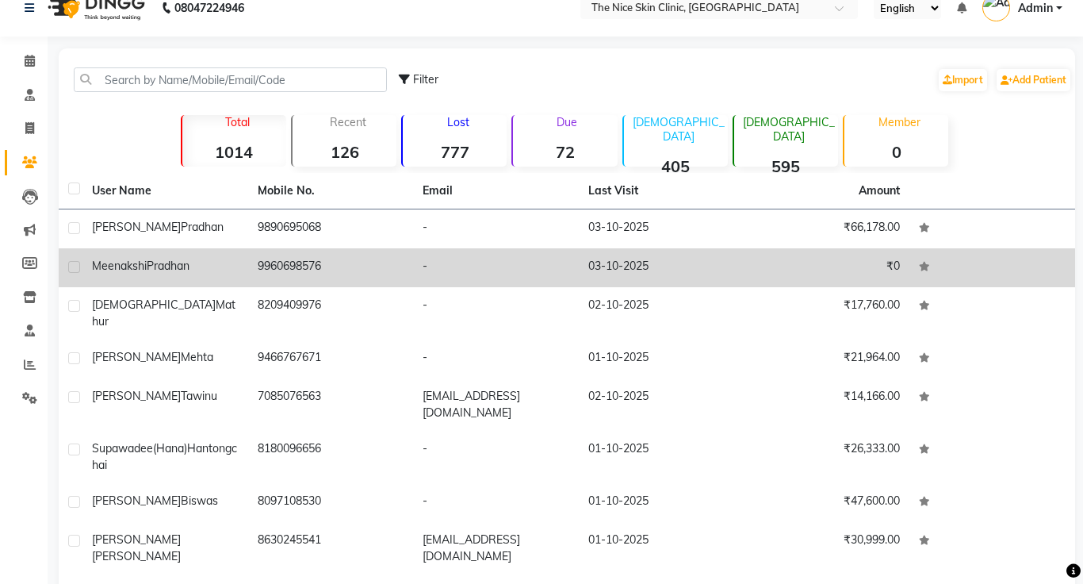
click at [179, 262] on span "Pradhan" at bounding box center [168, 265] width 43 height 14
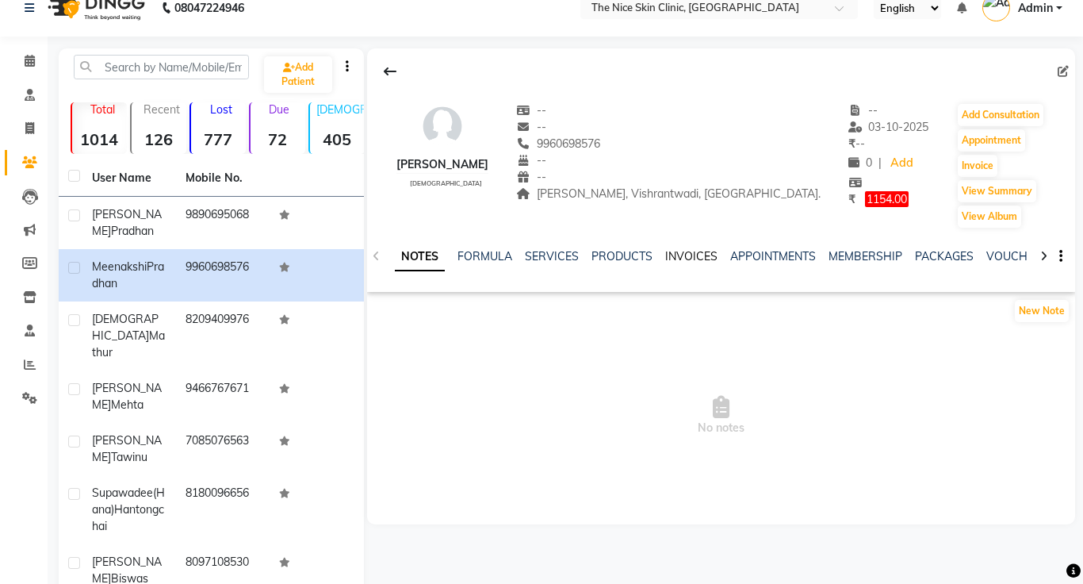
click at [695, 258] on link "INVOICES" at bounding box center [691, 256] width 52 height 14
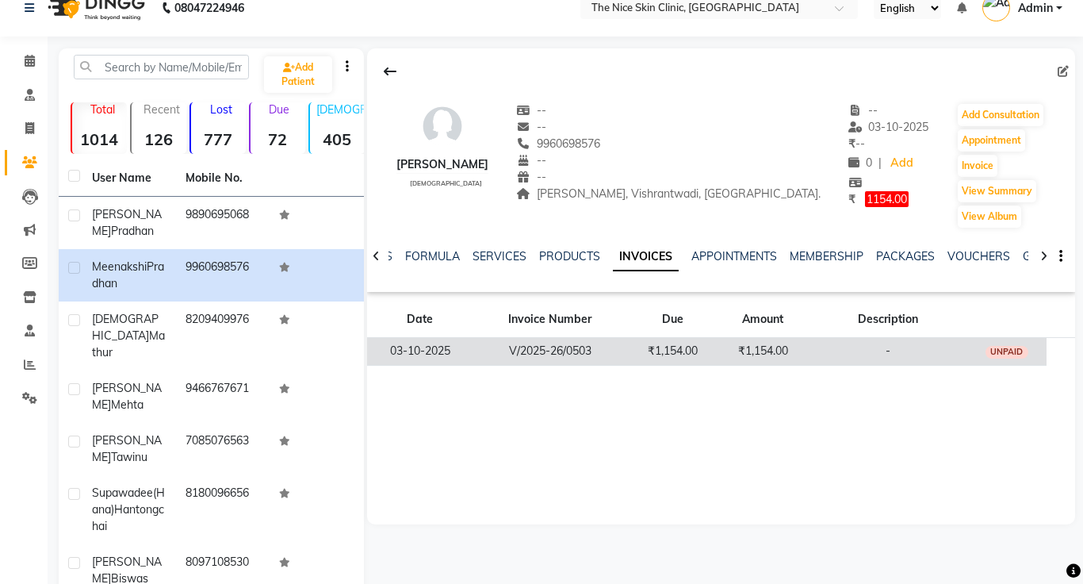
click at [675, 356] on td "₹1,154.00" at bounding box center [672, 352] width 90 height 28
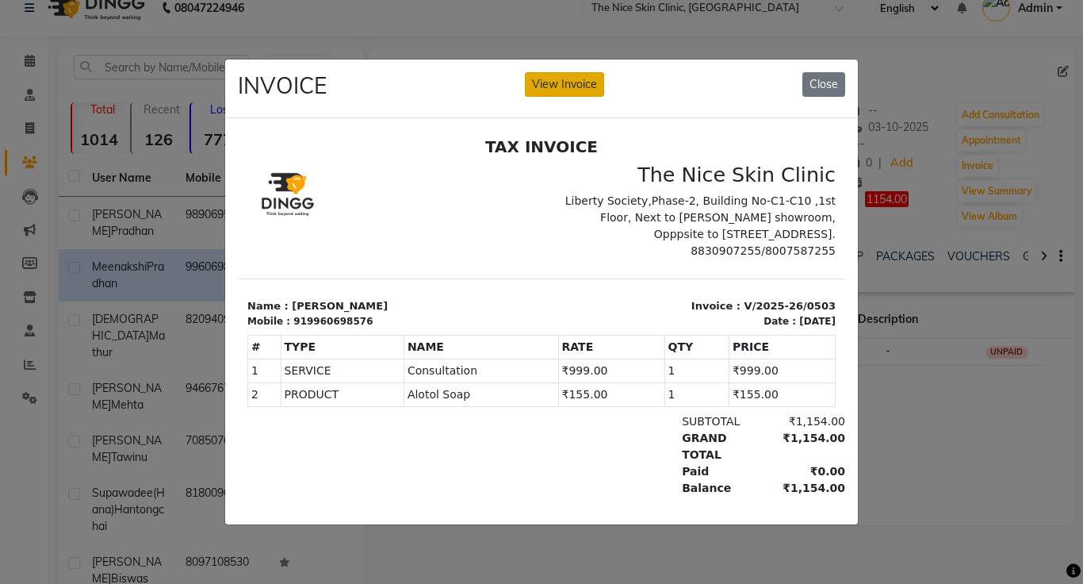
click at [563, 92] on button "View Invoice" at bounding box center [564, 84] width 79 height 25
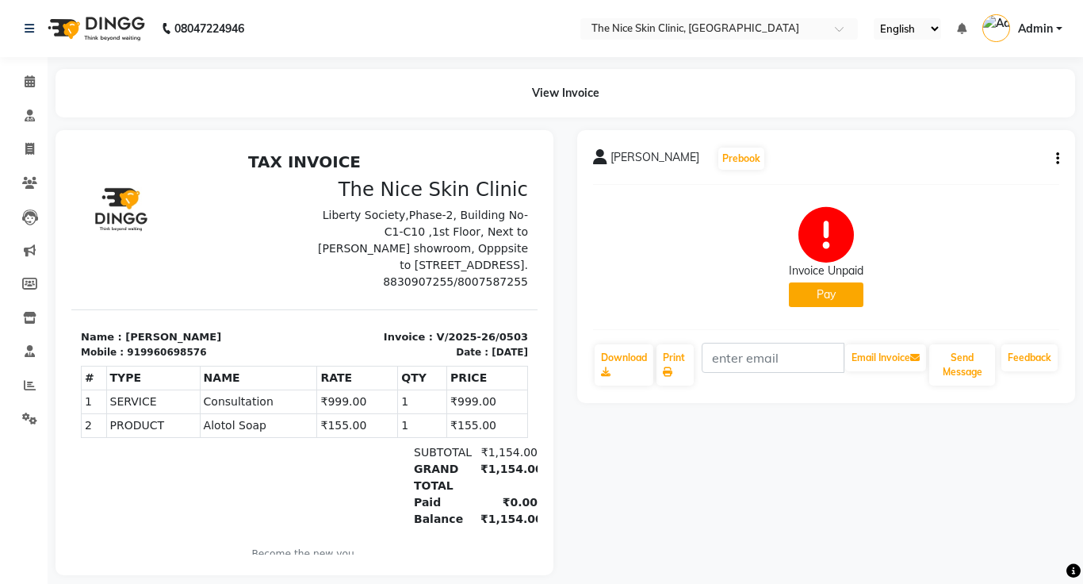
click at [1058, 159] on icon "button" at bounding box center [1057, 159] width 3 height 1
click at [996, 182] on div "Edit Invoice" at bounding box center [978, 179] width 109 height 20
select select "service"
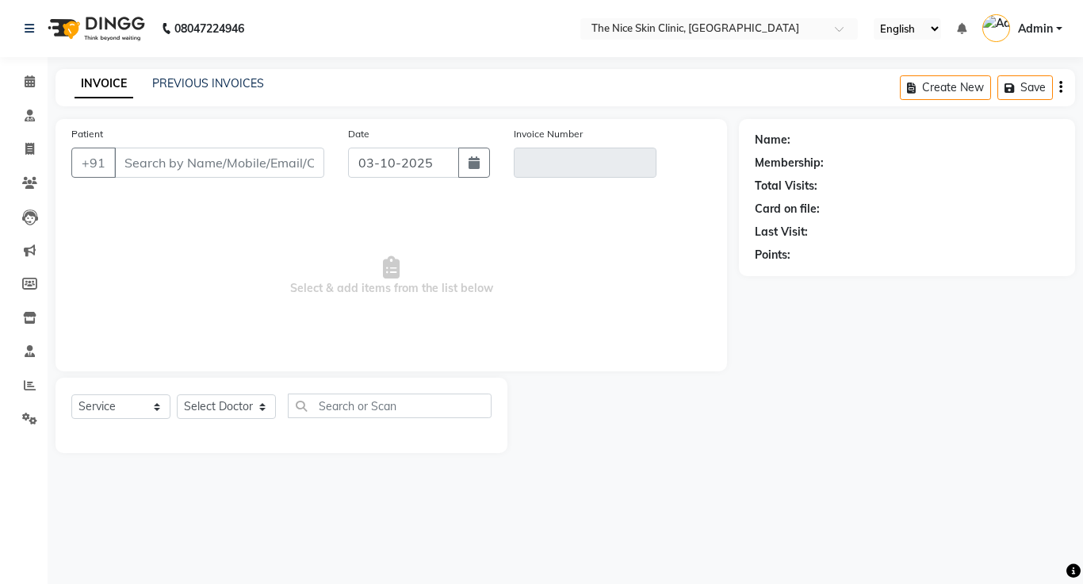
type input "9960698576"
type input "V/2025-26/0503"
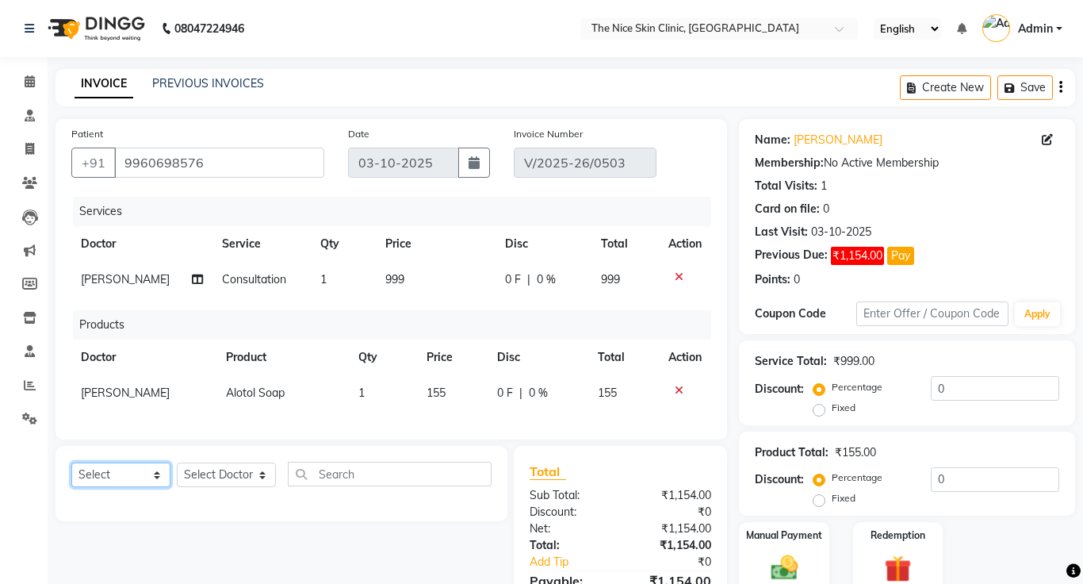
click at [111, 473] on select "Select Service Product Membership Package Voucher Prepaid Gift Card" at bounding box center [120, 474] width 99 height 25
select select "product"
click at [71, 462] on select "Select Service Product Membership Package Voucher Prepaid Gift Card" at bounding box center [120, 474] width 99 height 25
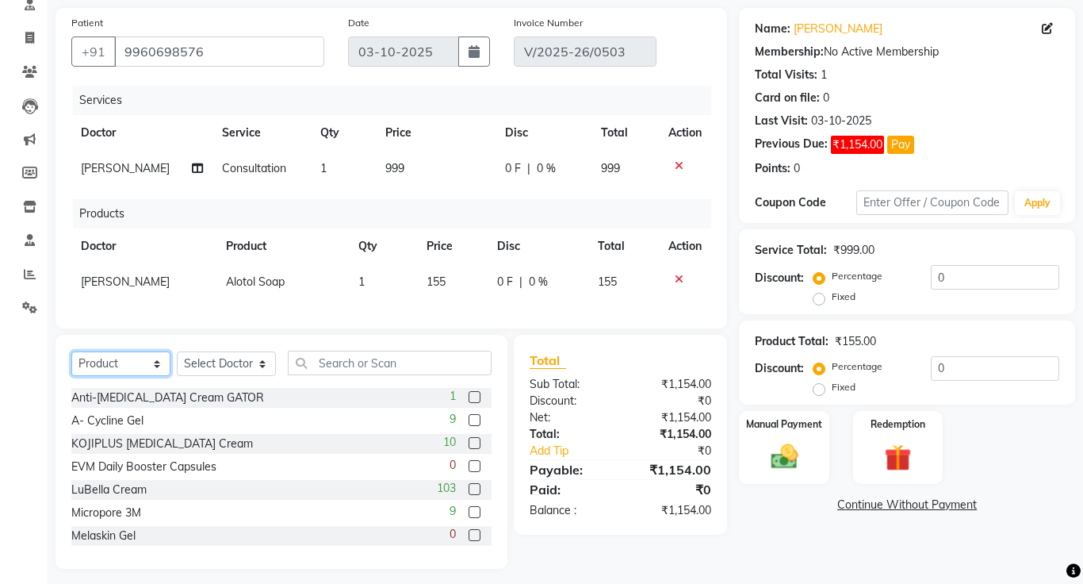
scroll to position [120, 0]
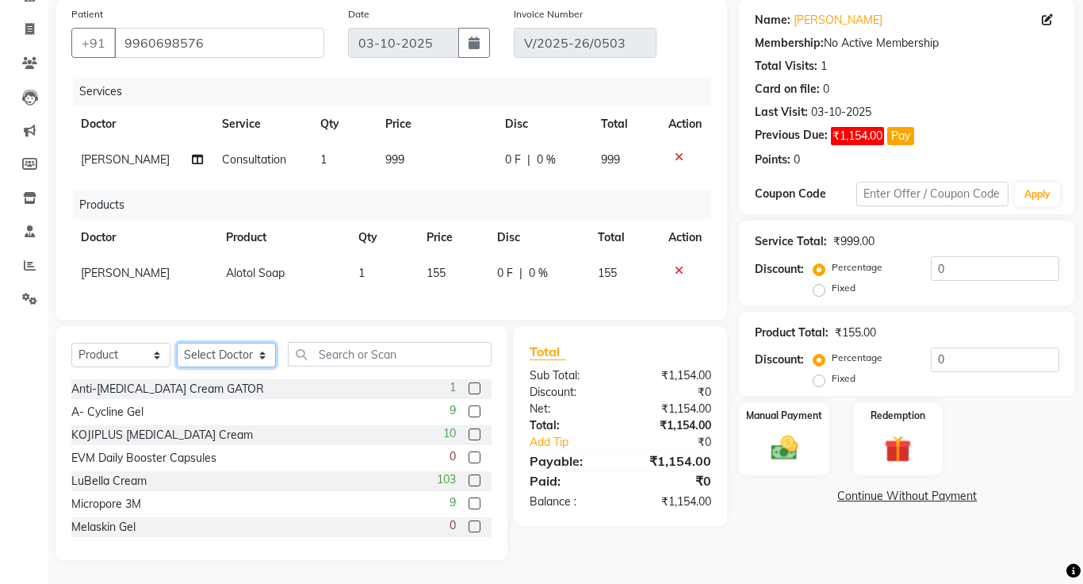
click at [230, 354] on select "Select Doctor [PERSON_NAME] DR. [PERSON_NAME] [PERSON_NAME]" at bounding box center [226, 354] width 99 height 25
select select "1297"
click at [177, 342] on select "Select Doctor [PERSON_NAME] DR. [PERSON_NAME] [PERSON_NAME]" at bounding box center [226, 354] width 99 height 25
click at [397, 356] on input "text" at bounding box center [390, 354] width 204 height 25
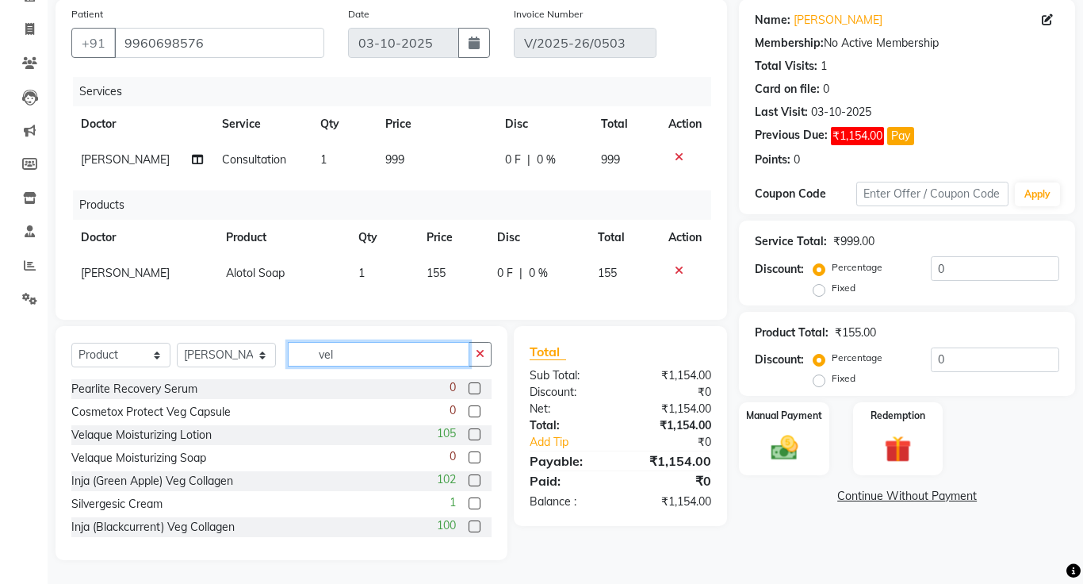
scroll to position [86, 0]
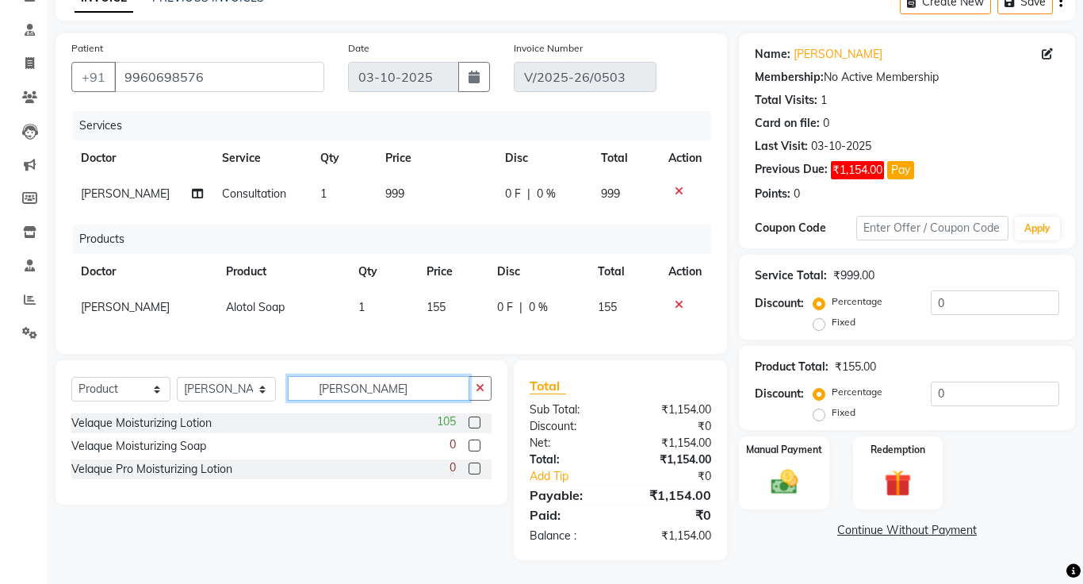
type input "[PERSON_NAME]"
click at [476, 423] on label at bounding box center [475, 422] width 12 height 12
click at [476, 423] on input "checkbox" at bounding box center [474, 423] width 10 height 10
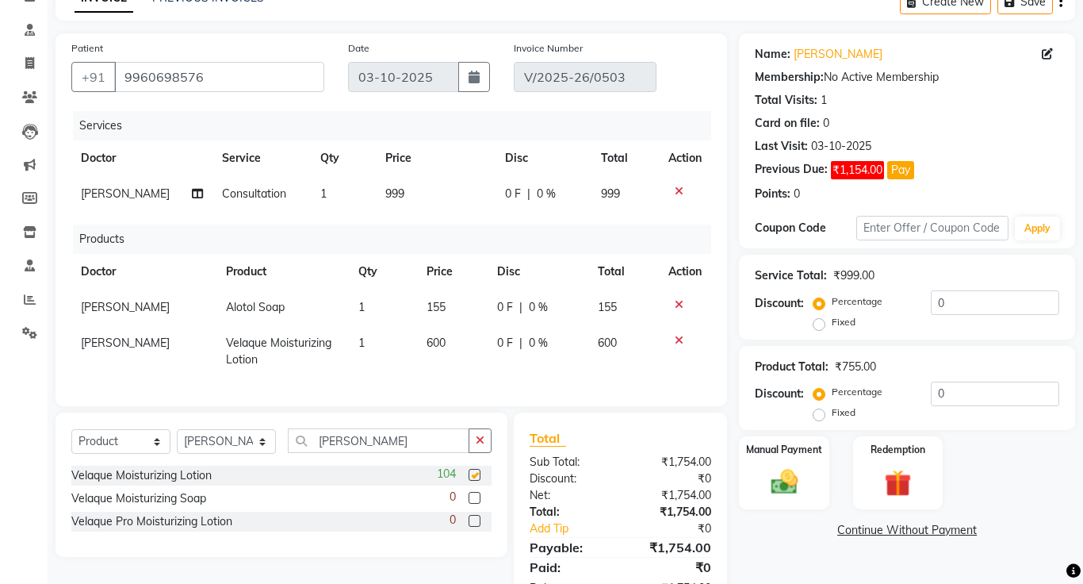
checkbox input "false"
click at [412, 440] on input "[PERSON_NAME]" at bounding box center [379, 440] width 182 height 25
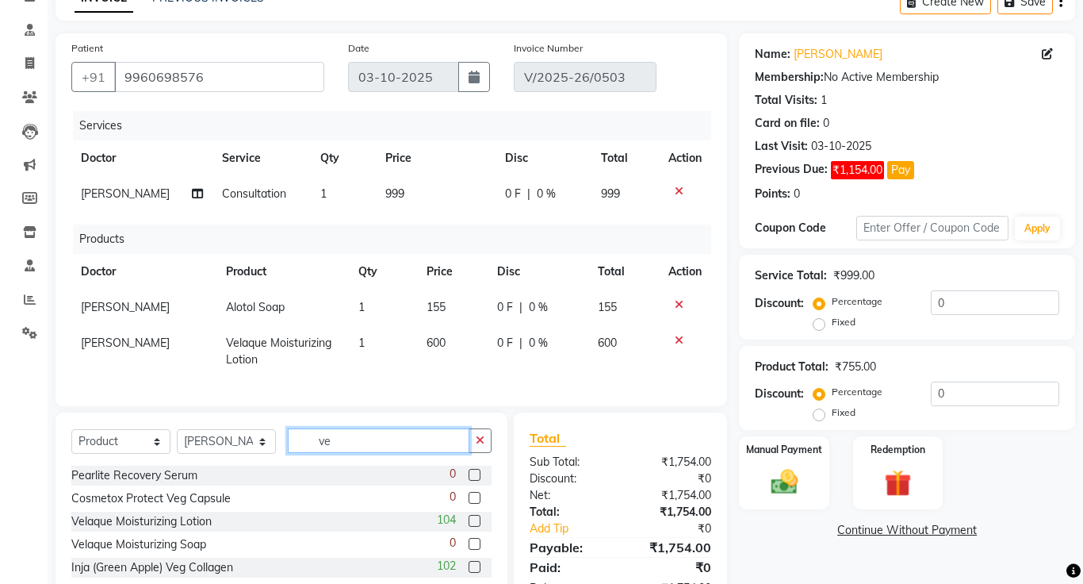
type input "v"
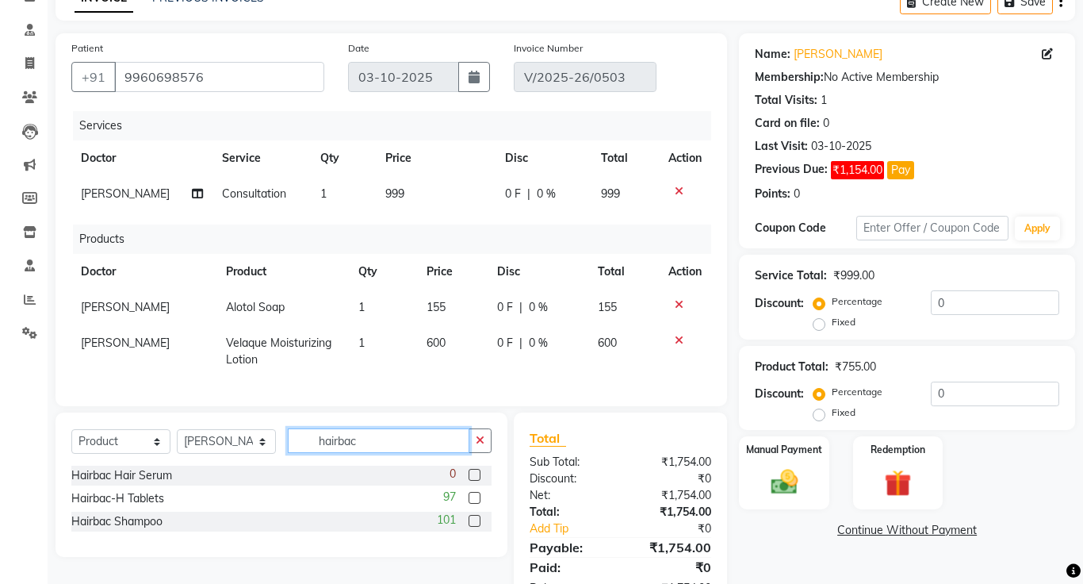
type input "hairbac"
click at [473, 522] on label at bounding box center [475, 521] width 12 height 12
click at [473, 522] on input "checkbox" at bounding box center [474, 521] width 10 height 10
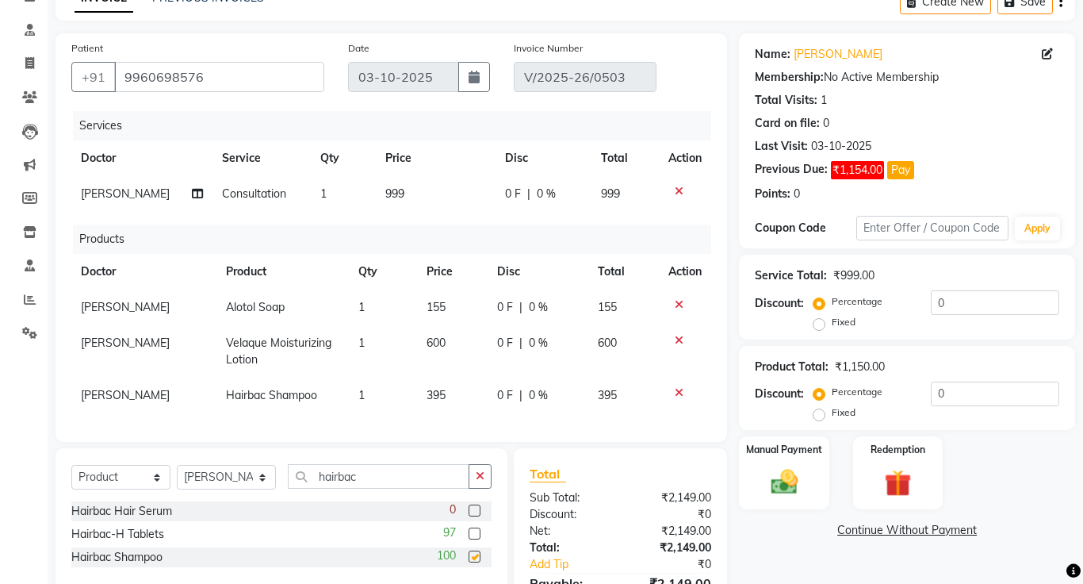
checkbox input "false"
click at [881, 532] on link "Continue Without Payment" at bounding box center [907, 530] width 330 height 17
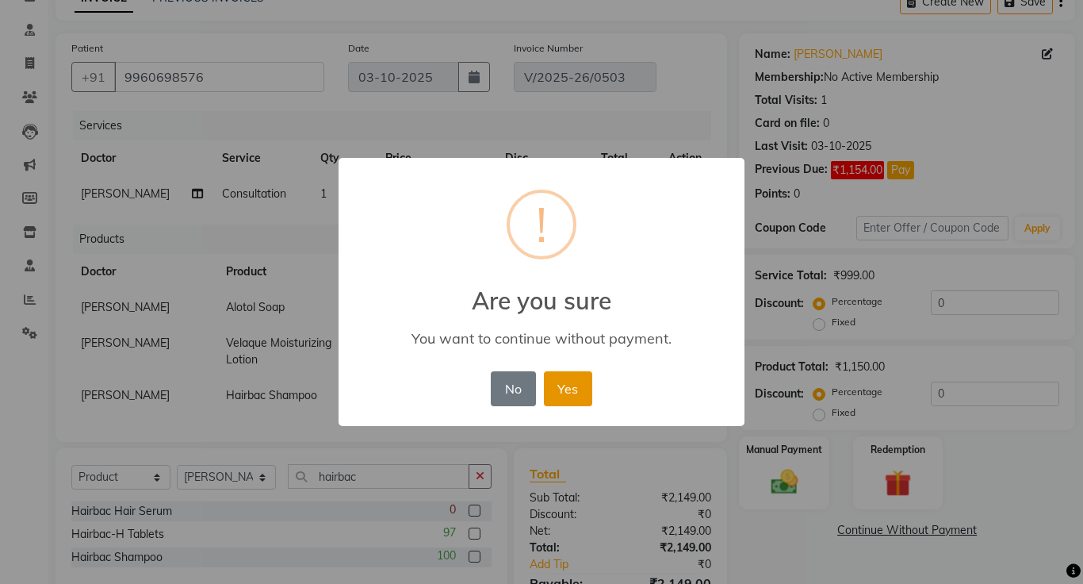
click at [584, 382] on button "Yes" at bounding box center [568, 388] width 48 height 35
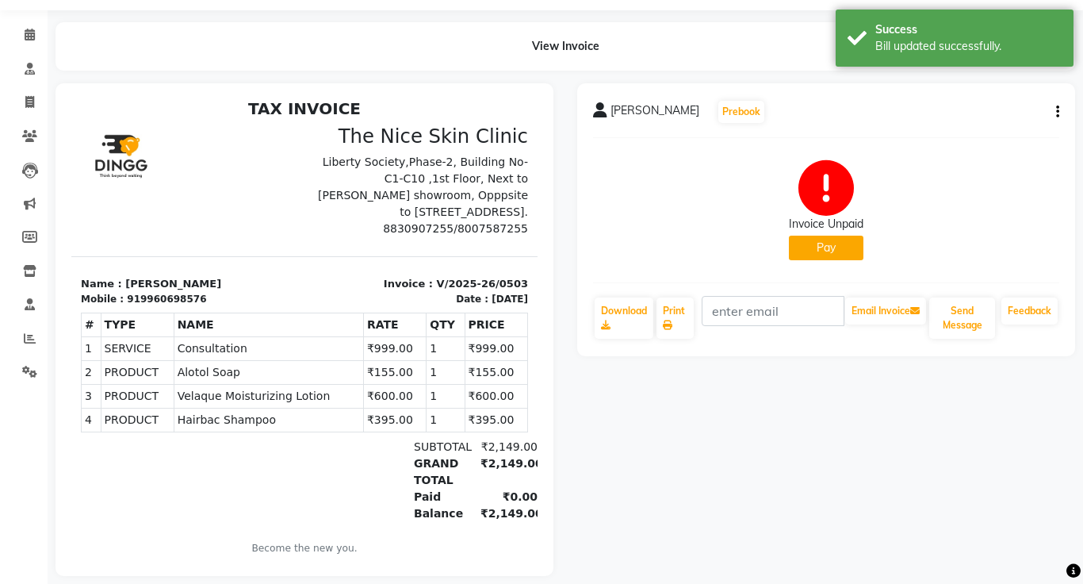
scroll to position [63, 0]
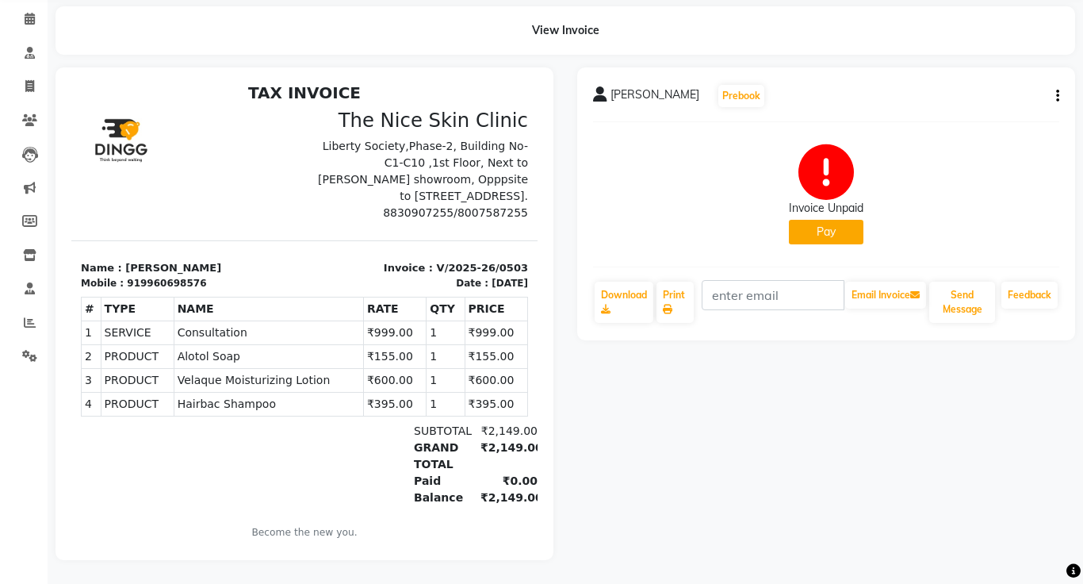
click at [1058, 97] on icon "button" at bounding box center [1057, 96] width 3 height 1
click at [992, 117] on div "Edit Invoice" at bounding box center [978, 116] width 109 height 20
select select "service"
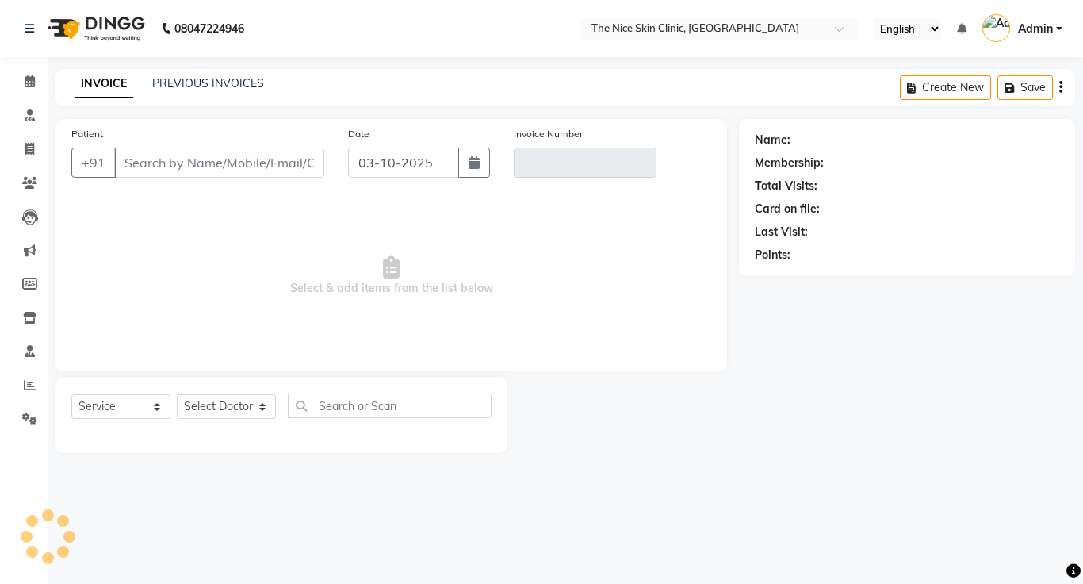
type input "9960698576"
type input "V/2025-26/0503"
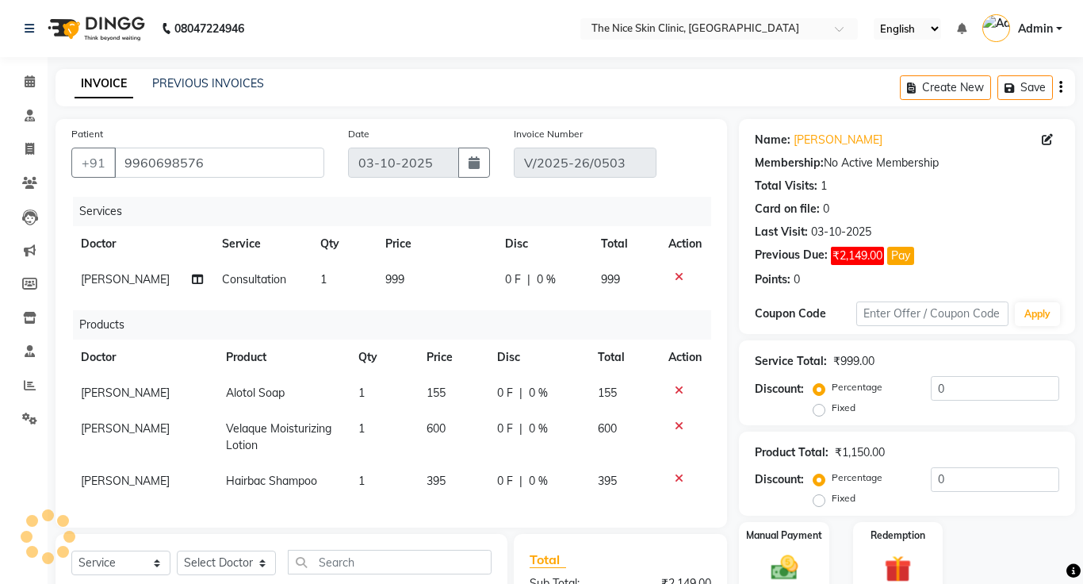
select select "select"
click at [408, 280] on td "999" at bounding box center [436, 280] width 120 height 36
select select "1297"
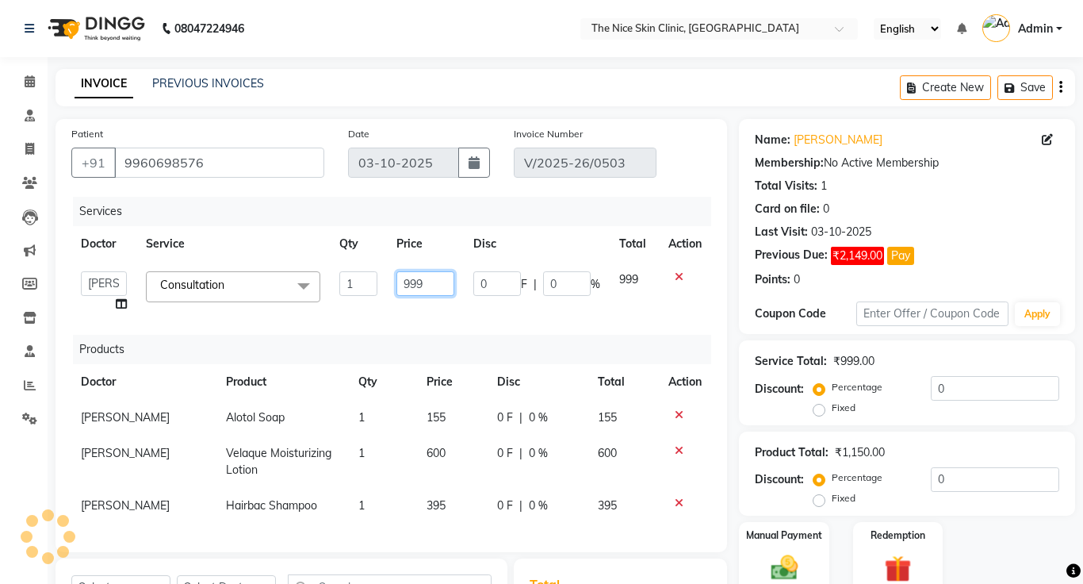
click at [434, 289] on input "999" at bounding box center [424, 283] width 57 height 25
type input "9"
type input "700"
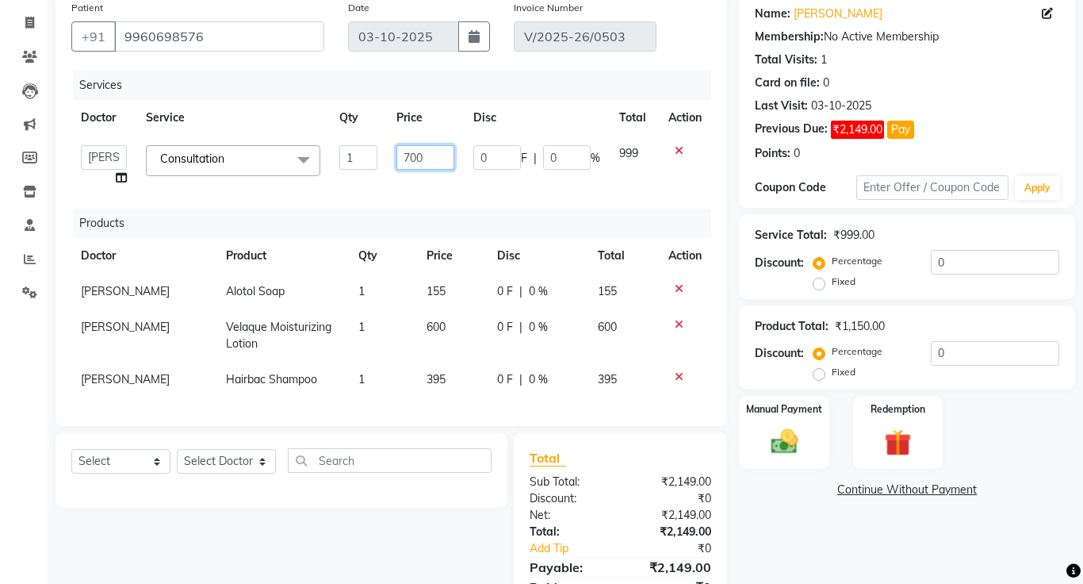
scroll to position [128, 0]
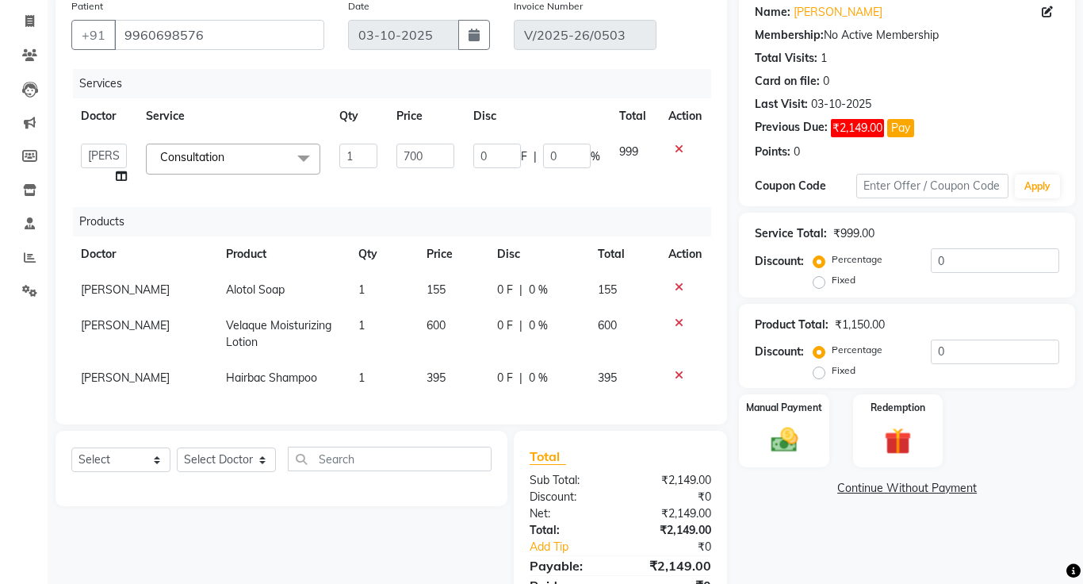
click at [356, 525] on div "Select Service Product Membership Package Voucher Prepaid Gift Card Select Doct…" at bounding box center [276, 530] width 464 height 200
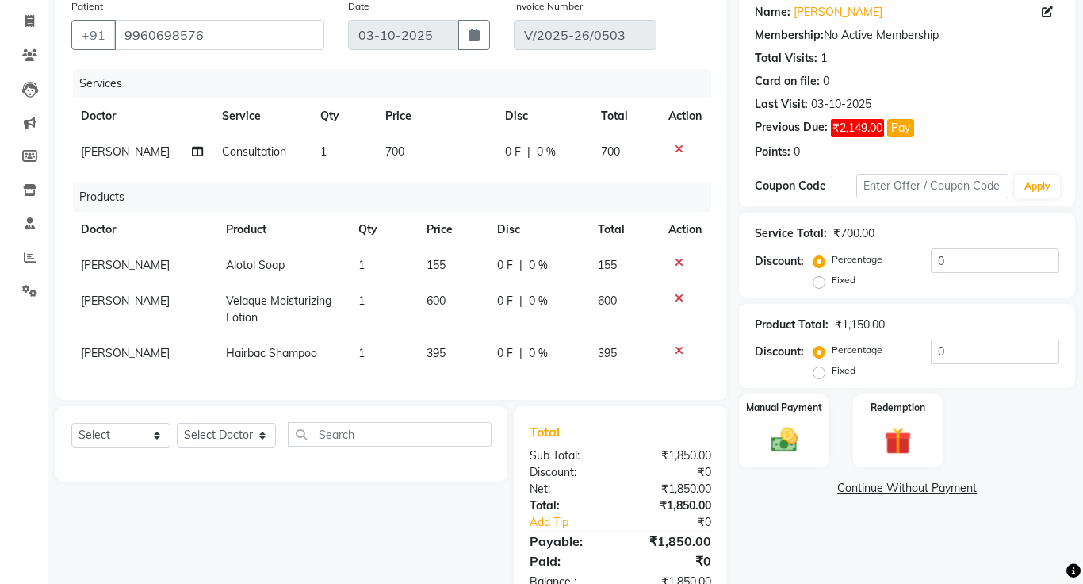
scroll to position [174, 0]
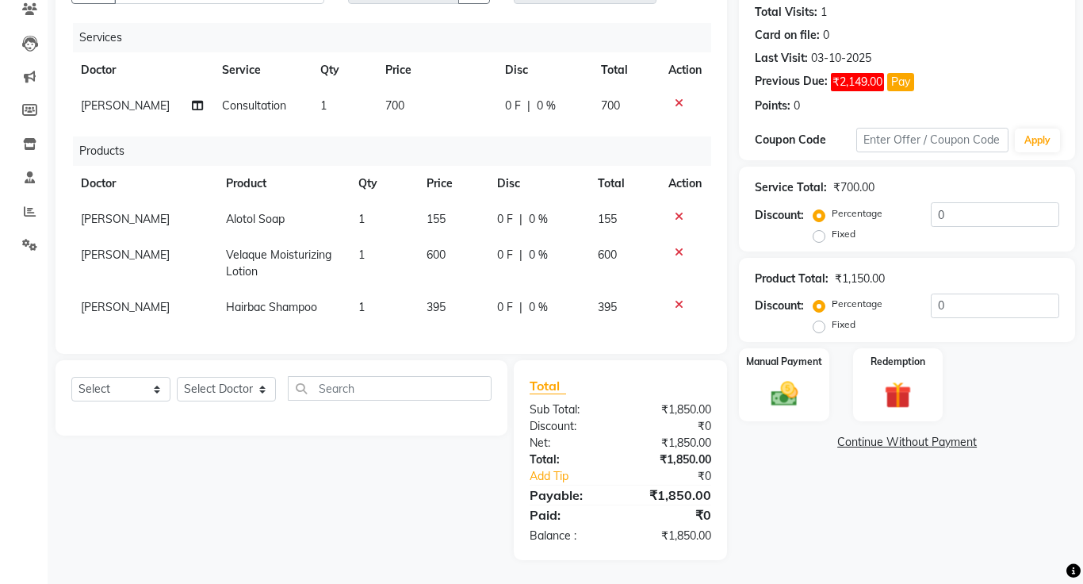
click at [915, 447] on link "Continue Without Payment" at bounding box center [907, 442] width 330 height 17
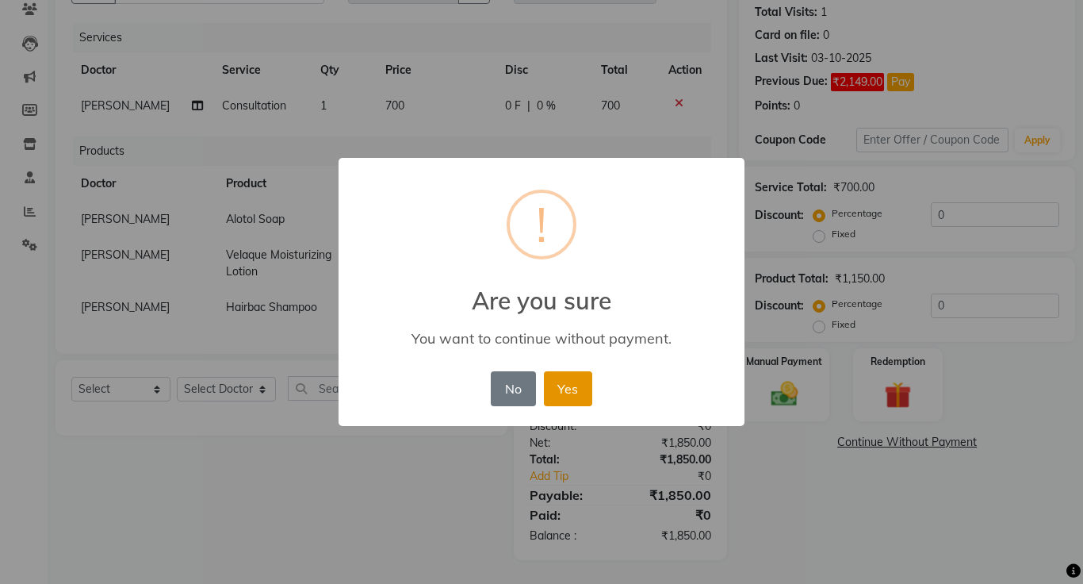
click at [568, 385] on button "Yes" at bounding box center [568, 388] width 48 height 35
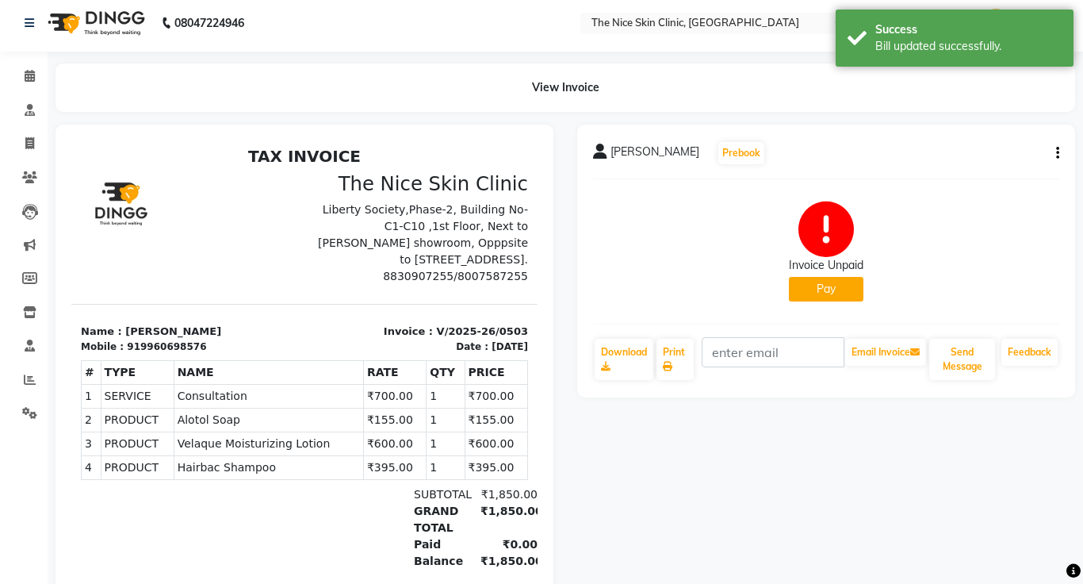
scroll to position [63, 0]
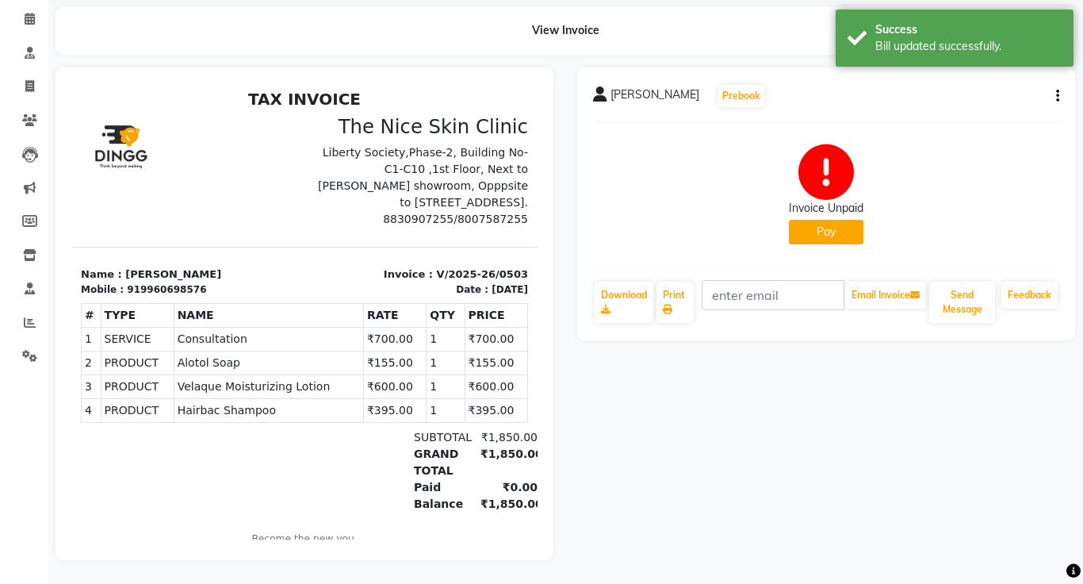
click at [246, 407] on span "Hairbac Shampoo" at bounding box center [269, 410] width 182 height 17
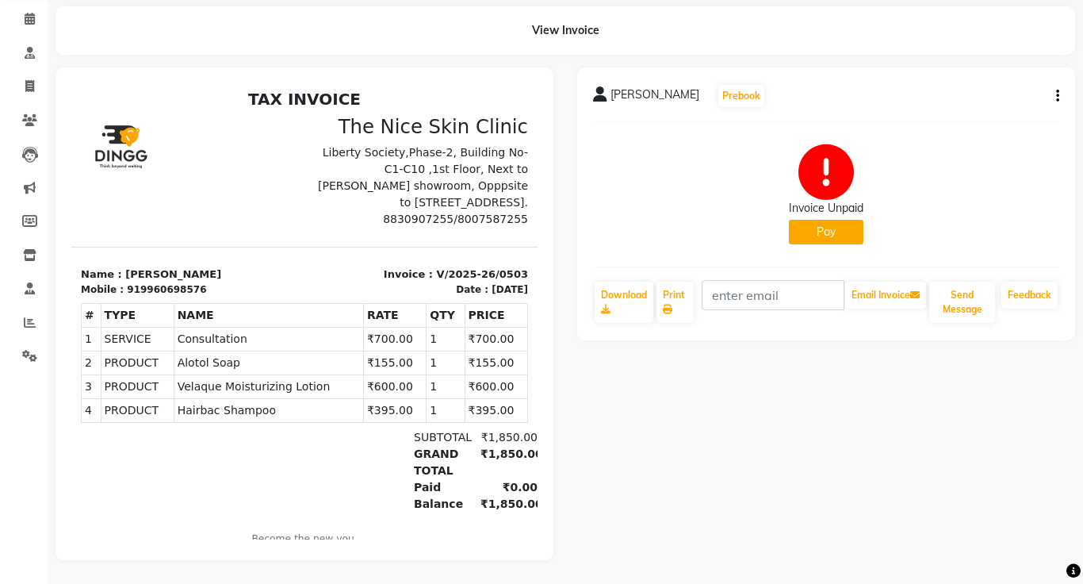
click at [325, 399] on td "PRODUCTS Hairbac Shampoo" at bounding box center [268, 410] width 189 height 24
click at [843, 231] on button "Pay" at bounding box center [826, 232] width 75 height 25
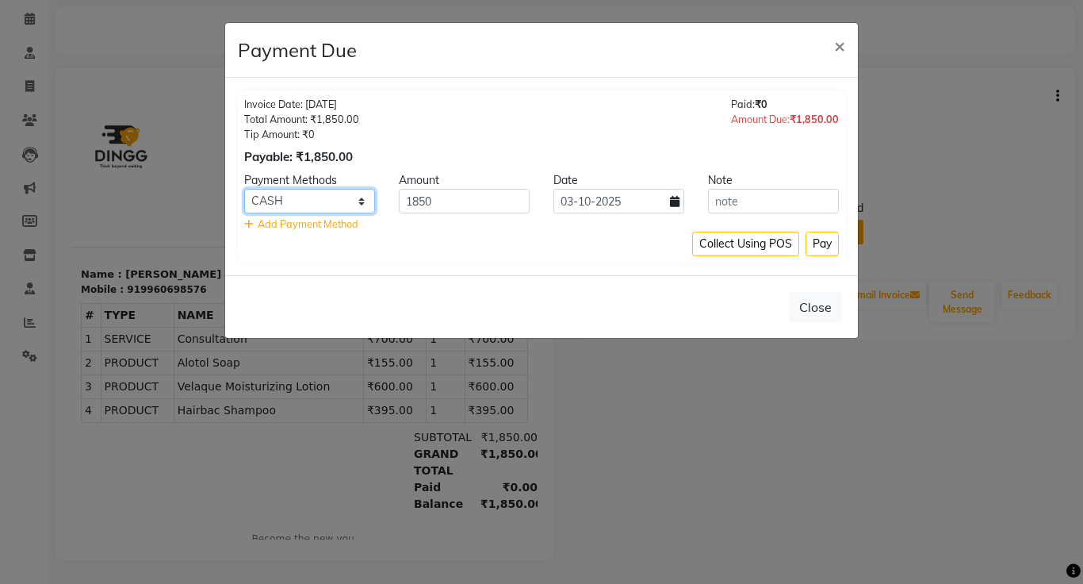
click at [326, 198] on select "Master Card Bank BharatPay Card Other Cards GPay Visa Card PayTM CASH ONLINE Ph…" at bounding box center [309, 201] width 131 height 25
select select "7"
click at [244, 189] on select "Master Card Bank BharatPay Card Other Cards GPay Visa Card PayTM CASH ONLINE Ph…" at bounding box center [309, 201] width 131 height 25
click at [821, 249] on button "Pay" at bounding box center [822, 244] width 33 height 25
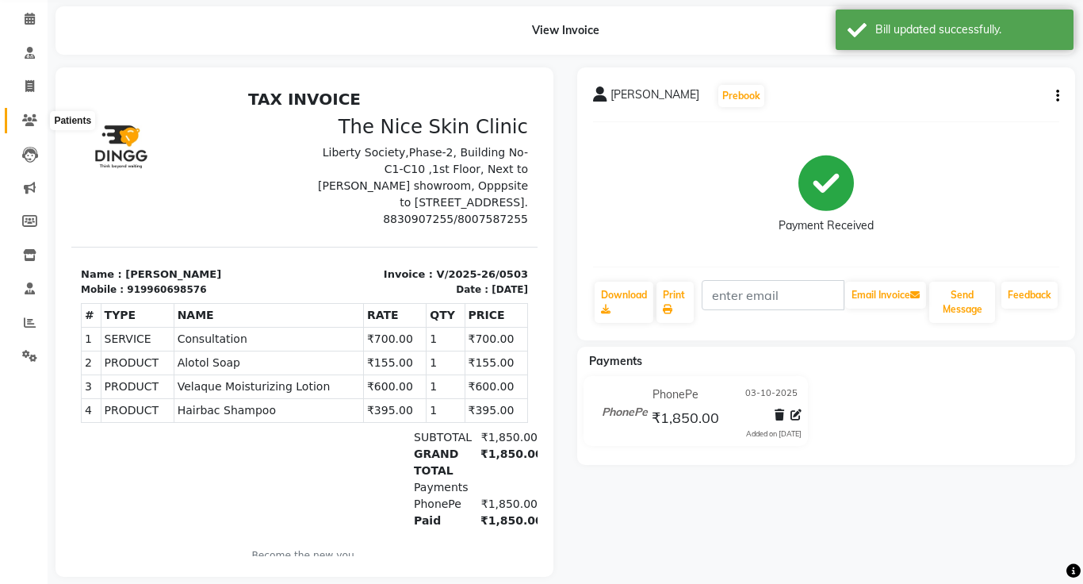
click at [31, 119] on icon at bounding box center [29, 120] width 15 height 12
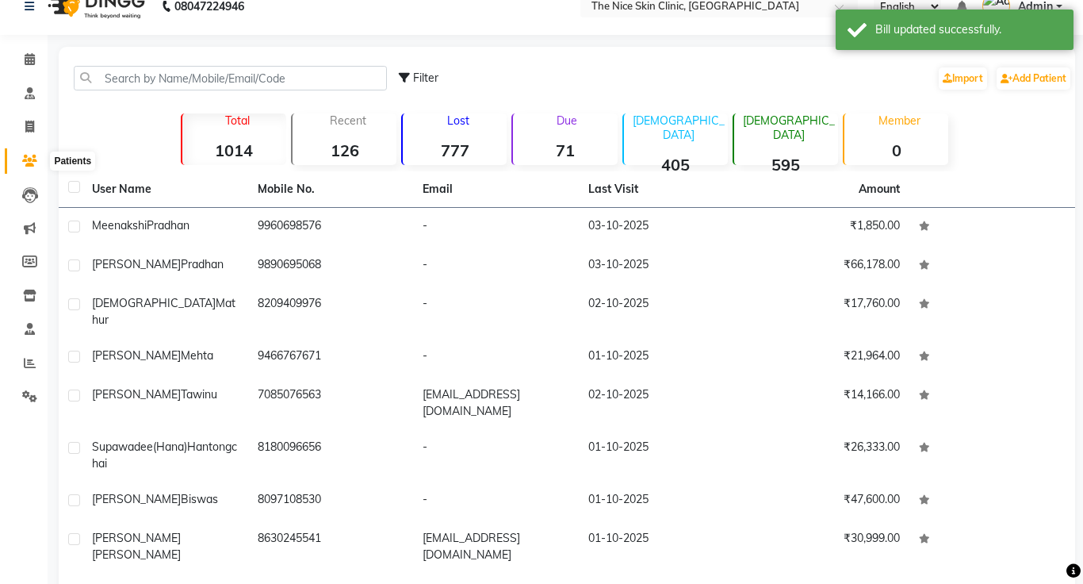
scroll to position [63, 0]
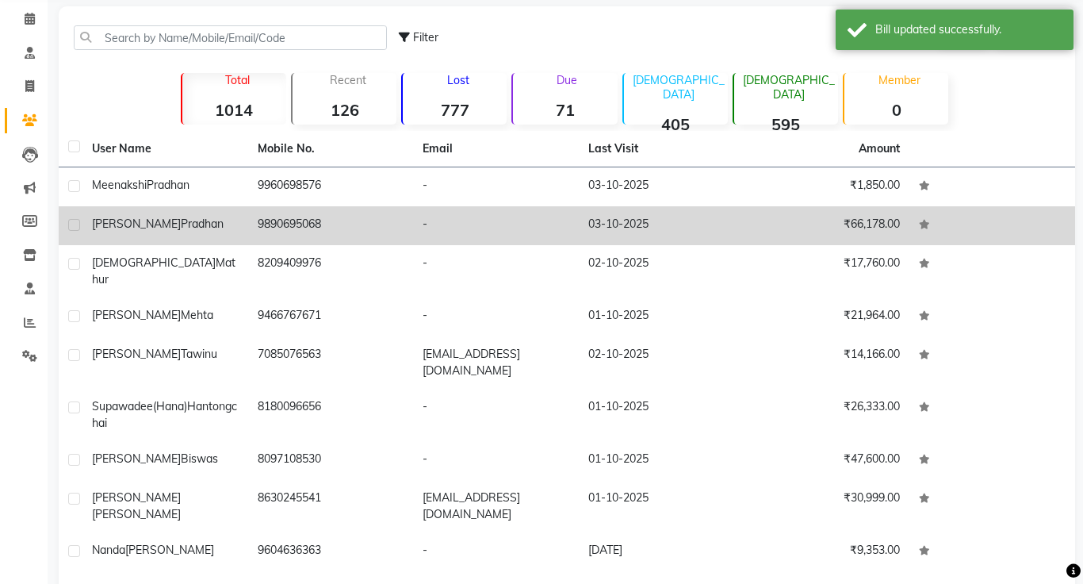
click at [293, 220] on td "9890695068" at bounding box center [331, 225] width 166 height 39
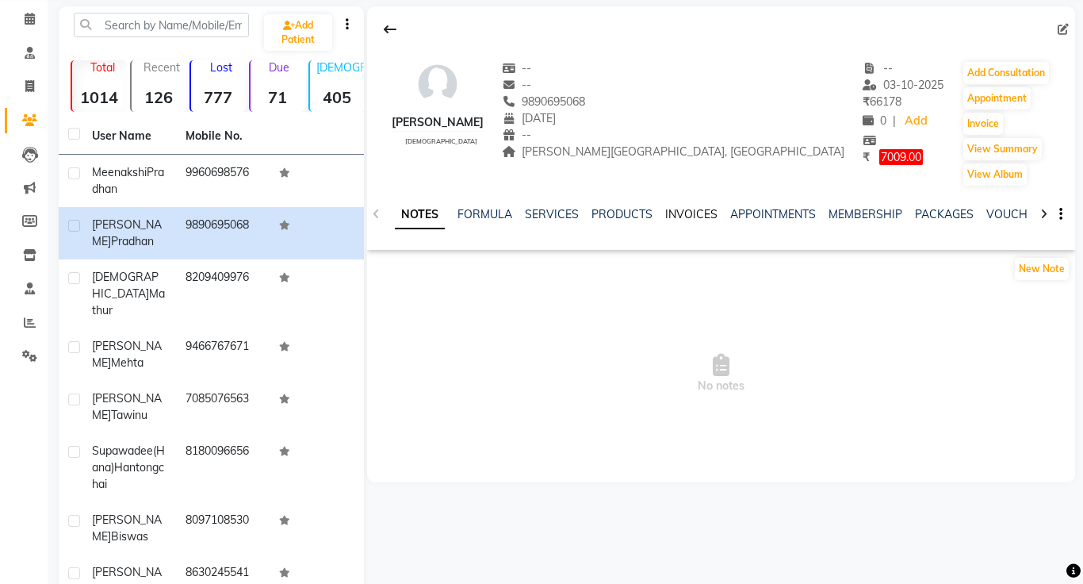
click at [702, 213] on link "INVOICES" at bounding box center [691, 214] width 52 height 14
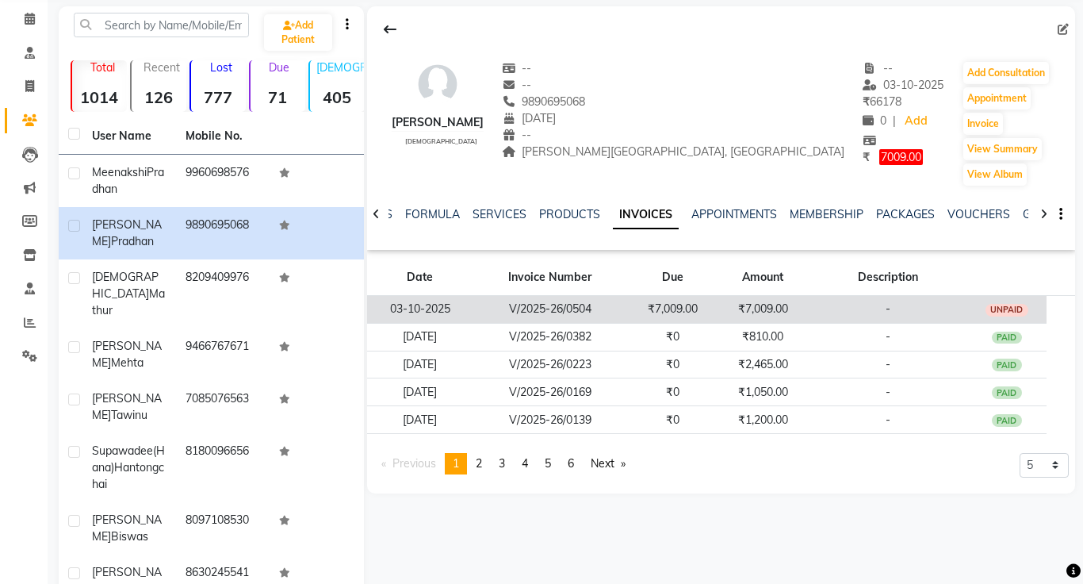
click at [672, 308] on td "₹7,009.00" at bounding box center [672, 310] width 90 height 28
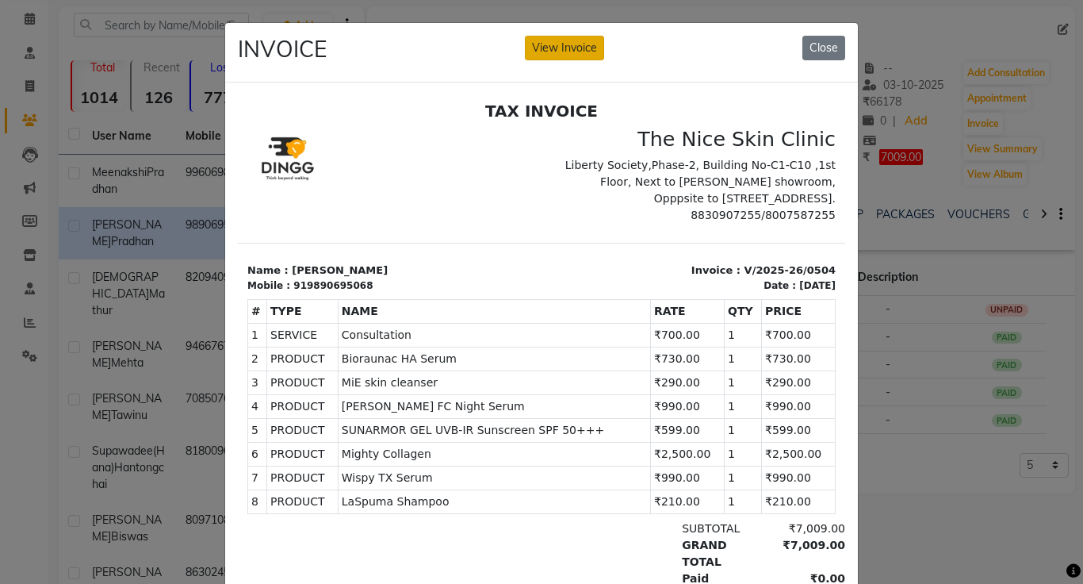
click at [564, 51] on button "View Invoice" at bounding box center [564, 48] width 79 height 25
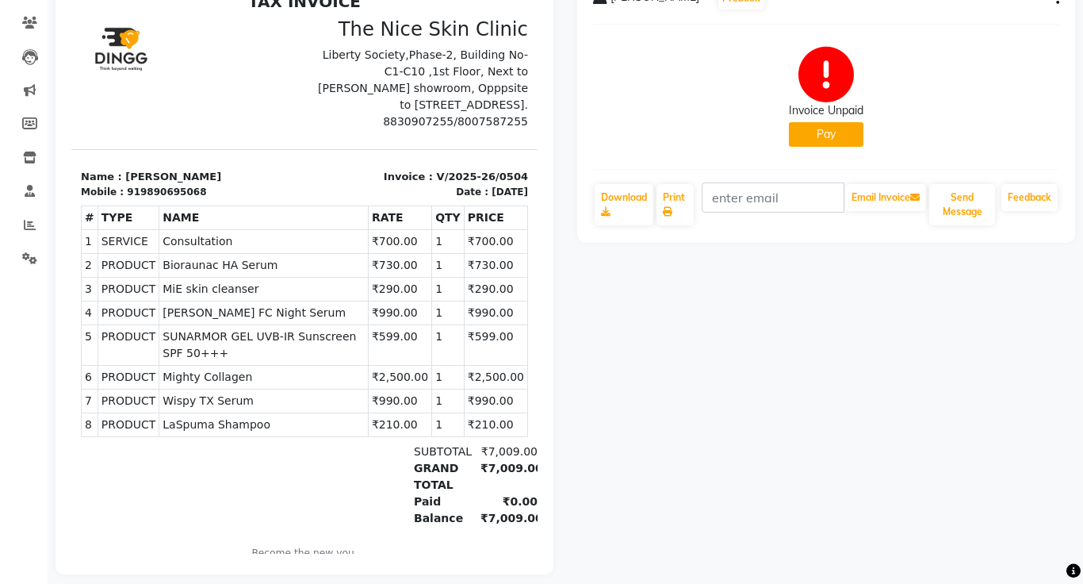
scroll to position [161, 0]
click at [837, 140] on button "Pay" at bounding box center [826, 133] width 75 height 25
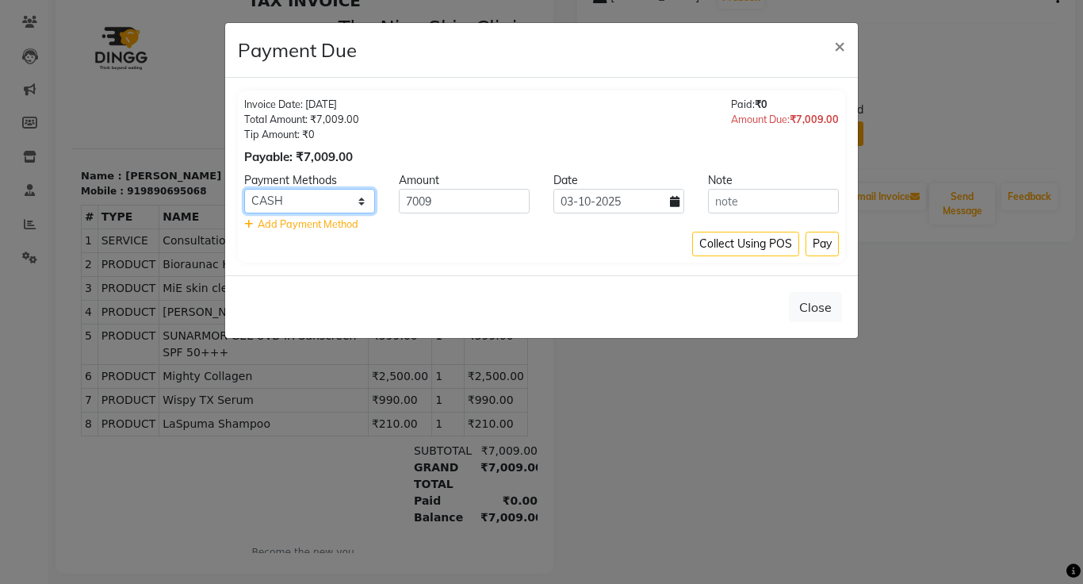
click at [322, 205] on select "Master Card Bank BharatPay Card Other Cards GPay Visa Card PayTM CASH ONLINE Ph…" at bounding box center [309, 201] width 131 height 25
select select "7"
click at [244, 189] on select "Master Card Bank BharatPay Card Other Cards GPay Visa Card PayTM CASH ONLINE Ph…" at bounding box center [309, 201] width 131 height 25
click at [825, 251] on button "Pay" at bounding box center [822, 244] width 33 height 25
